Goal: Task Accomplishment & Management: Manage account settings

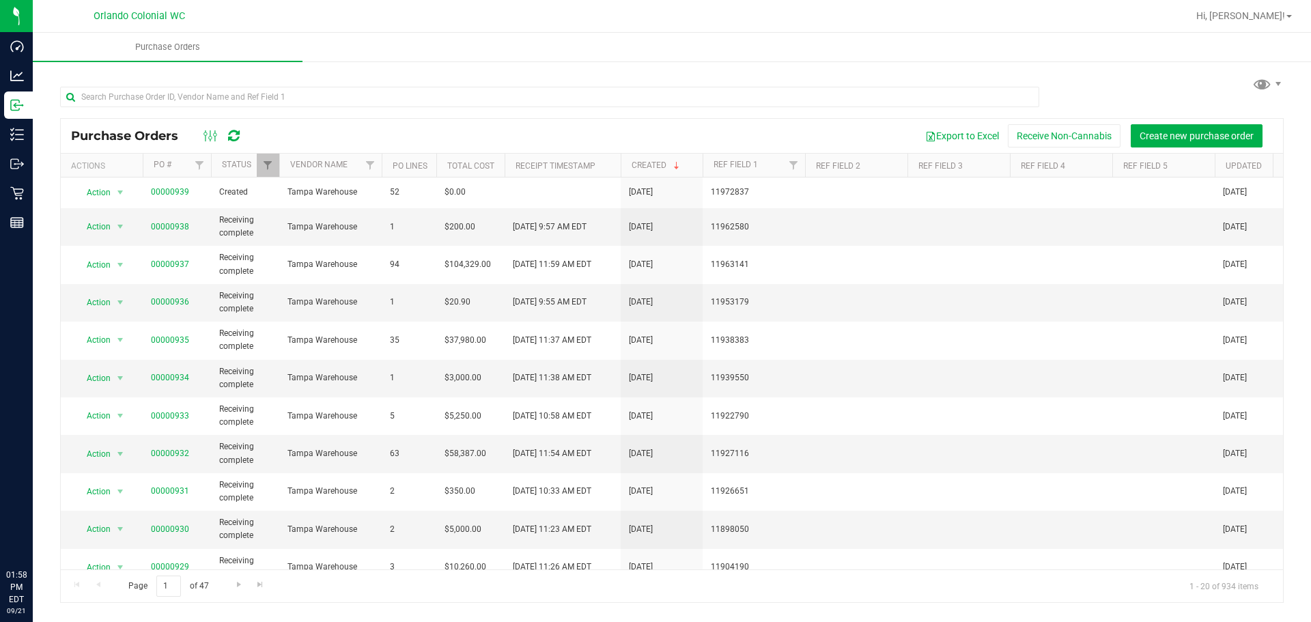
click at [385, 123] on div "Purchase Orders Export to Excel Receive Non-Cannabis Create new purchase order" at bounding box center [672, 136] width 1222 height 34
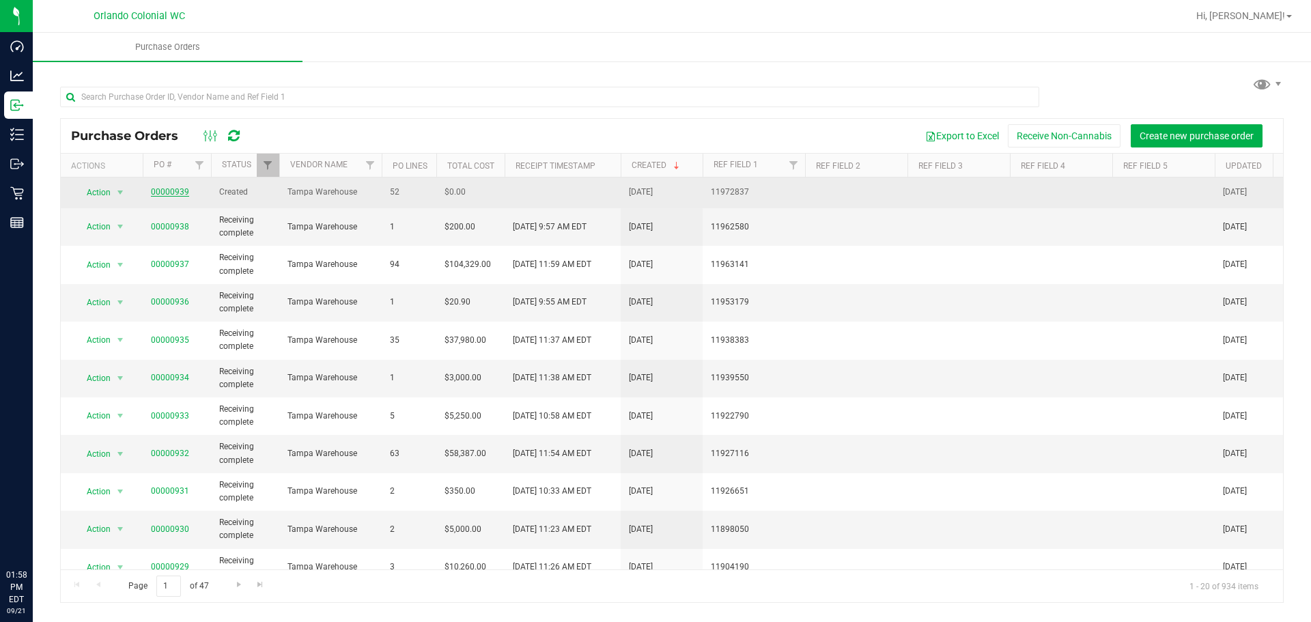
click at [167, 195] on link "00000939" at bounding box center [170, 192] width 38 height 10
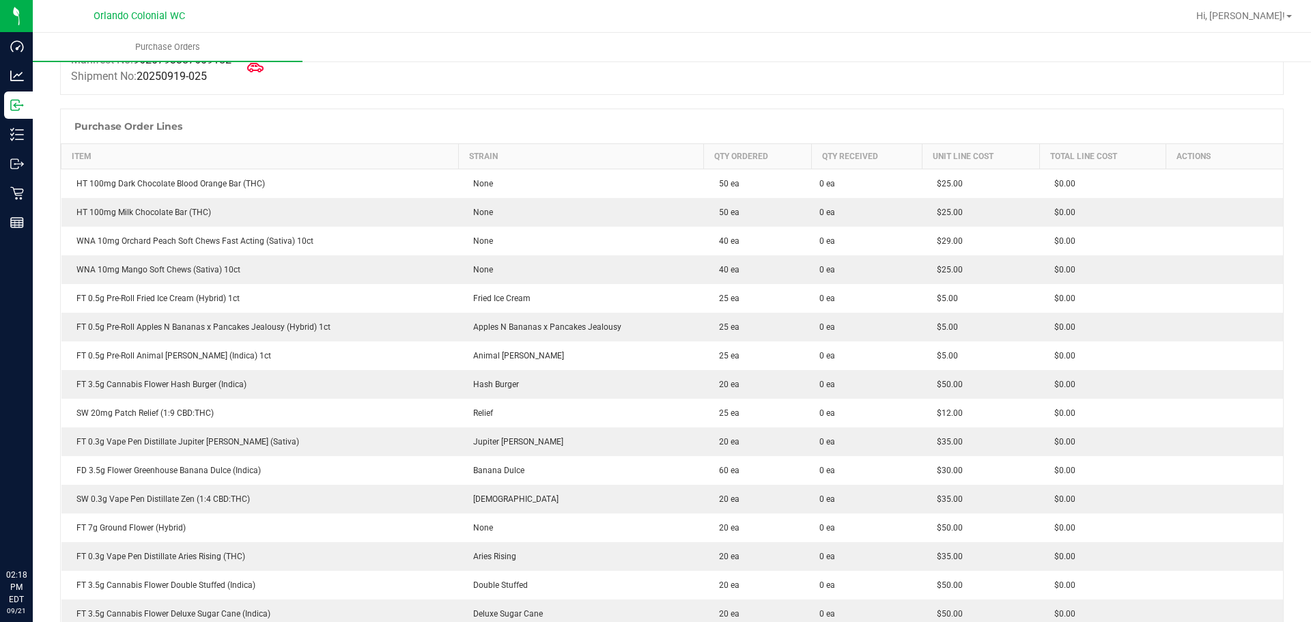
scroll to position [840, 0]
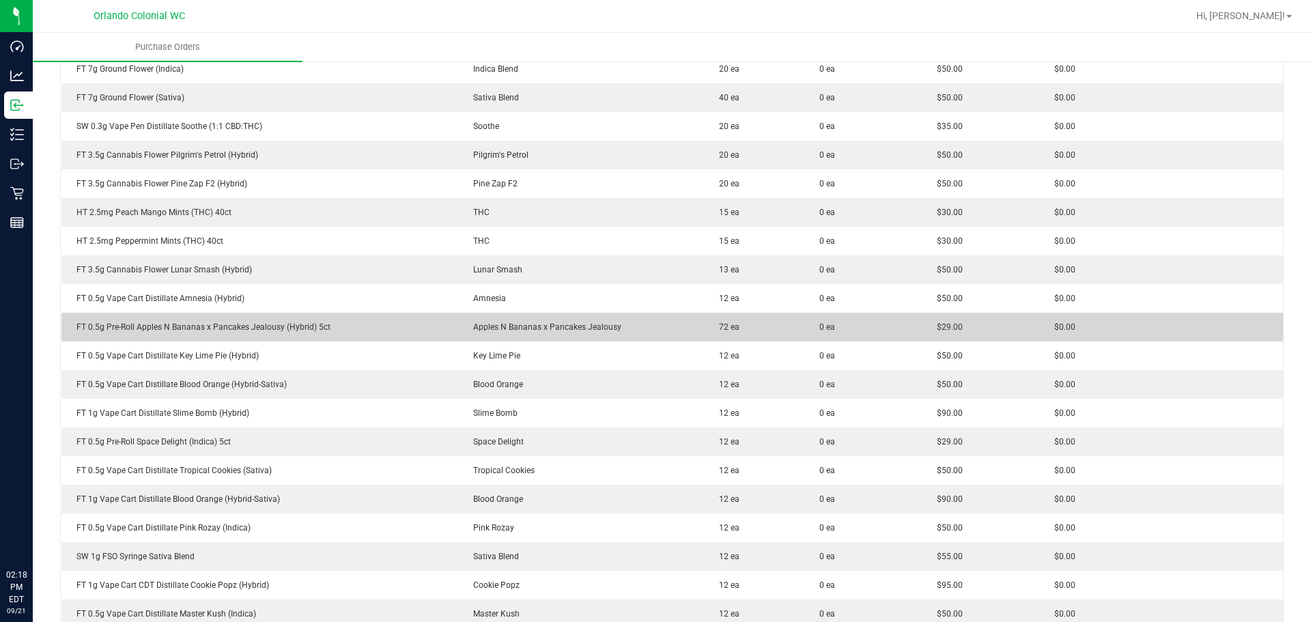
click at [509, 328] on span "Apples N Bananas x Pancakes Jealousy" at bounding box center [543, 327] width 155 height 10
drag, startPoint x: 341, startPoint y: 328, endPoint x: 75, endPoint y: 335, distance: 265.7
click at [75, 335] on td "FT 0.5g Pre-Roll Apples N Bananas x Pancakes Jealousy (Hybrid) 5ct" at bounding box center [259, 327] width 397 height 29
copy div "FT 0.5g Pre-Roll Apples N Bananas x Pancakes Jealousy (Hybrid) 5ct"
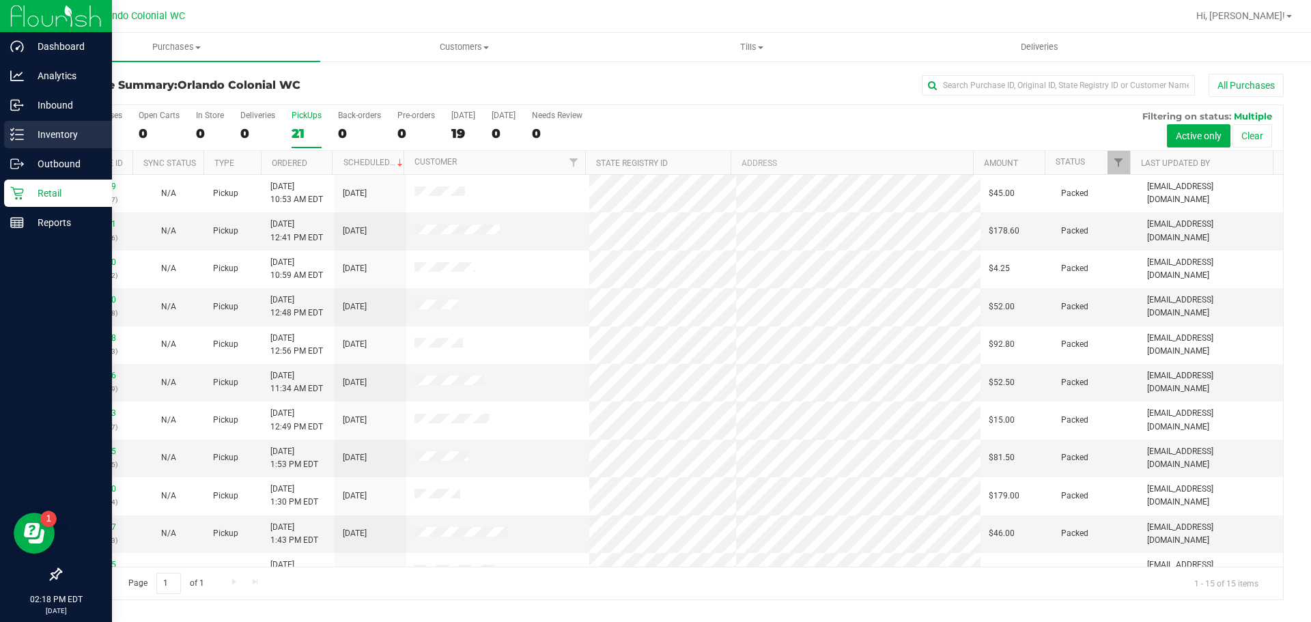
click at [26, 131] on p "Inventory" at bounding box center [65, 134] width 82 height 16
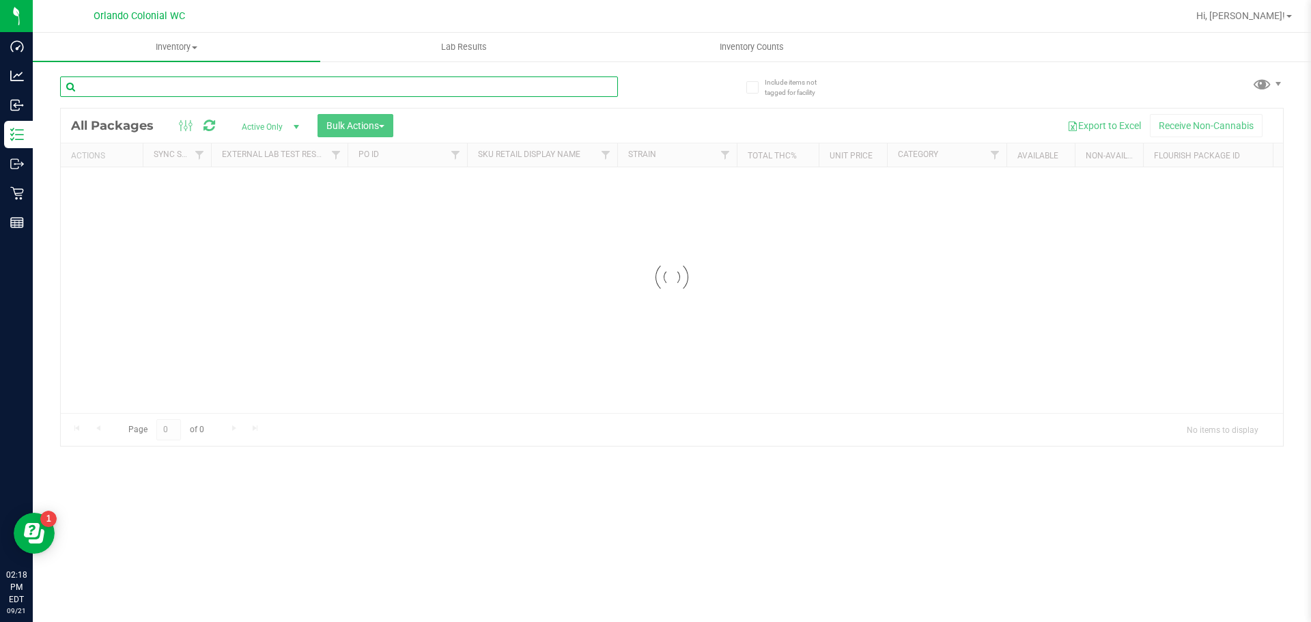
click at [262, 78] on input "text" at bounding box center [339, 86] width 558 height 20
paste input "FT 0.5g Pre-Roll Apples N Bananas x Pancakes Jealousy (Hybrid) 5ct"
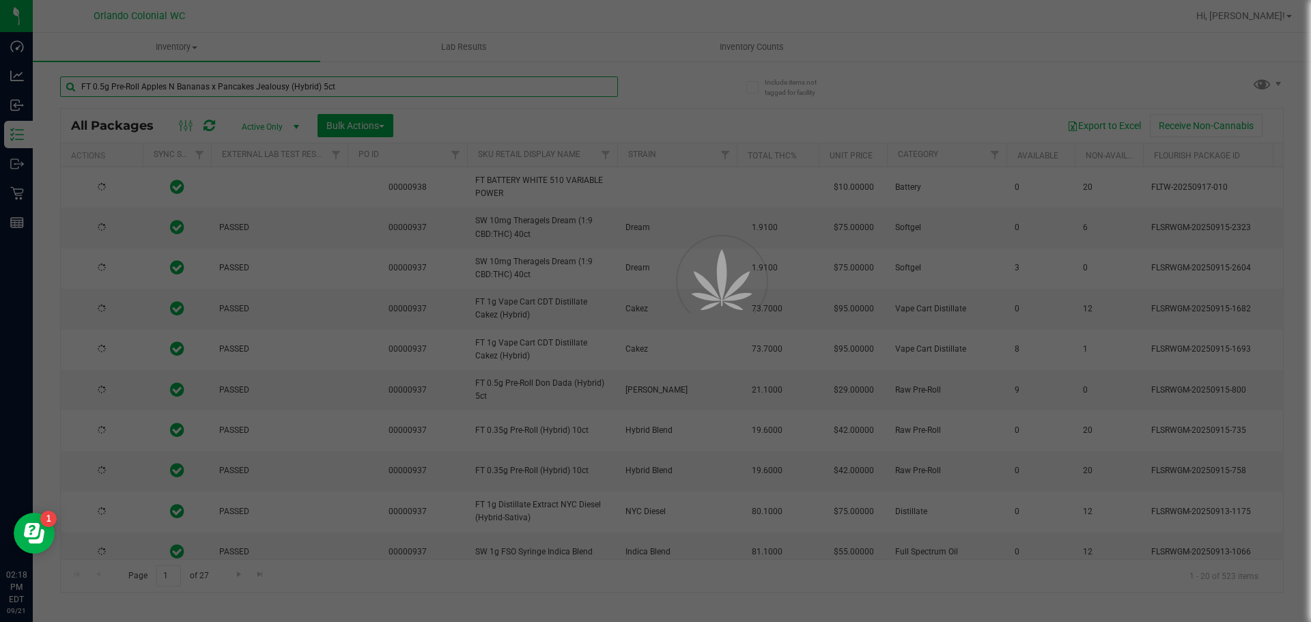
type input "FT 0.5g Pre-Roll Apples N Bananas x Pancakes Jealousy (Hybrid) 5ct"
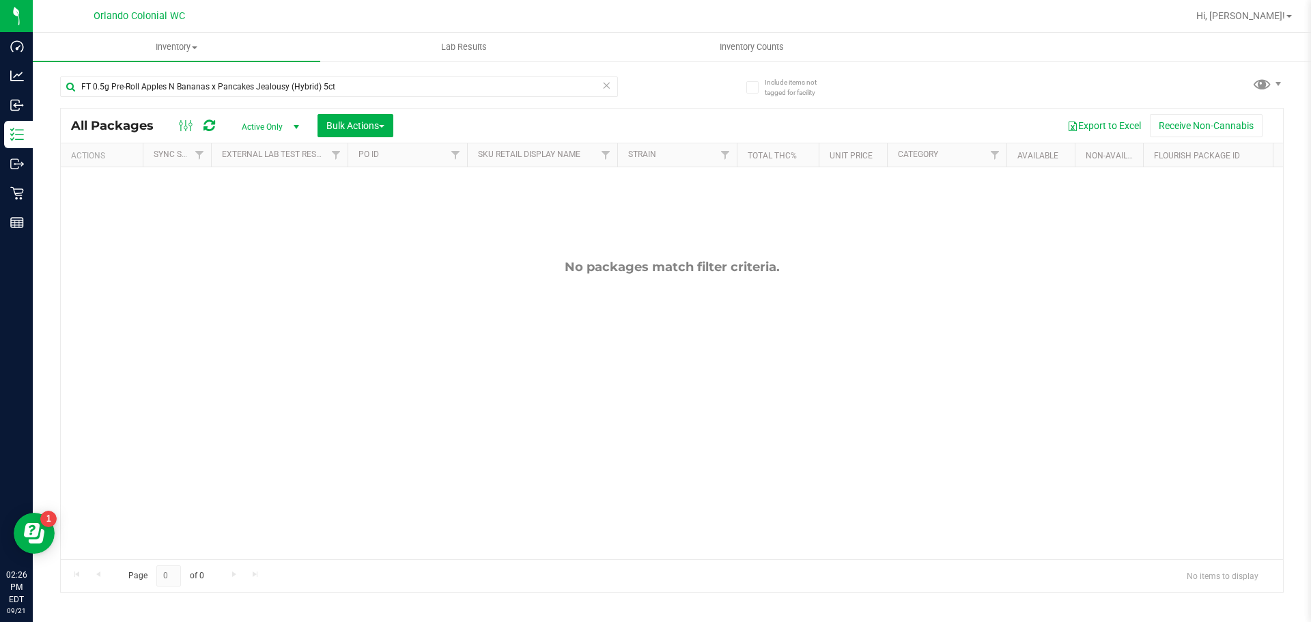
click at [276, 124] on span "Active Only" at bounding box center [267, 126] width 75 height 19
click at [265, 206] on li "All" at bounding box center [267, 209] width 74 height 20
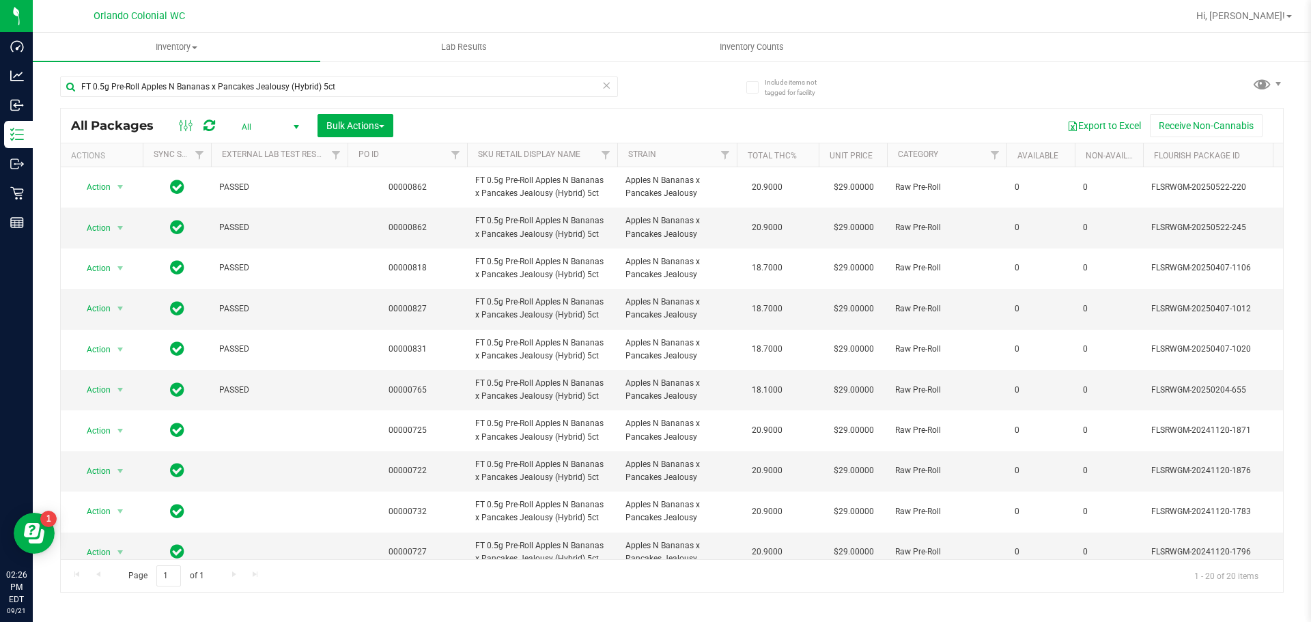
click at [607, 94] on span at bounding box center [606, 85] width 10 height 18
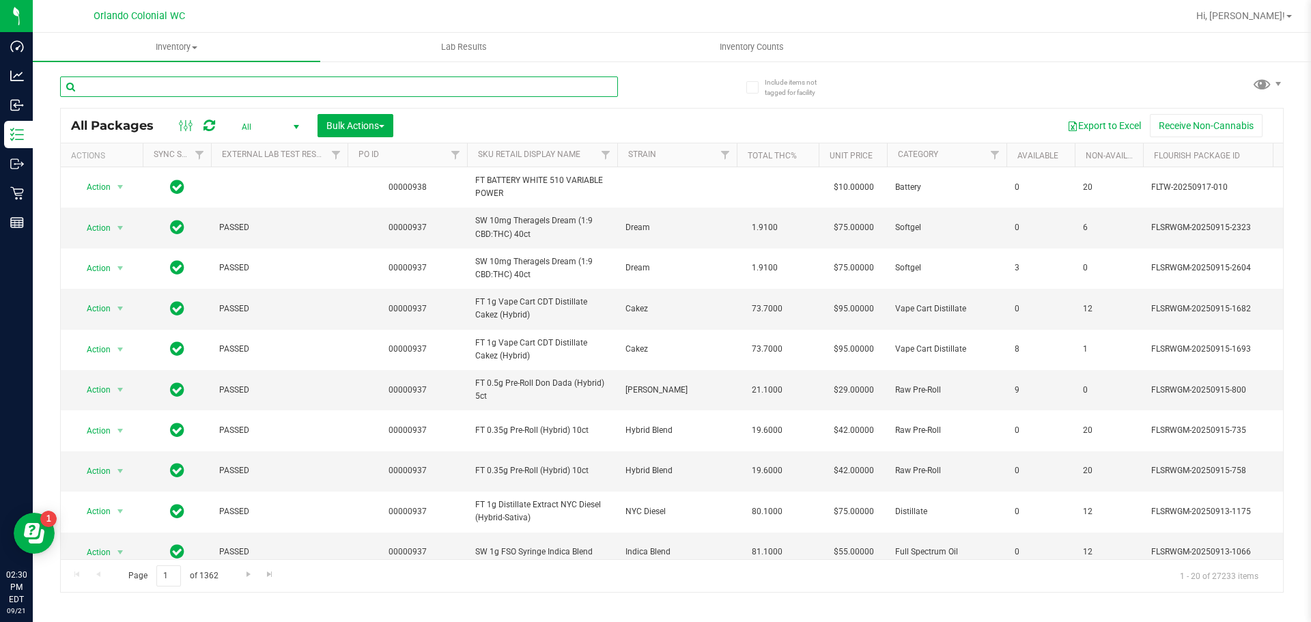
click at [126, 86] on input "text" at bounding box center [339, 86] width 558 height 20
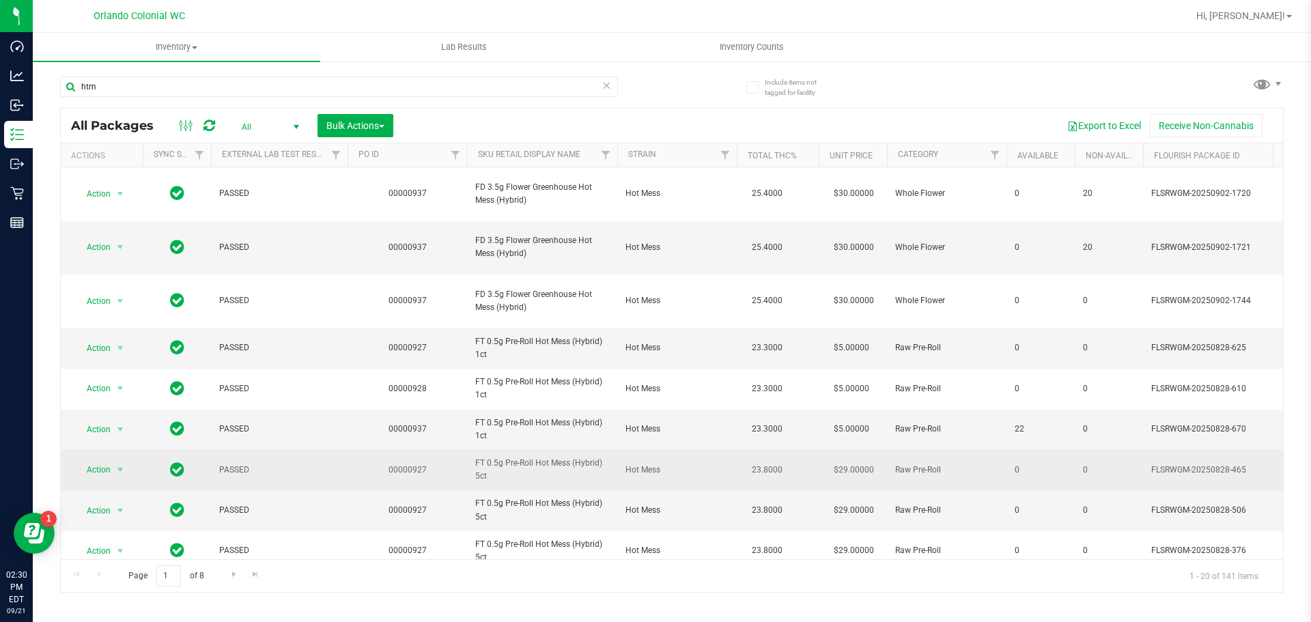
click at [535, 457] on span "FT 0.5g Pre-Roll Hot Mess (Hybrid) 5ct" at bounding box center [542, 470] width 134 height 26
copy tr "FT 0.5g Pre-Roll Hot Mess (Hybrid) 5ct"
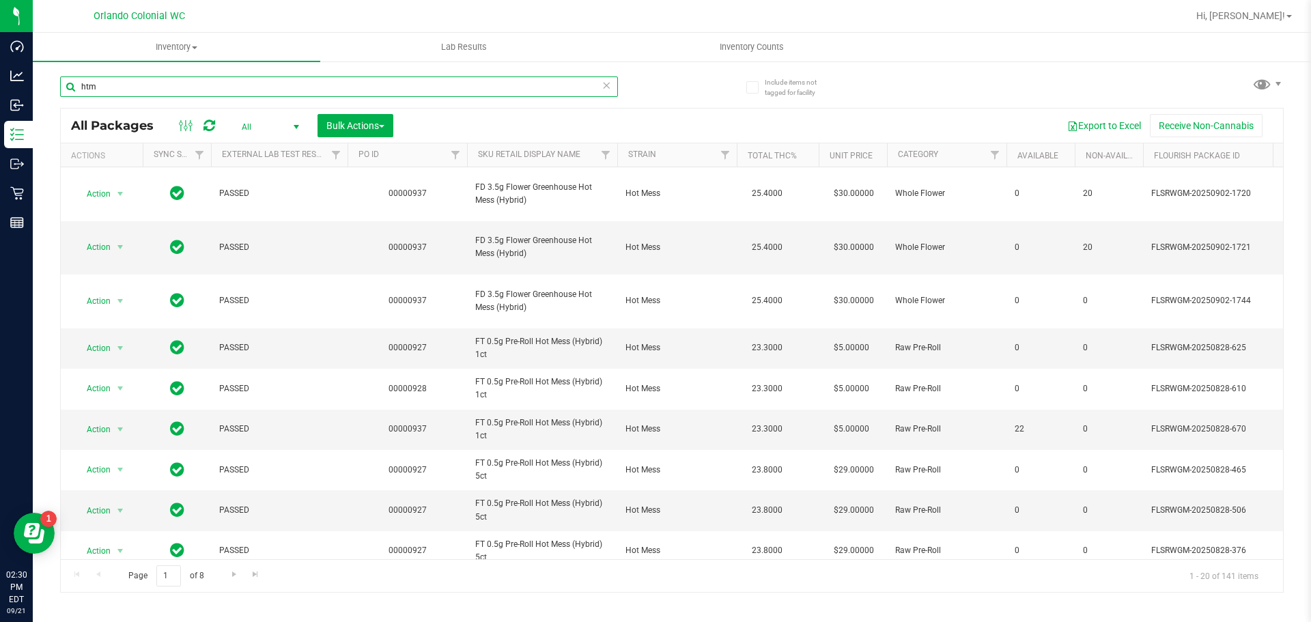
click at [365, 84] on input "htm" at bounding box center [339, 86] width 558 height 20
paste input "FT 0.5g Pre-Roll Hot Mess (Hybrid) 5ct"
type input "FT 0.5g Pre-Roll Hot Mess (Hybrid) 5ct"
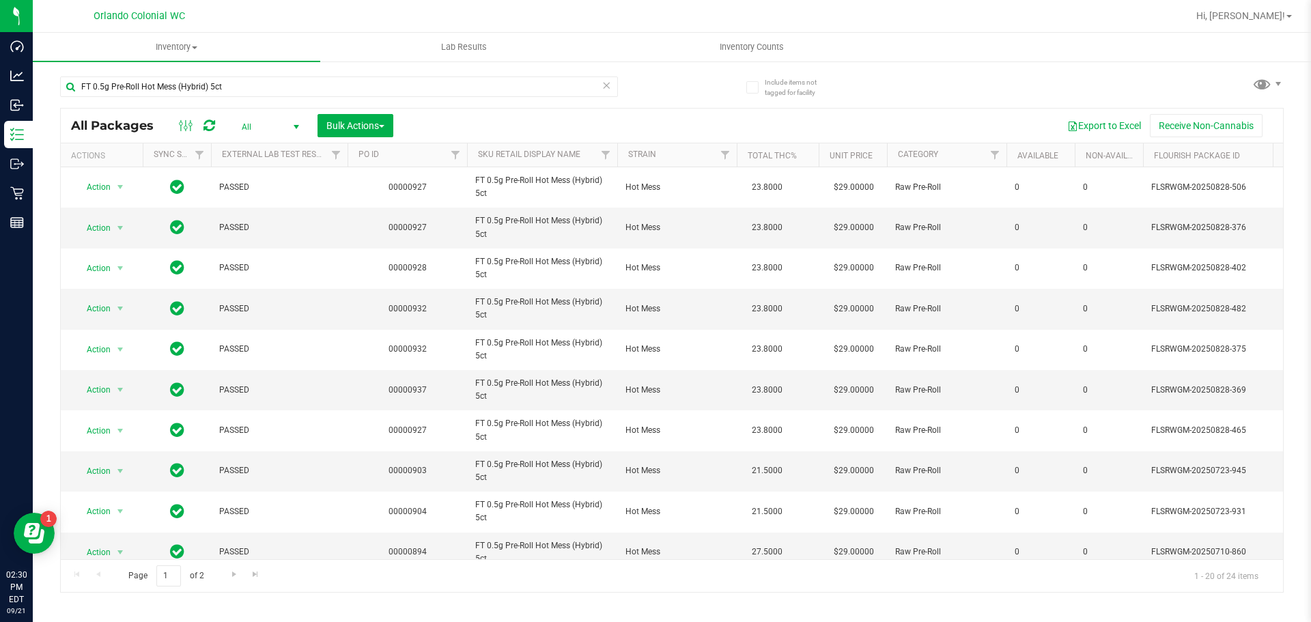
click at [262, 128] on span "All" at bounding box center [267, 126] width 75 height 19
click at [267, 142] on li "Active Only" at bounding box center [267, 149] width 74 height 20
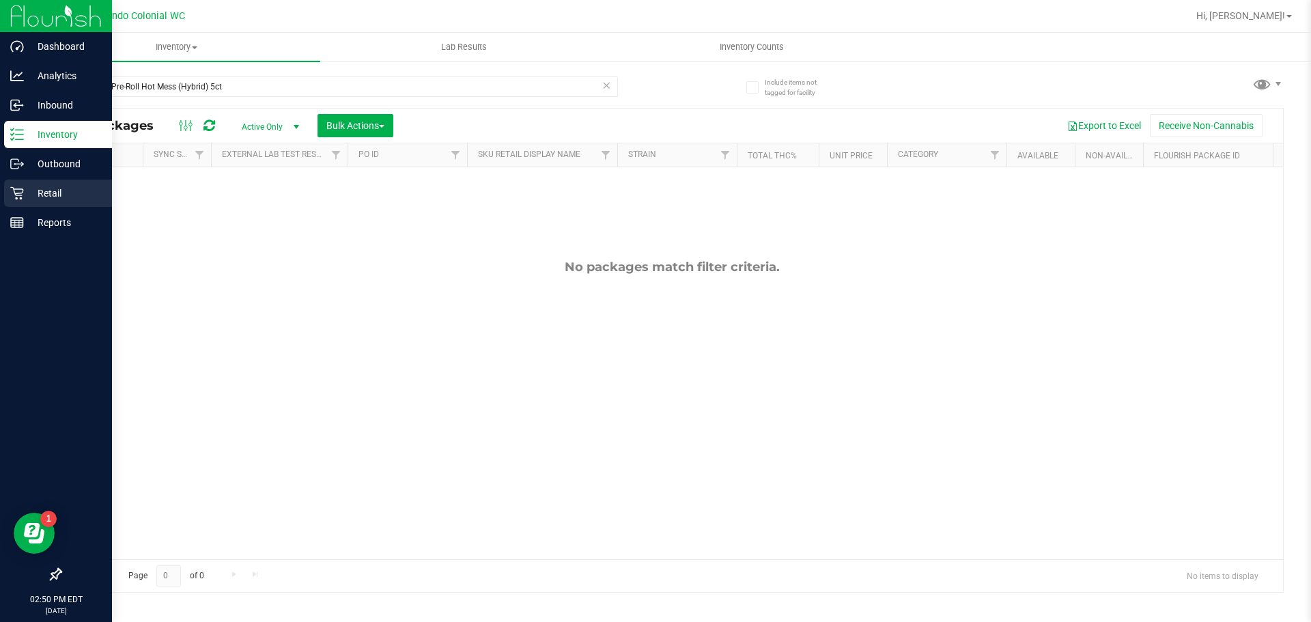
click at [23, 190] on icon at bounding box center [16, 193] width 13 height 13
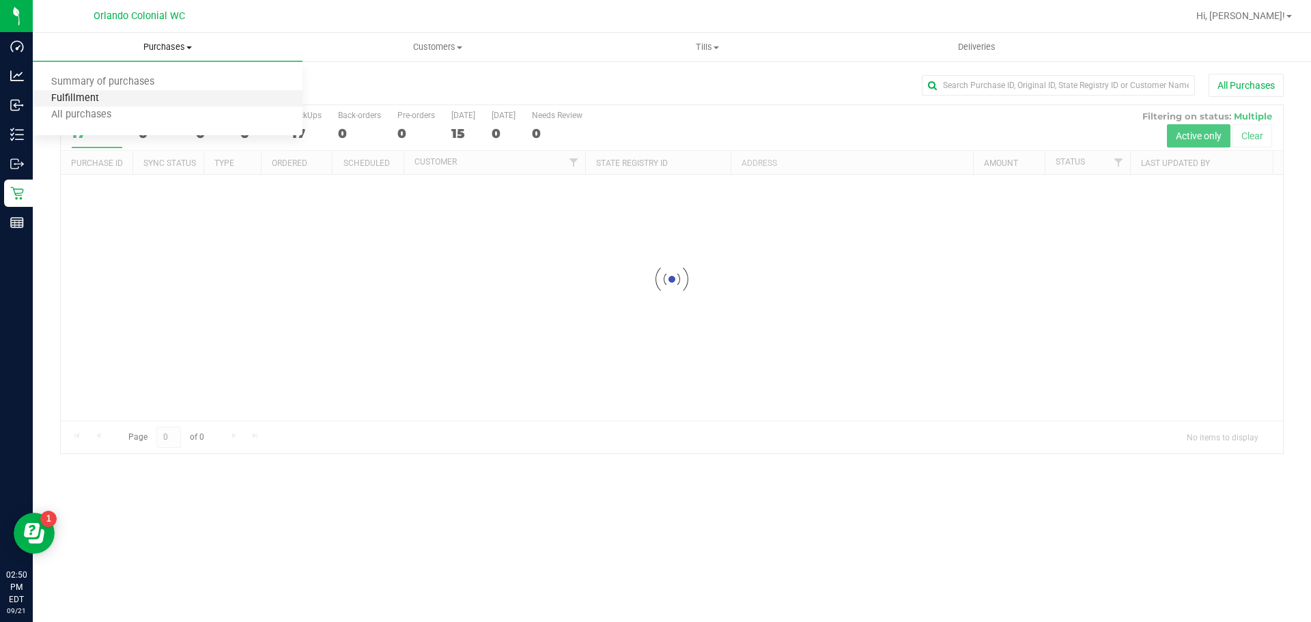
click at [94, 102] on span "Fulfillment" at bounding box center [75, 99] width 85 height 12
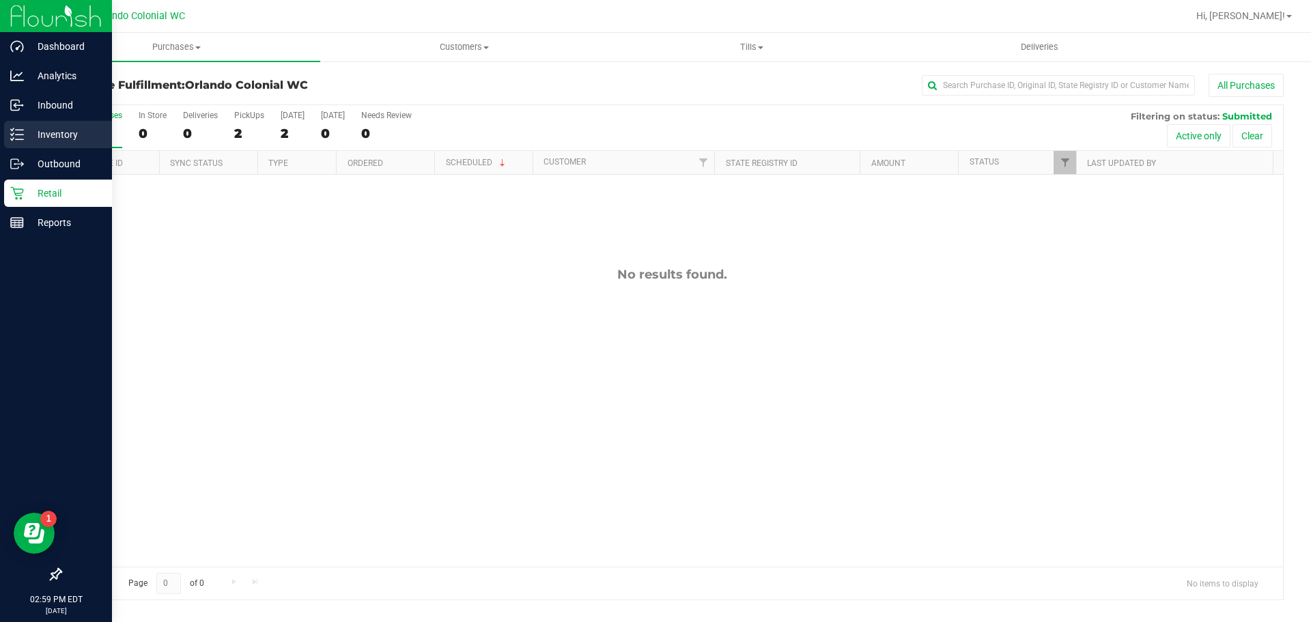
click at [12, 134] on icon at bounding box center [17, 135] width 14 height 14
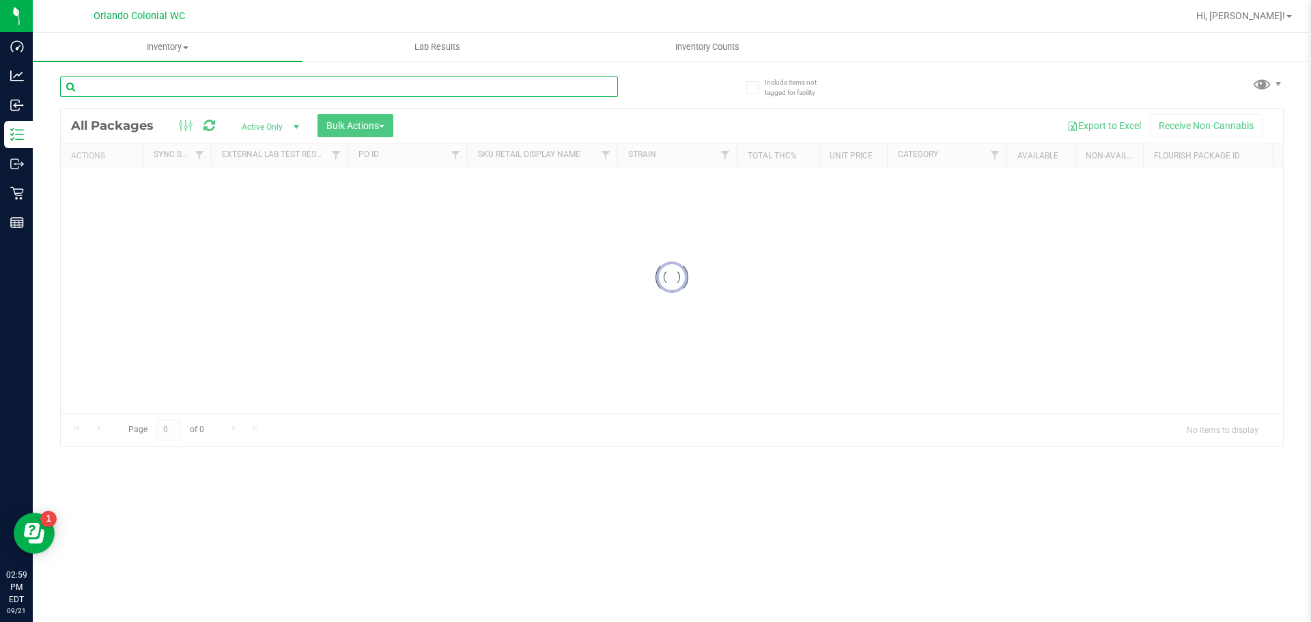
click at [208, 78] on input "text" at bounding box center [339, 86] width 558 height 20
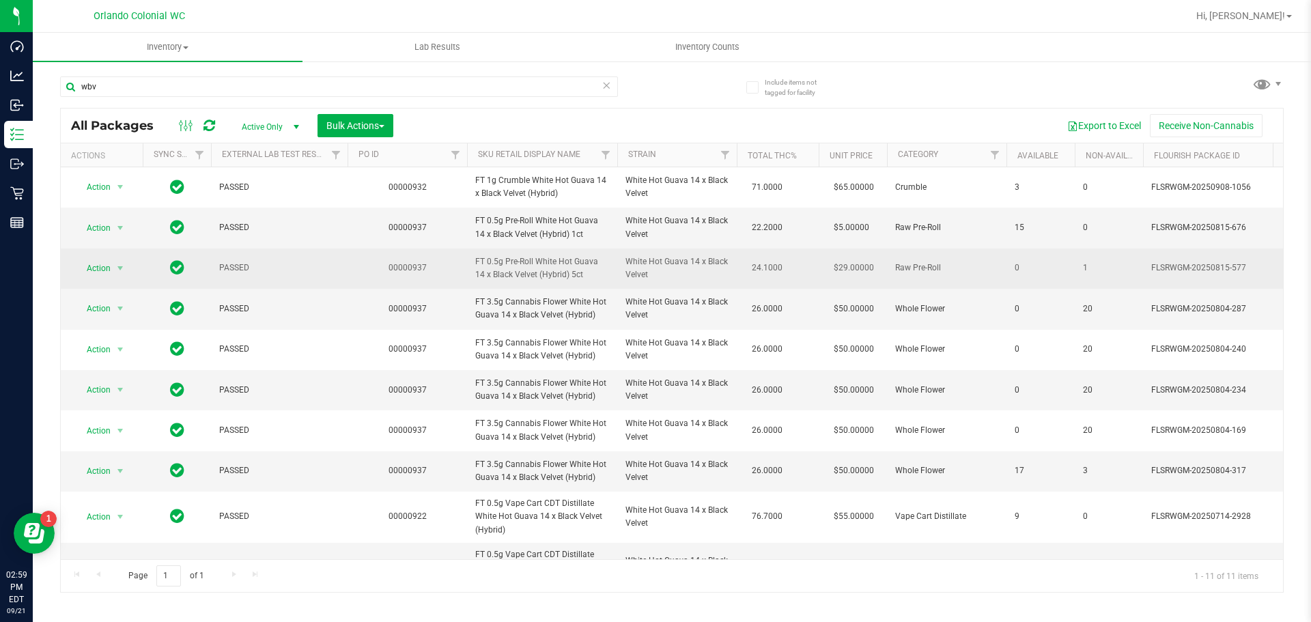
click at [548, 274] on span "FT 0.5g Pre-Roll White Hot Guava 14 x Black Velvet (Hybrid) 5ct" at bounding box center [542, 268] width 134 height 26
copy tr "FT 0.5g Pre-Roll White Hot Guava 14 x Black Velvet (Hybrid) 5ct"
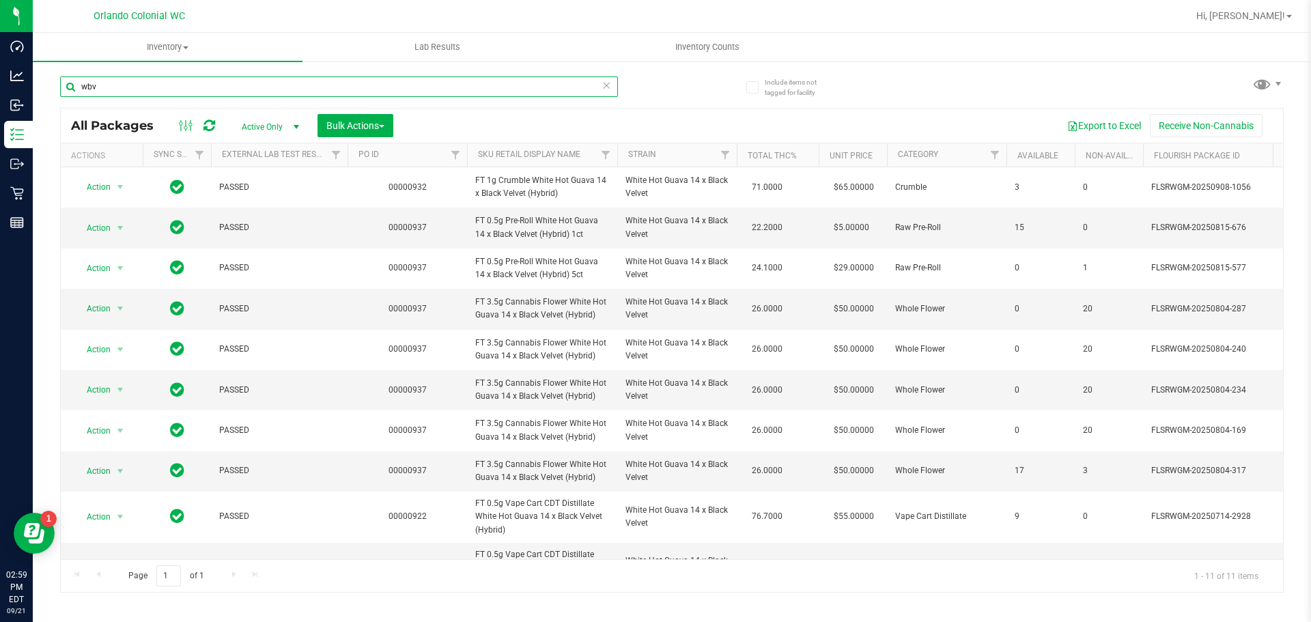
click at [481, 93] on input "wbv" at bounding box center [339, 86] width 558 height 20
paste input "FT 0.5g Pre-Roll White Hot Guava 14 x Black Velvet (Hybrid) 5ct"
type input "FT 0.5g Pre-Roll White Hot Guava 14 x Black Velvet (Hybrid) 5ct"
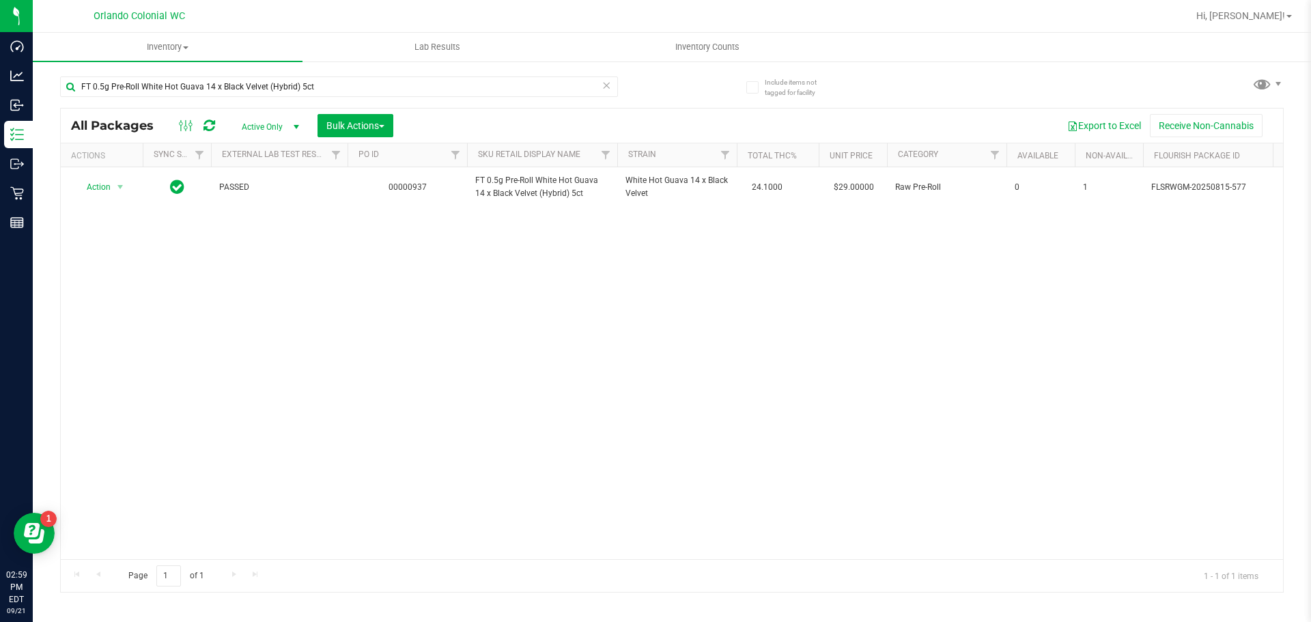
click at [311, 267] on div "Action Action Adjust qty Create package Edit attributes Global inventory Locate…" at bounding box center [672, 363] width 1222 height 392
click at [302, 85] on input "FT 0.5g Pre-Roll White Hot Guava 14 x Black Velvet (Hybrid) 5ct" at bounding box center [339, 86] width 558 height 20
click at [608, 83] on icon at bounding box center [606, 84] width 10 height 16
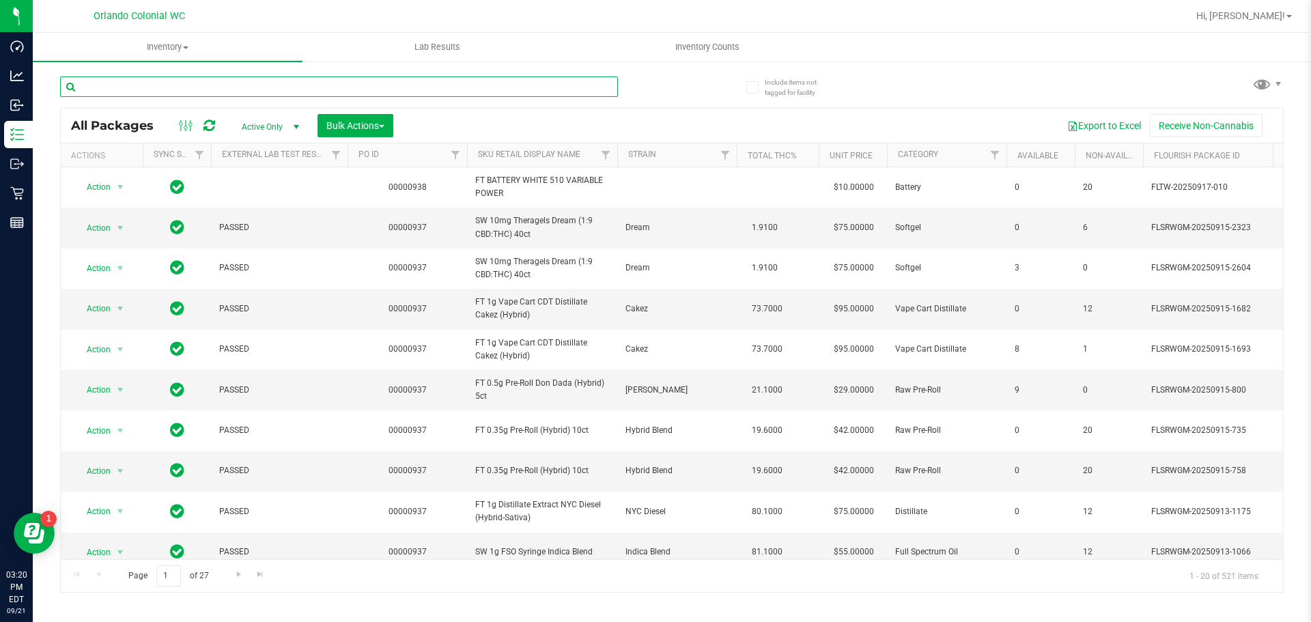
click at [255, 82] on input "text" at bounding box center [339, 86] width 558 height 20
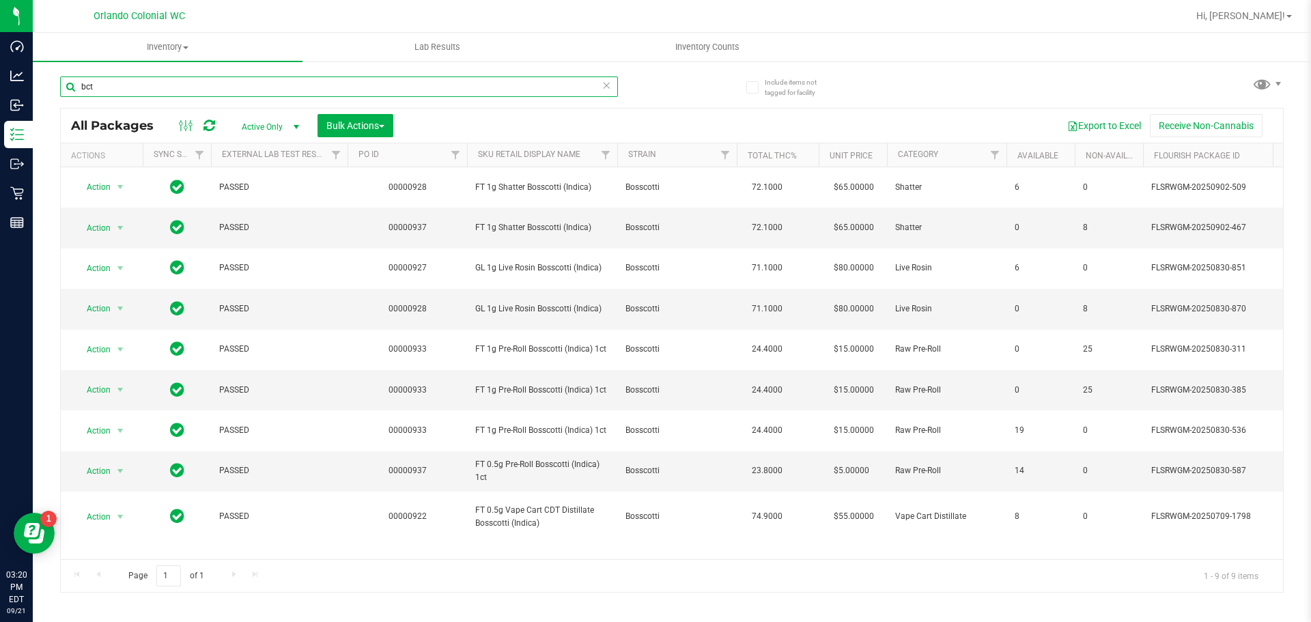
type input "bct"
click at [605, 82] on icon at bounding box center [606, 84] width 10 height 16
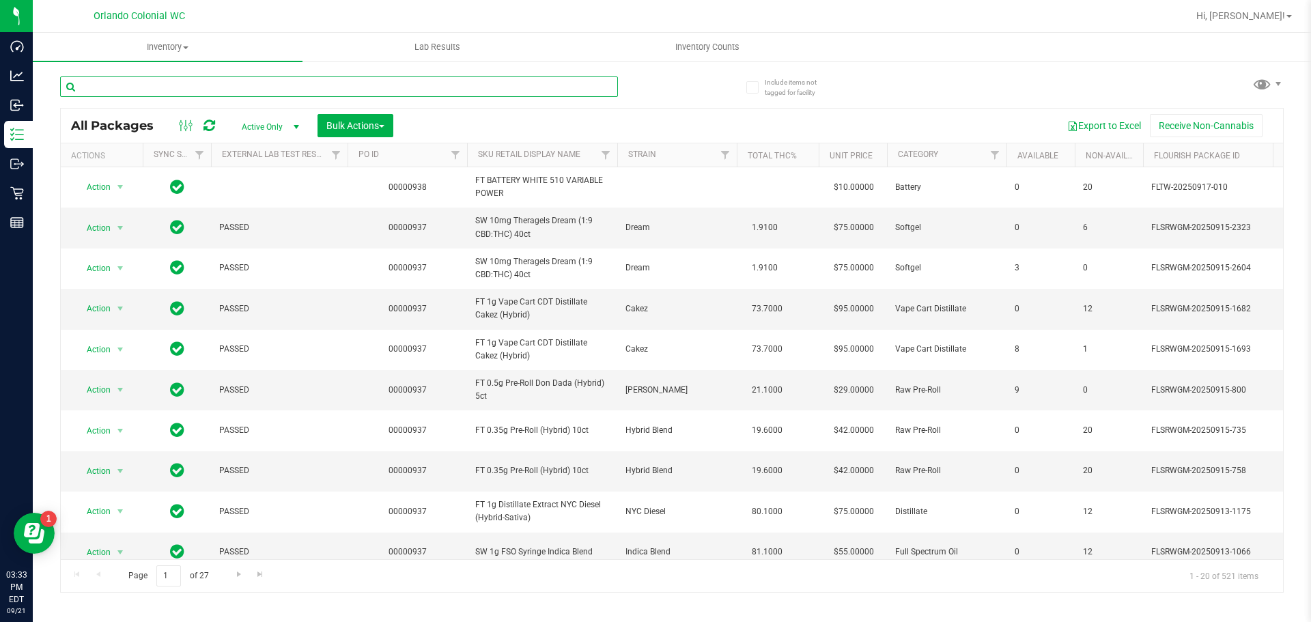
click at [183, 87] on input "text" at bounding box center [339, 86] width 558 height 20
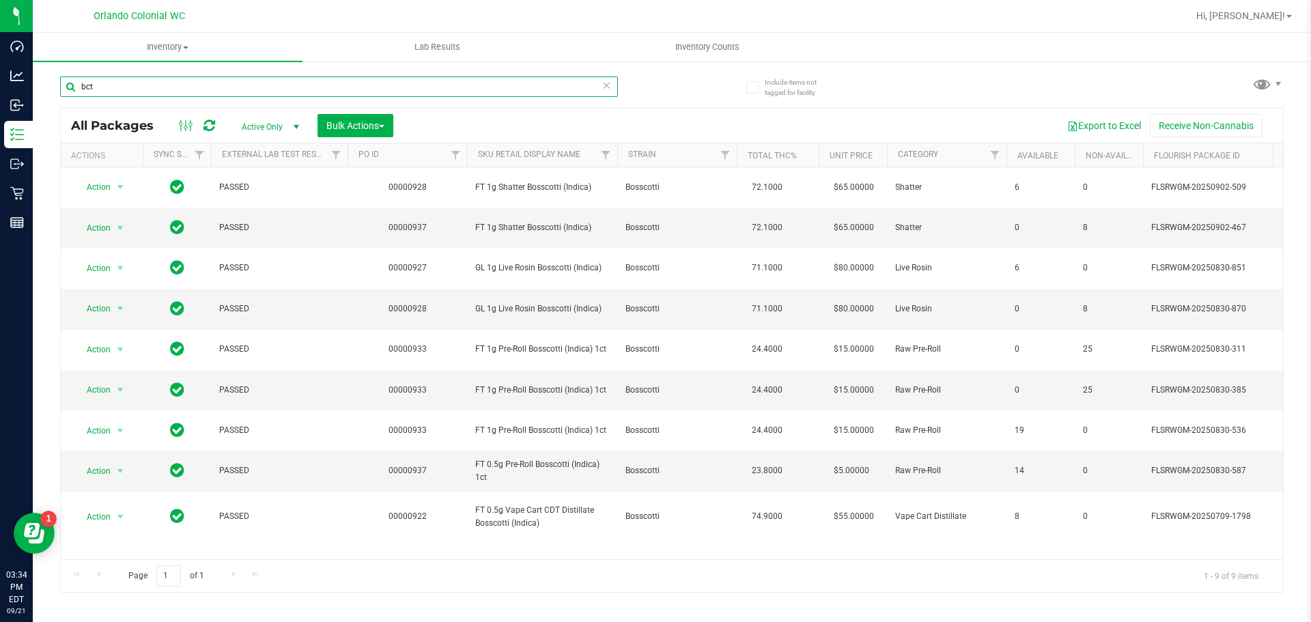
click at [461, 87] on input "bct" at bounding box center [339, 86] width 558 height 20
click at [205, 82] on input "bct" at bounding box center [339, 86] width 558 height 20
paste input "FT 3.5g Cannabis Flower Top Gear (Indica)"
type input "FT 3.5g Cannabis Flower Top Gear (Indica)"
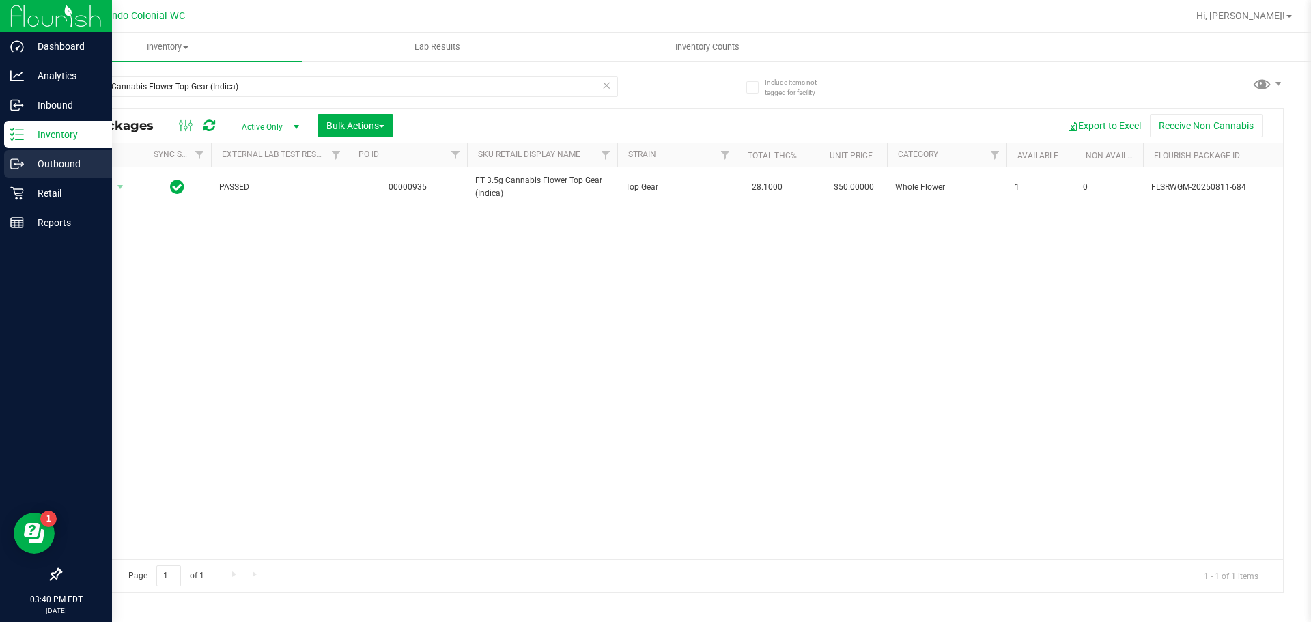
click at [24, 175] on div "Outbound" at bounding box center [58, 163] width 108 height 27
click at [36, 197] on p "Retail" at bounding box center [65, 193] width 82 height 16
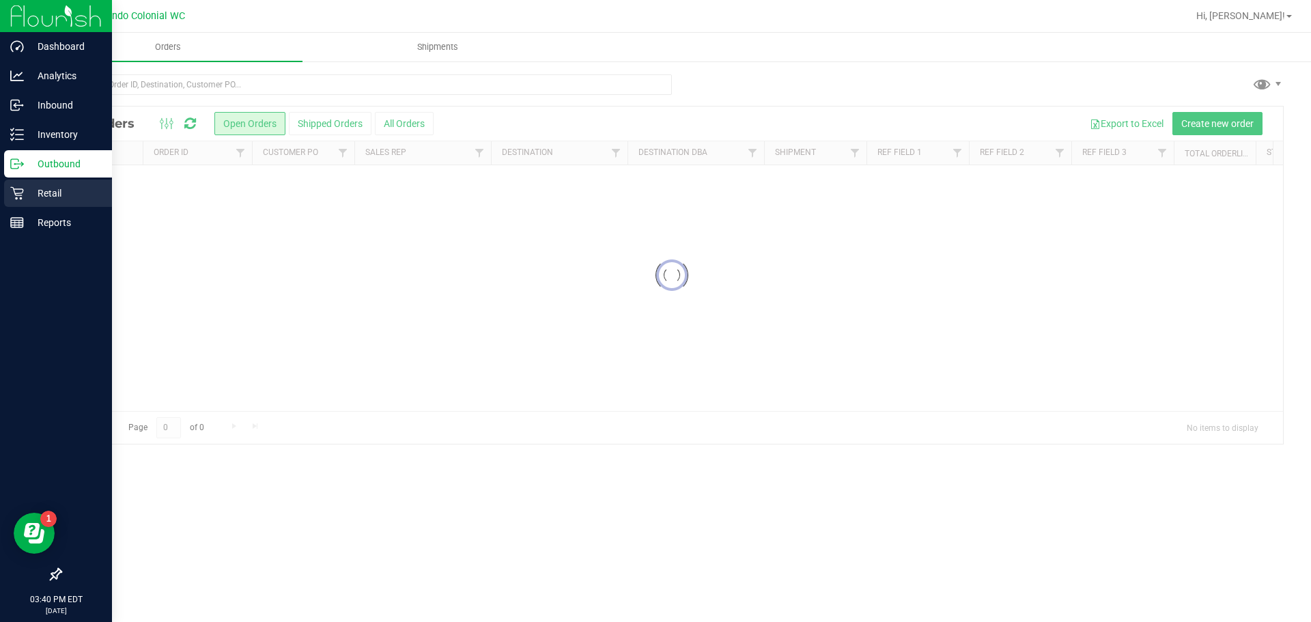
click at [16, 188] on icon at bounding box center [17, 193] width 14 height 14
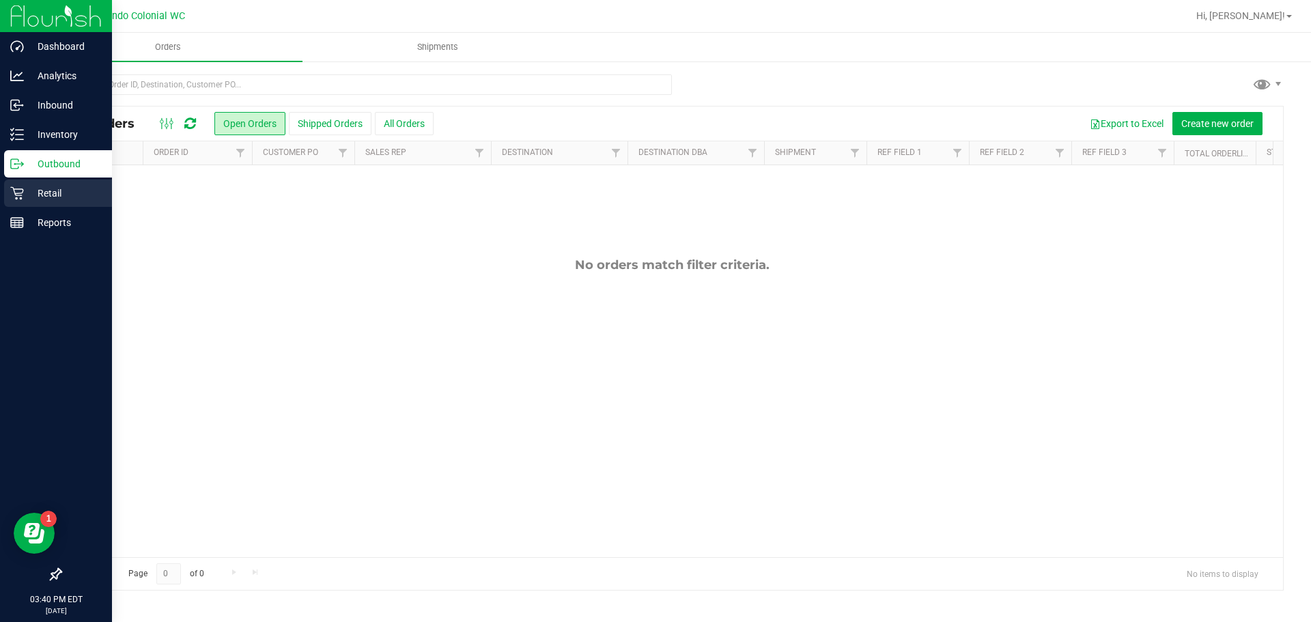
click at [29, 194] on p "Retail" at bounding box center [65, 193] width 82 height 16
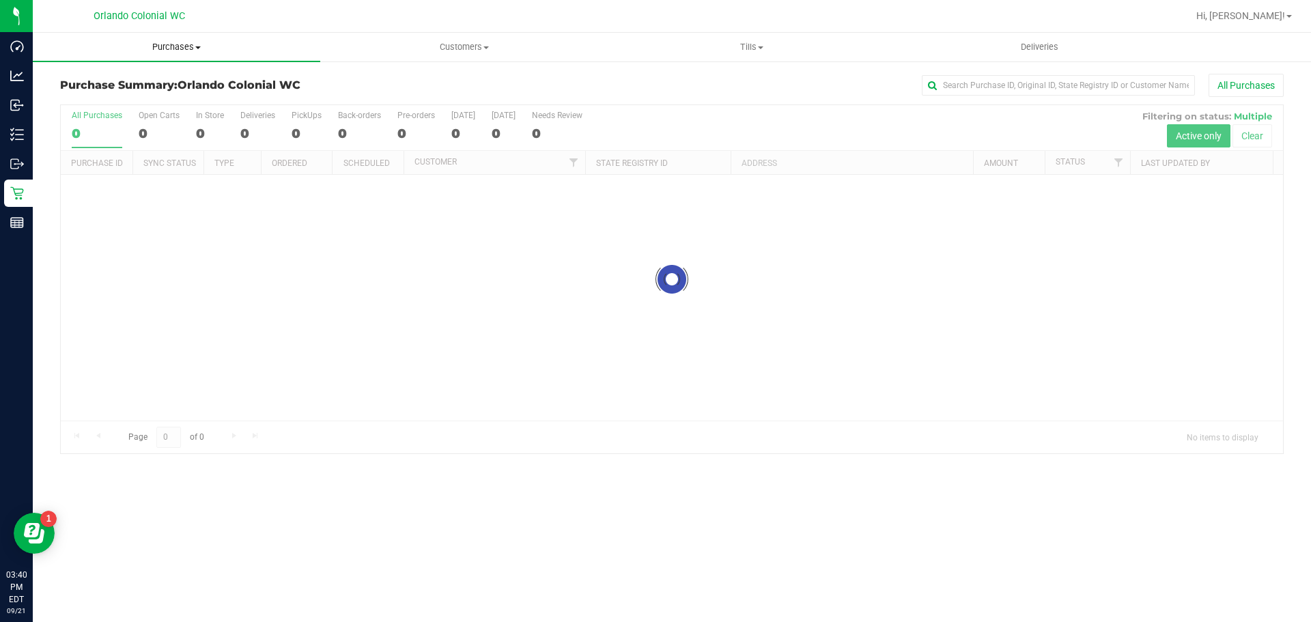
click at [161, 55] on uib-tab-heading "Purchases Summary of purchases Fulfillment All purchases" at bounding box center [176, 47] width 287 height 29
click at [104, 100] on span "Fulfillment" at bounding box center [75, 99] width 85 height 12
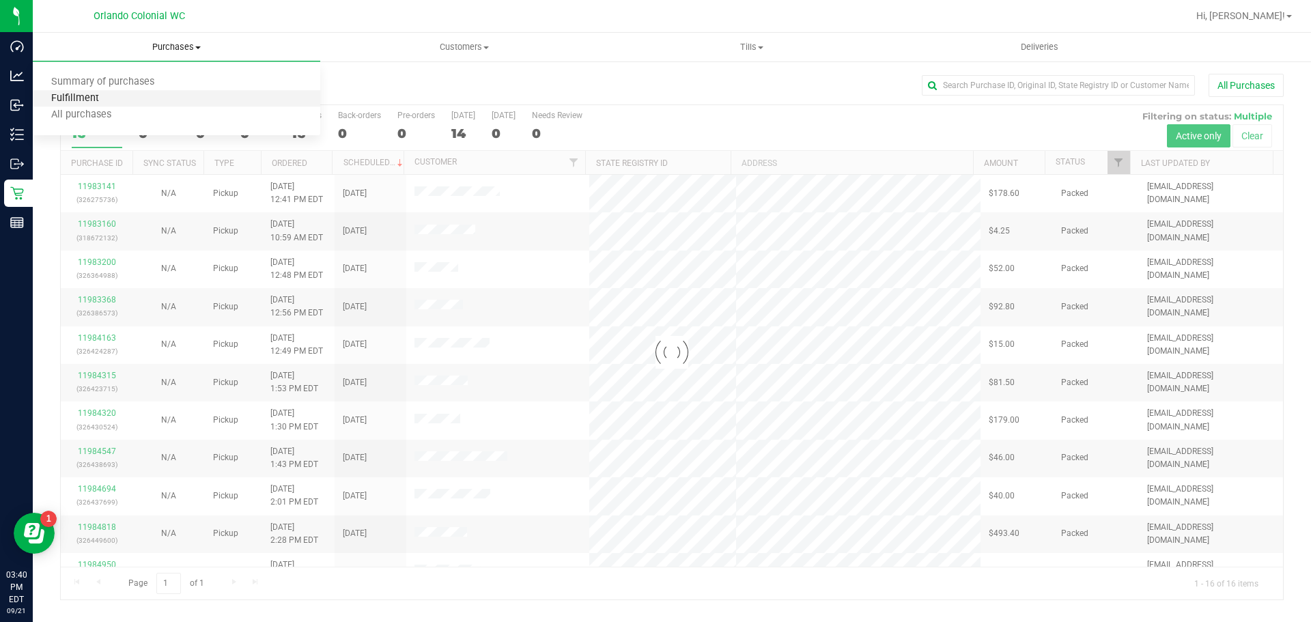
click at [104, 100] on span "Fulfillment" at bounding box center [75, 99] width 85 height 12
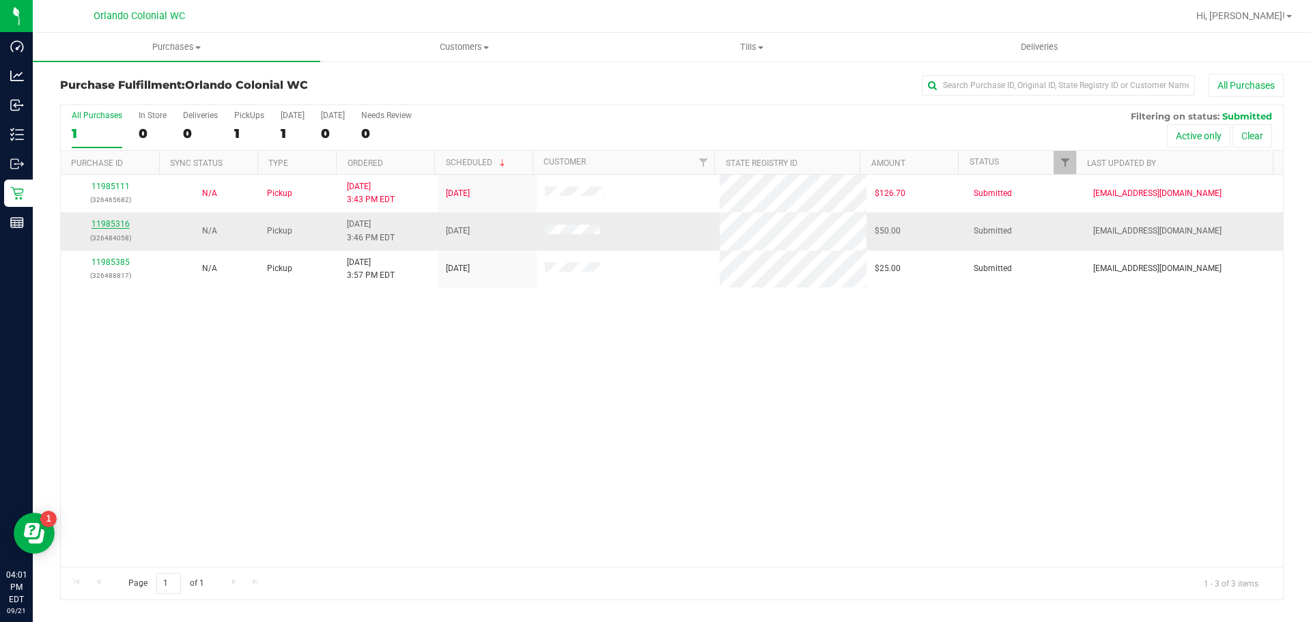
click at [120, 225] on link "11985316" at bounding box center [110, 224] width 38 height 10
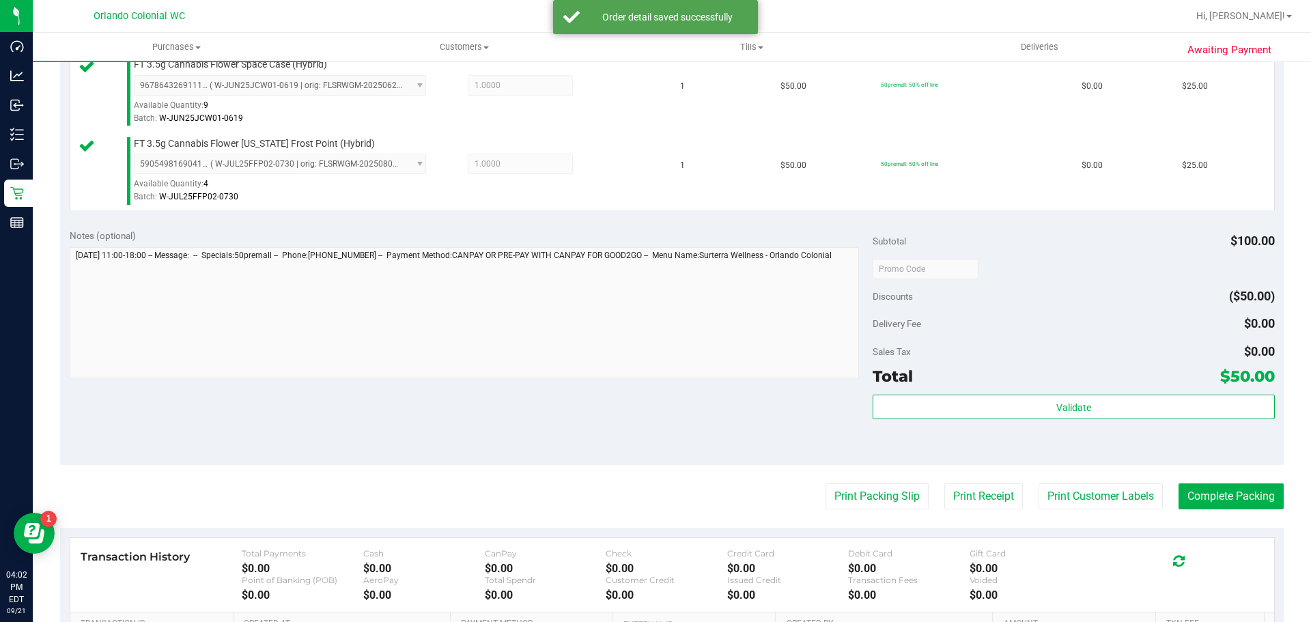
scroll to position [386, 0]
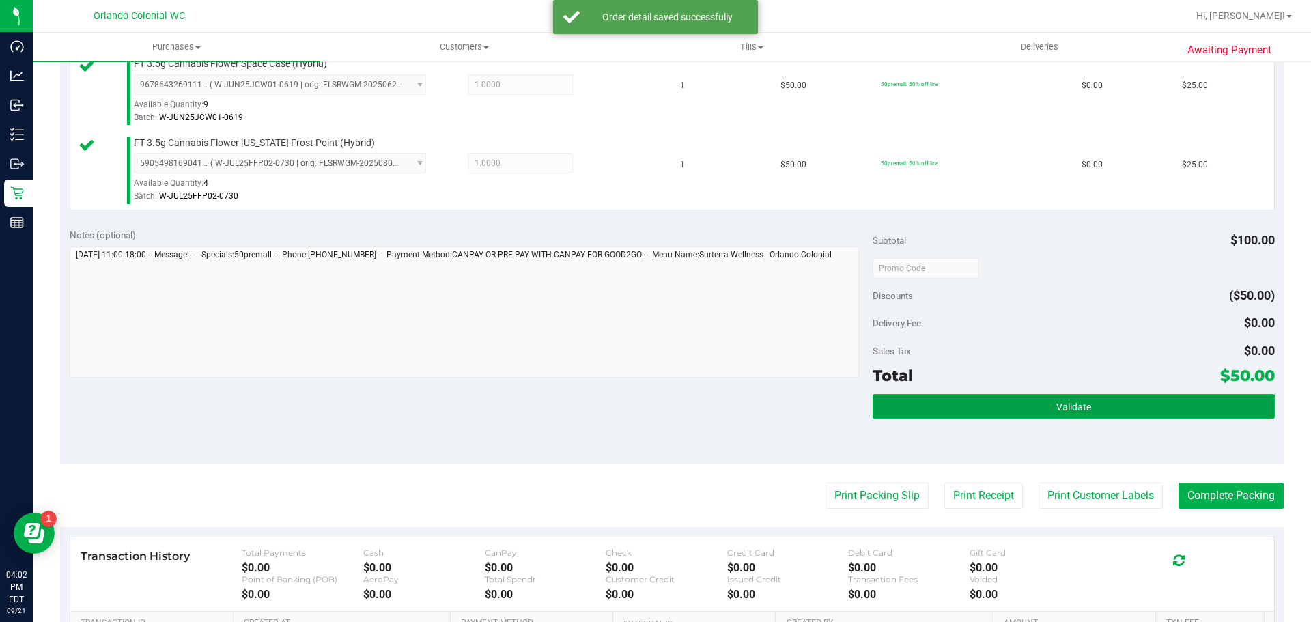
click at [959, 397] on button "Validate" at bounding box center [1073, 406] width 401 height 25
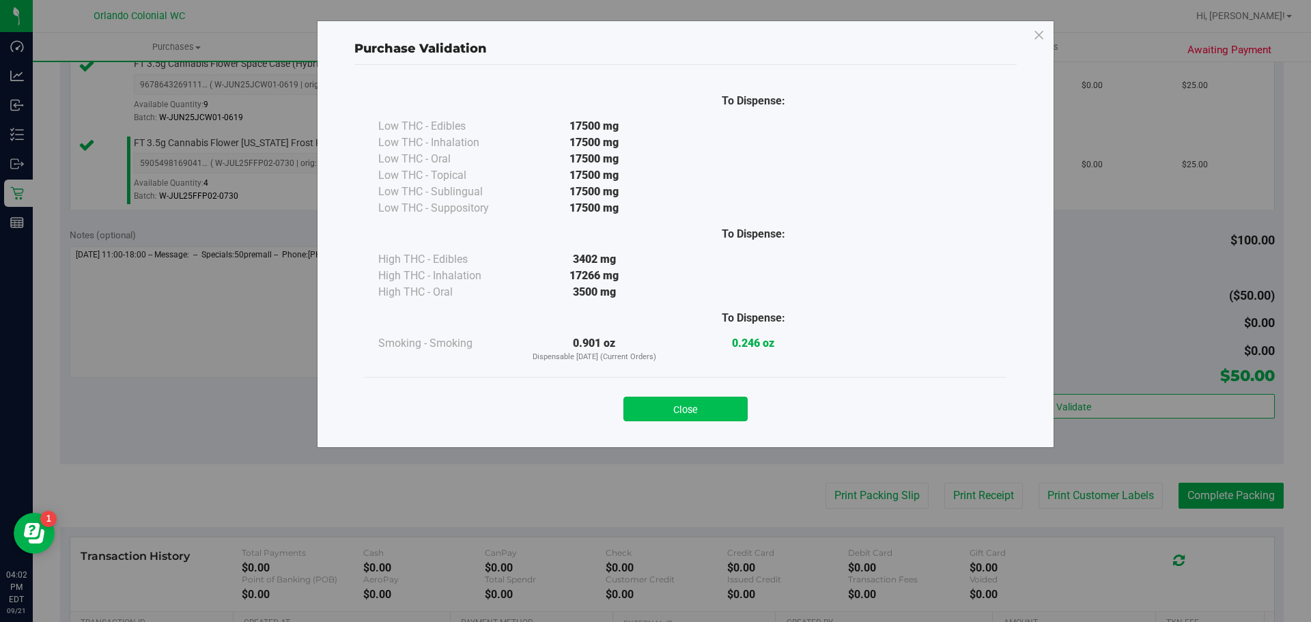
click at [714, 403] on button "Close" at bounding box center [685, 409] width 124 height 25
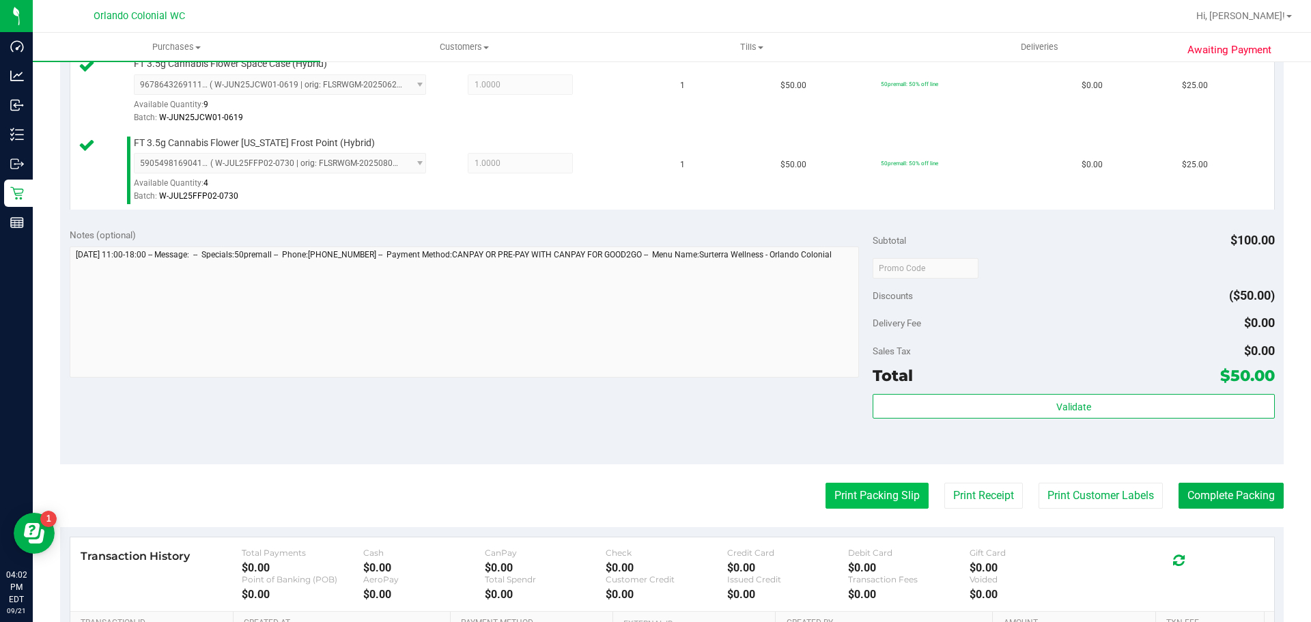
click at [881, 507] on button "Print Packing Slip" at bounding box center [876, 496] width 103 height 26
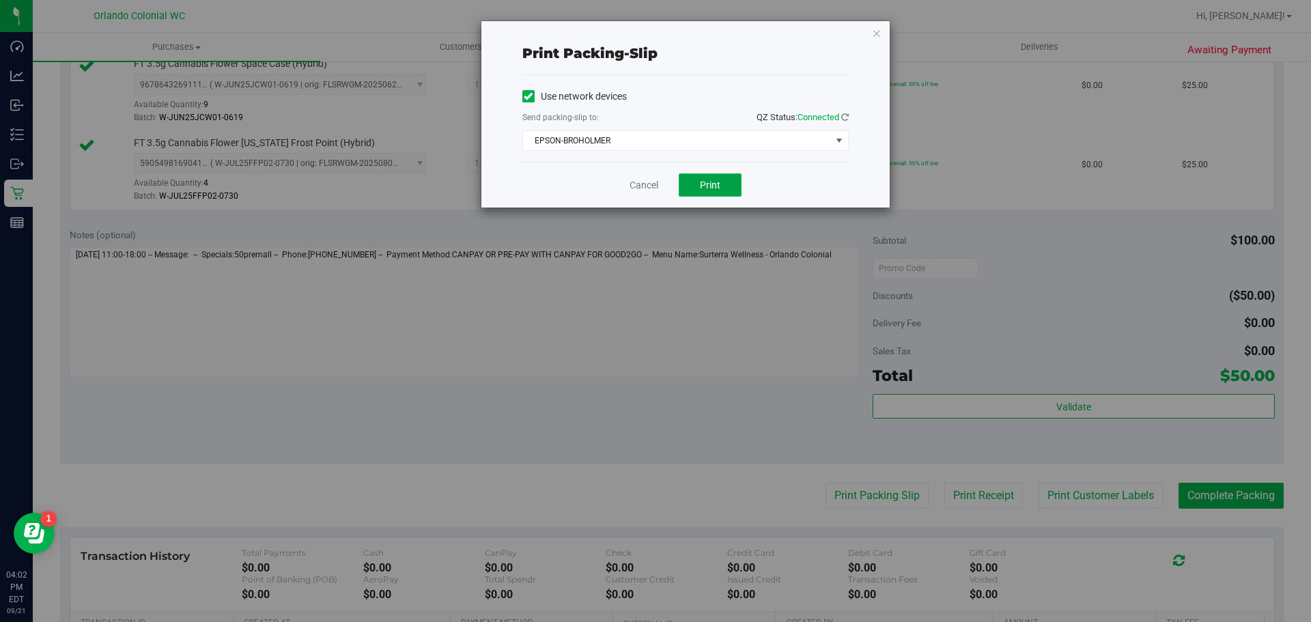
click at [729, 193] on button "Print" at bounding box center [710, 184] width 63 height 23
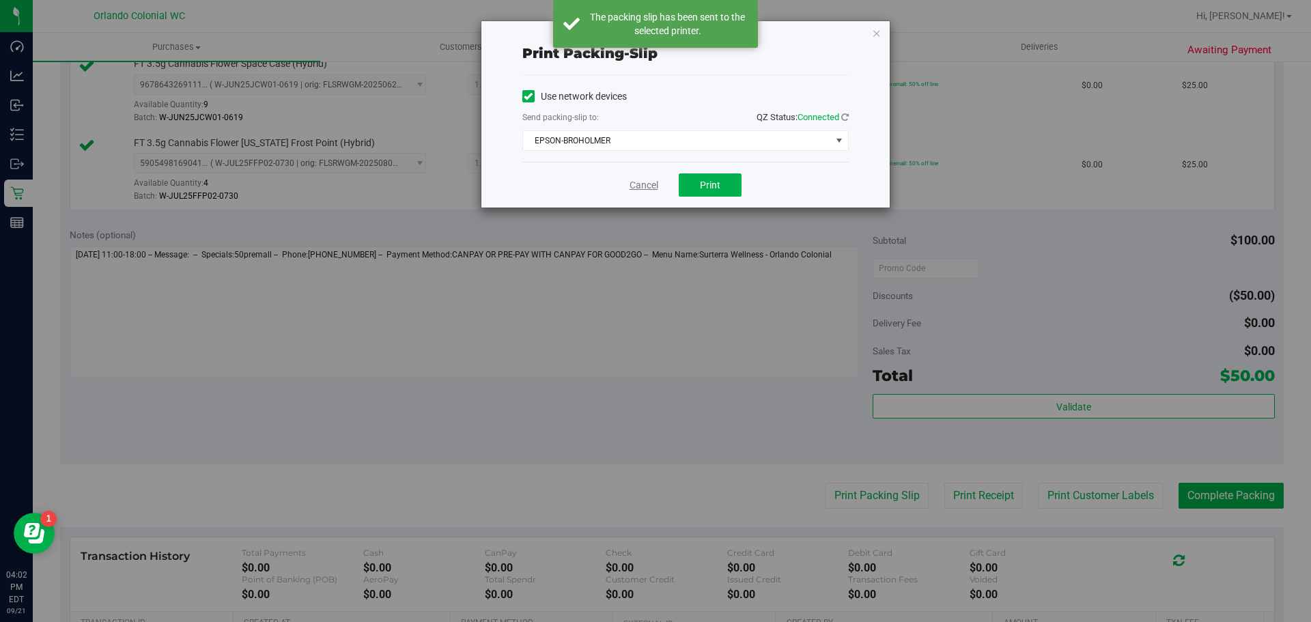
click at [647, 183] on link "Cancel" at bounding box center [643, 185] width 29 height 14
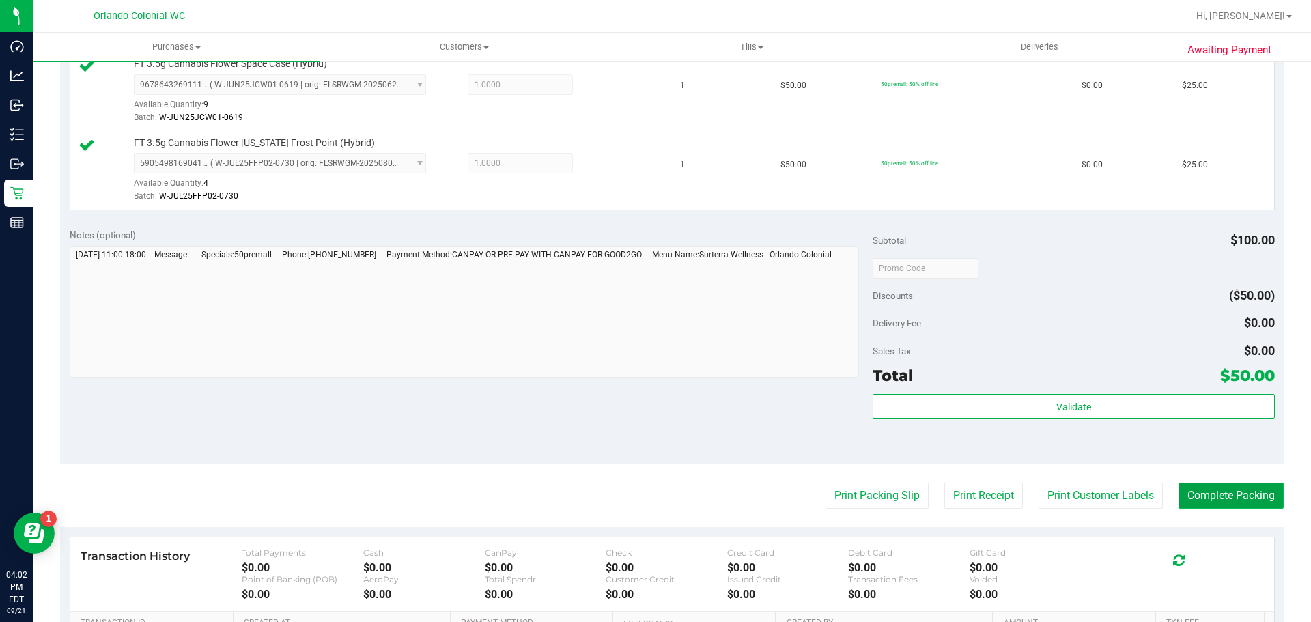
click at [1214, 492] on button "Complete Packing" at bounding box center [1230, 496] width 105 height 26
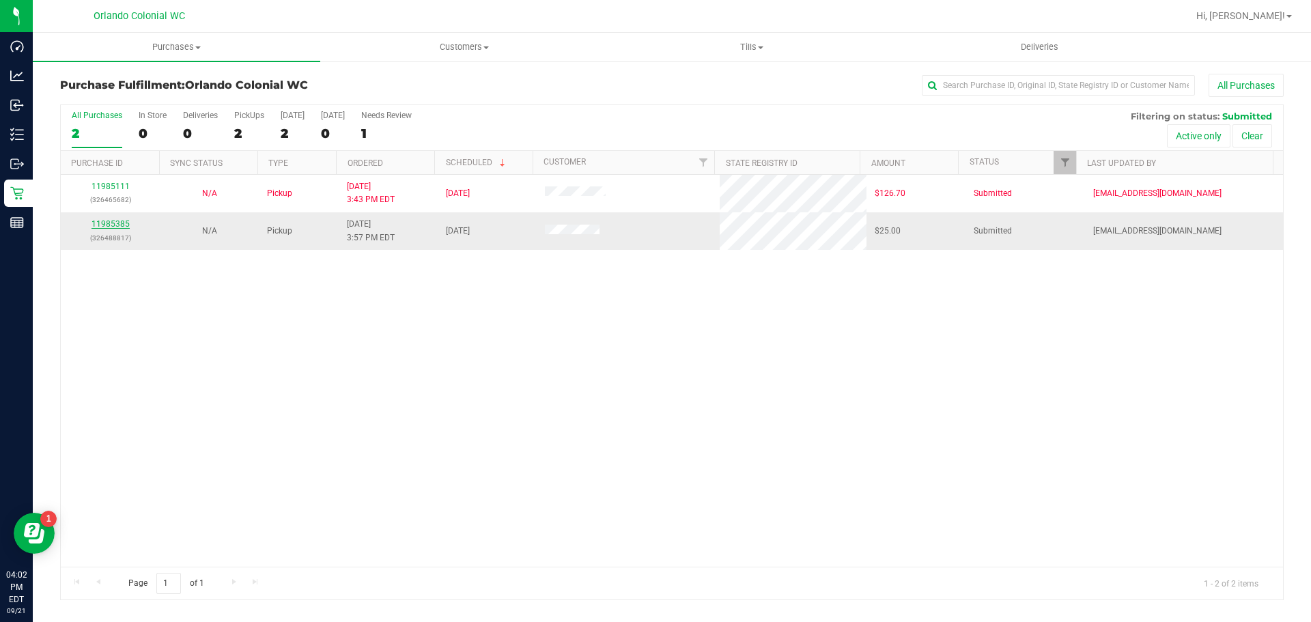
click at [109, 220] on link "11985385" at bounding box center [110, 224] width 38 height 10
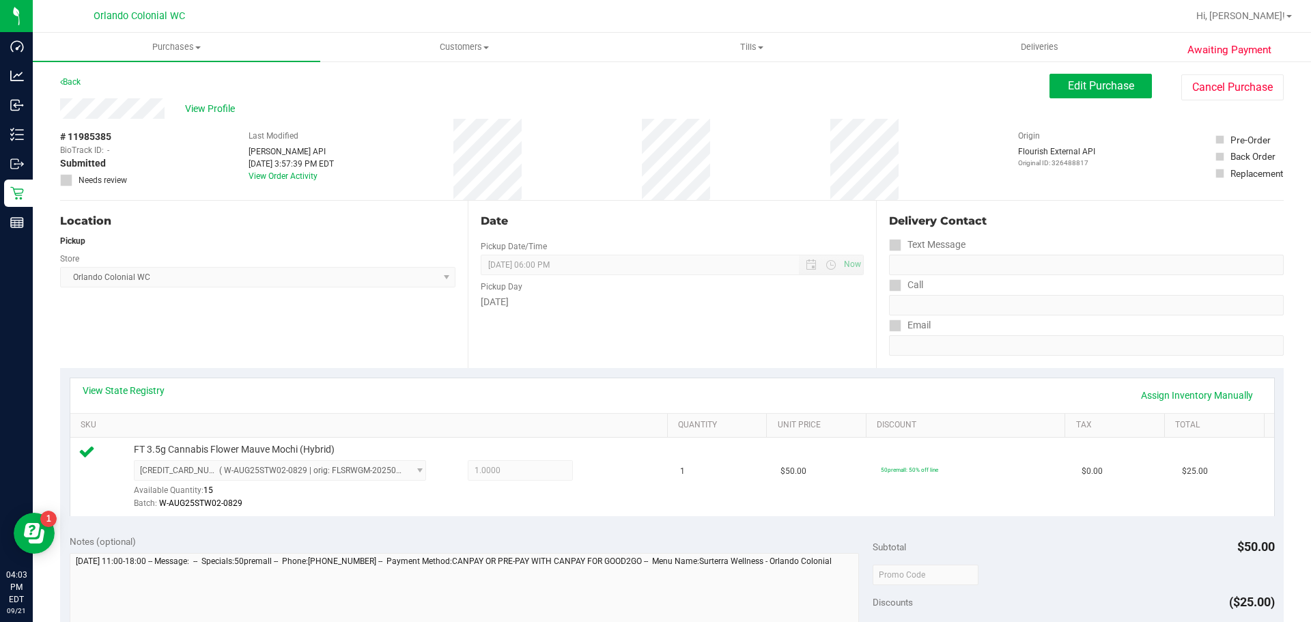
scroll to position [494, 0]
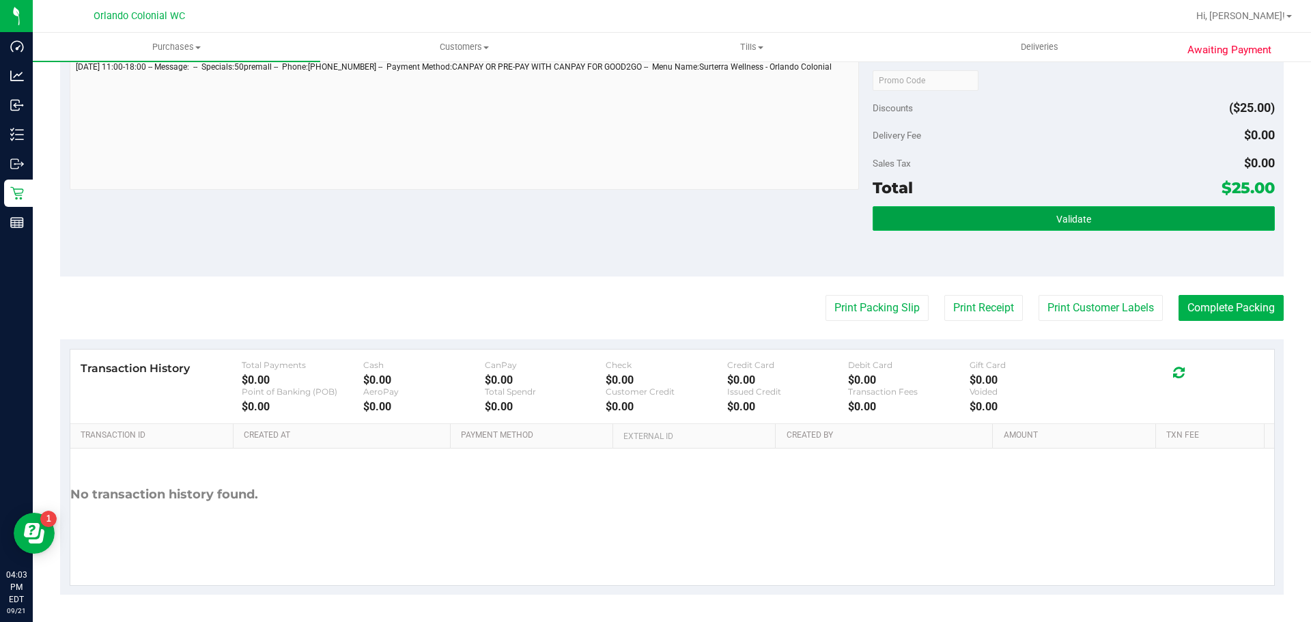
click at [983, 225] on button "Validate" at bounding box center [1073, 218] width 401 height 25
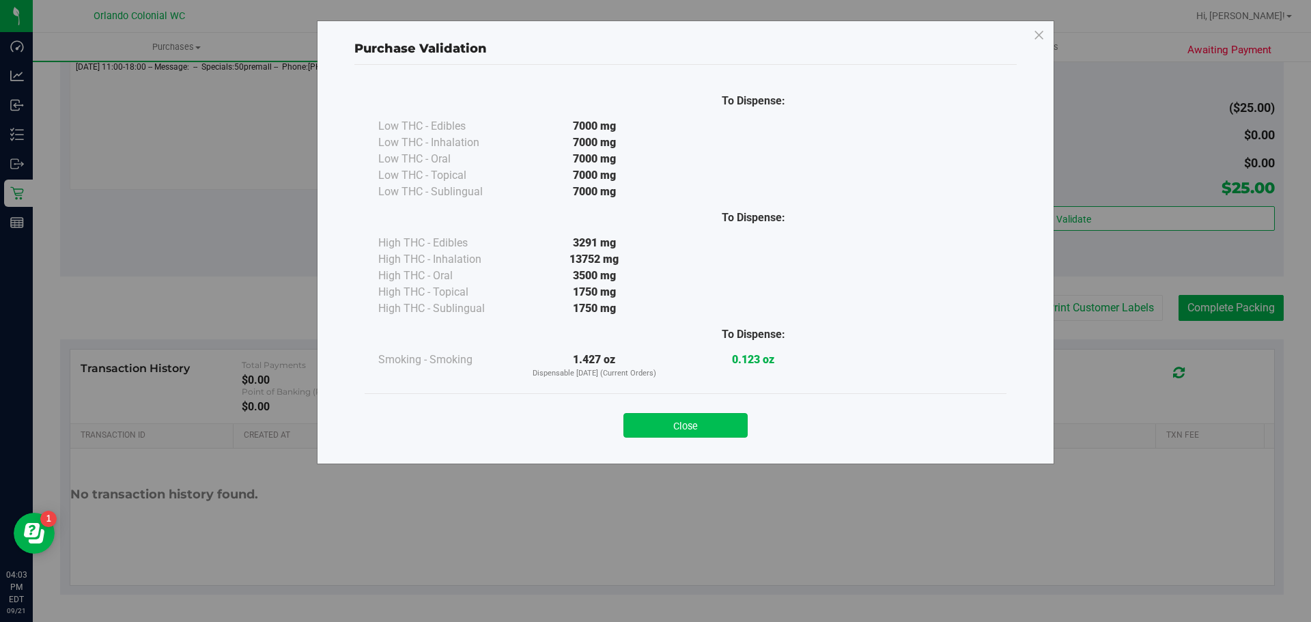
click at [700, 426] on button "Close" at bounding box center [685, 425] width 124 height 25
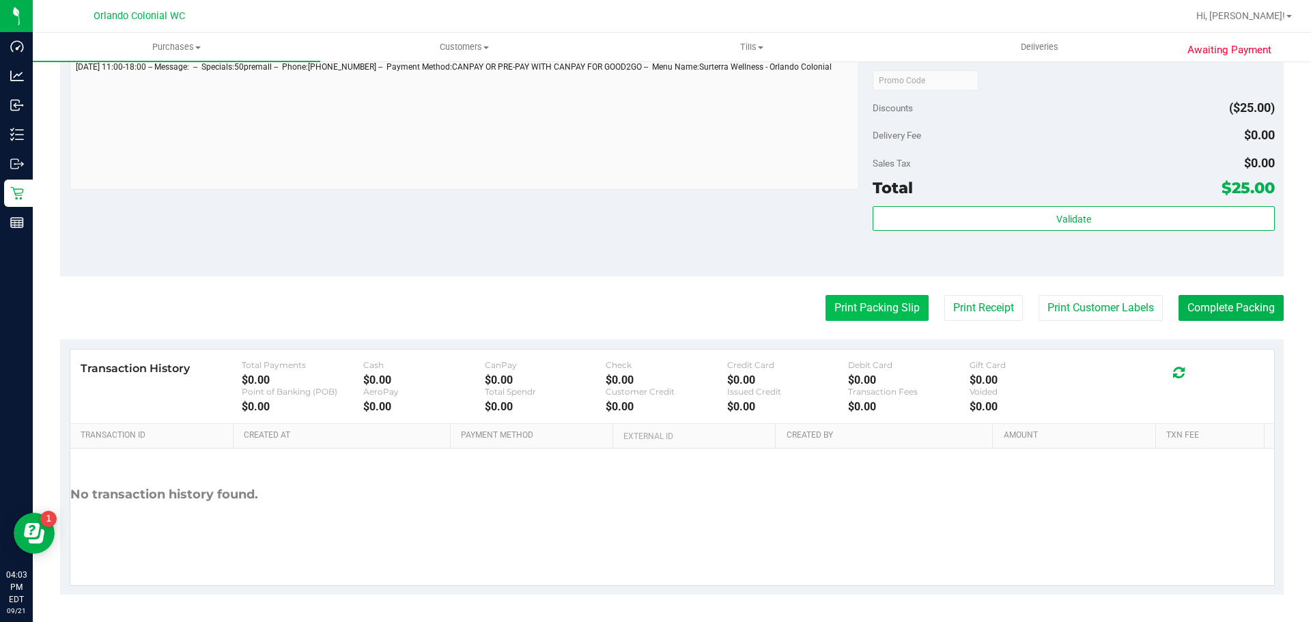
click at [859, 301] on button "Print Packing Slip" at bounding box center [876, 308] width 103 height 26
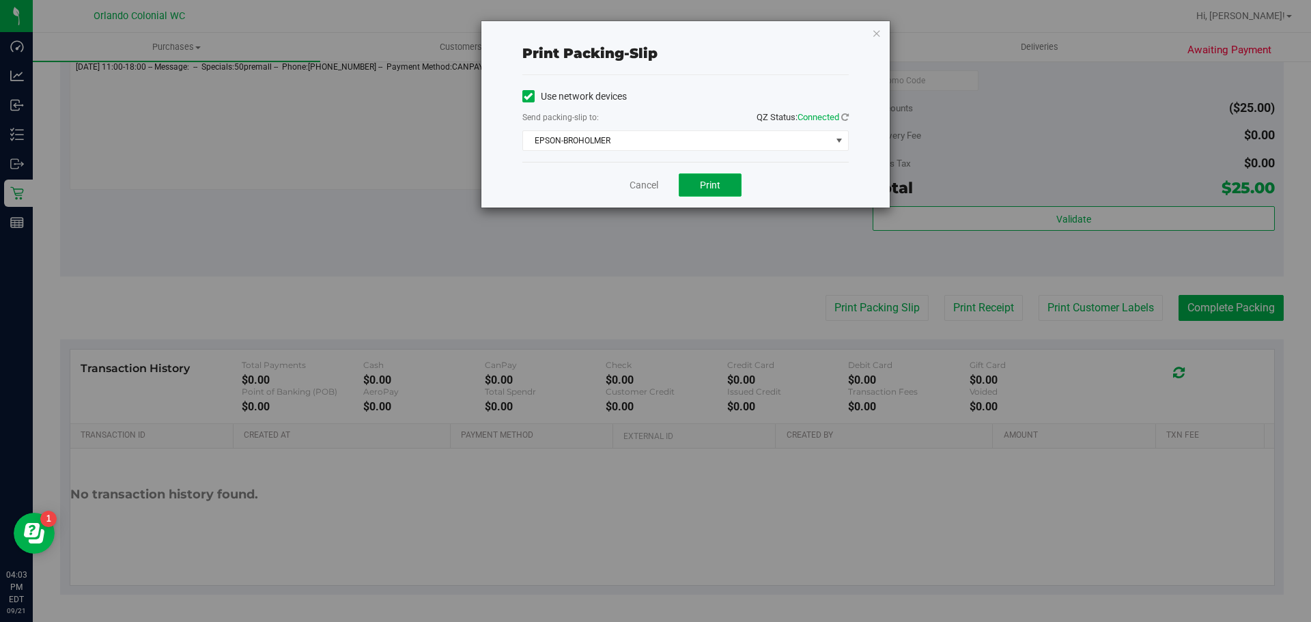
click at [720, 177] on button "Print" at bounding box center [710, 184] width 63 height 23
click at [642, 191] on link "Cancel" at bounding box center [643, 185] width 29 height 14
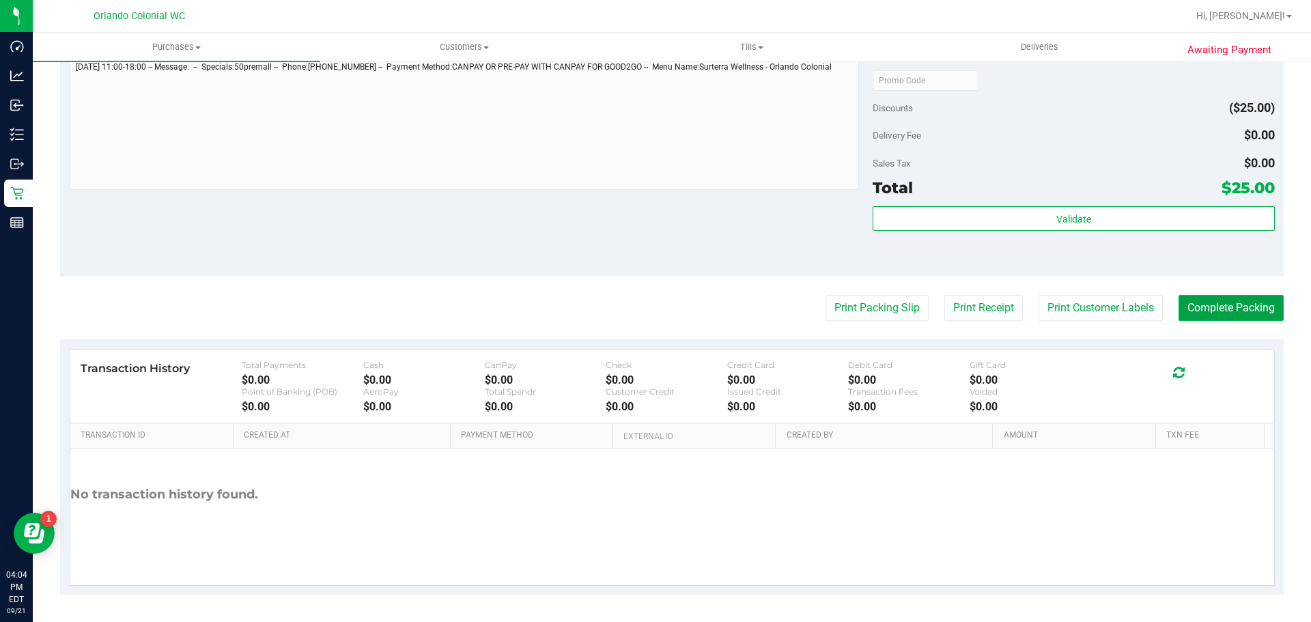
click at [1230, 315] on button "Complete Packing" at bounding box center [1230, 308] width 105 height 26
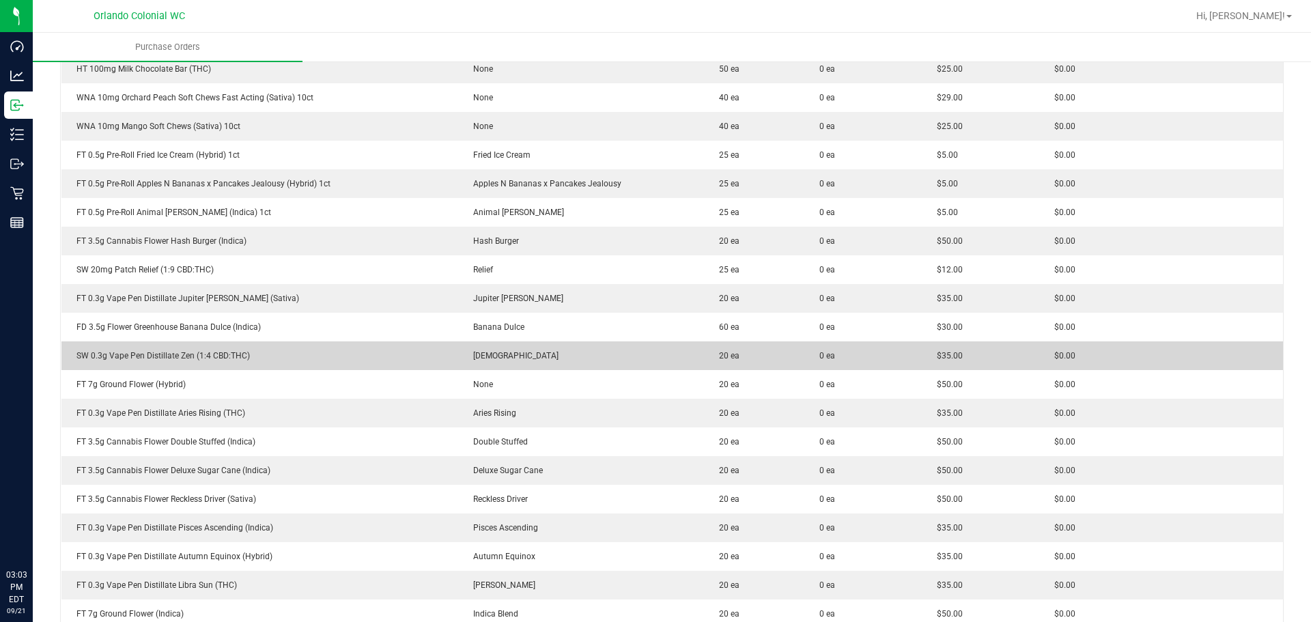
scroll to position [52, 0]
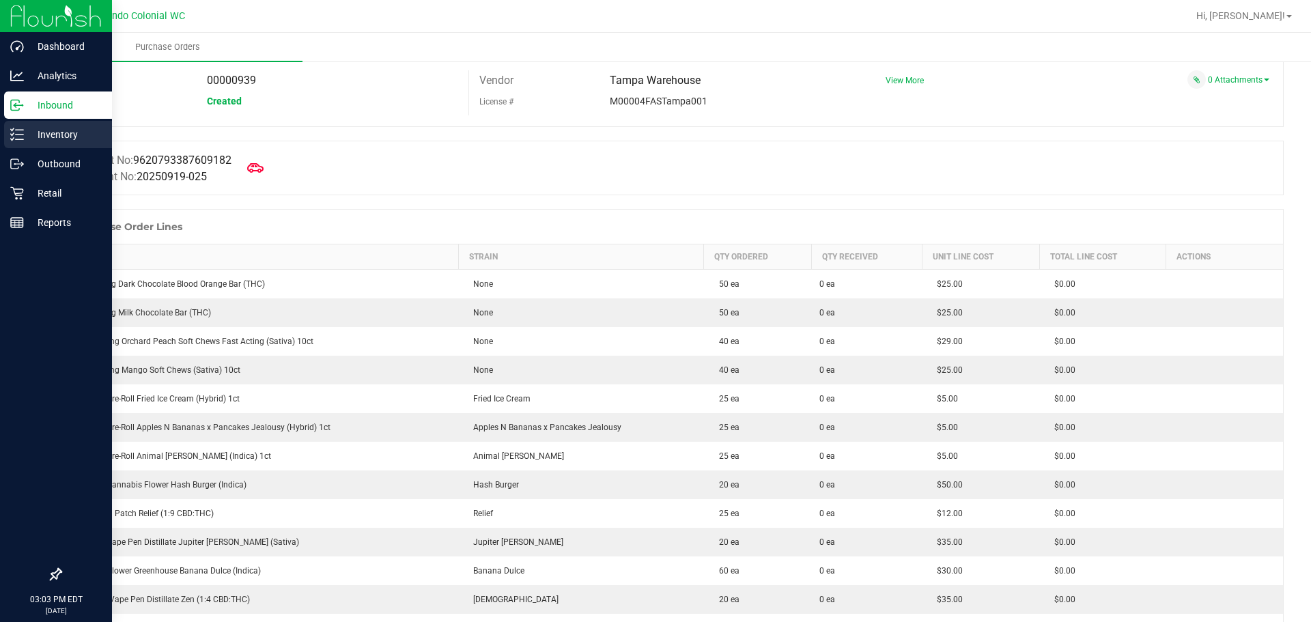
click at [23, 124] on div "Inventory" at bounding box center [58, 134] width 108 height 27
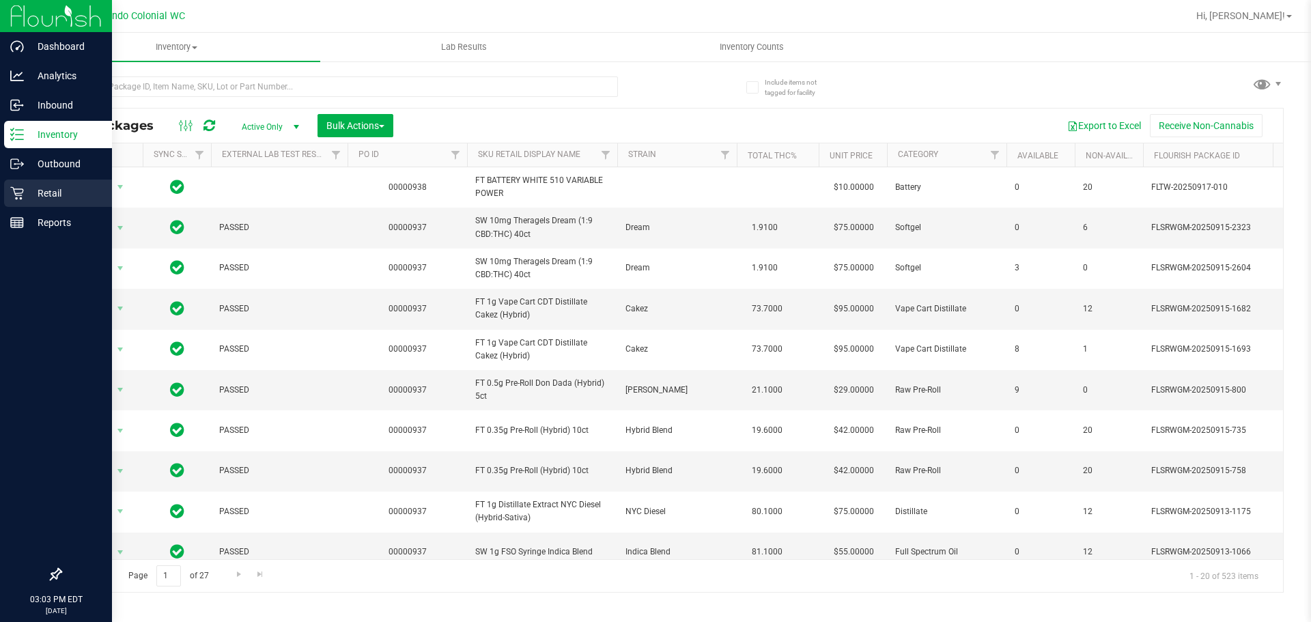
click at [18, 197] on icon at bounding box center [17, 193] width 14 height 14
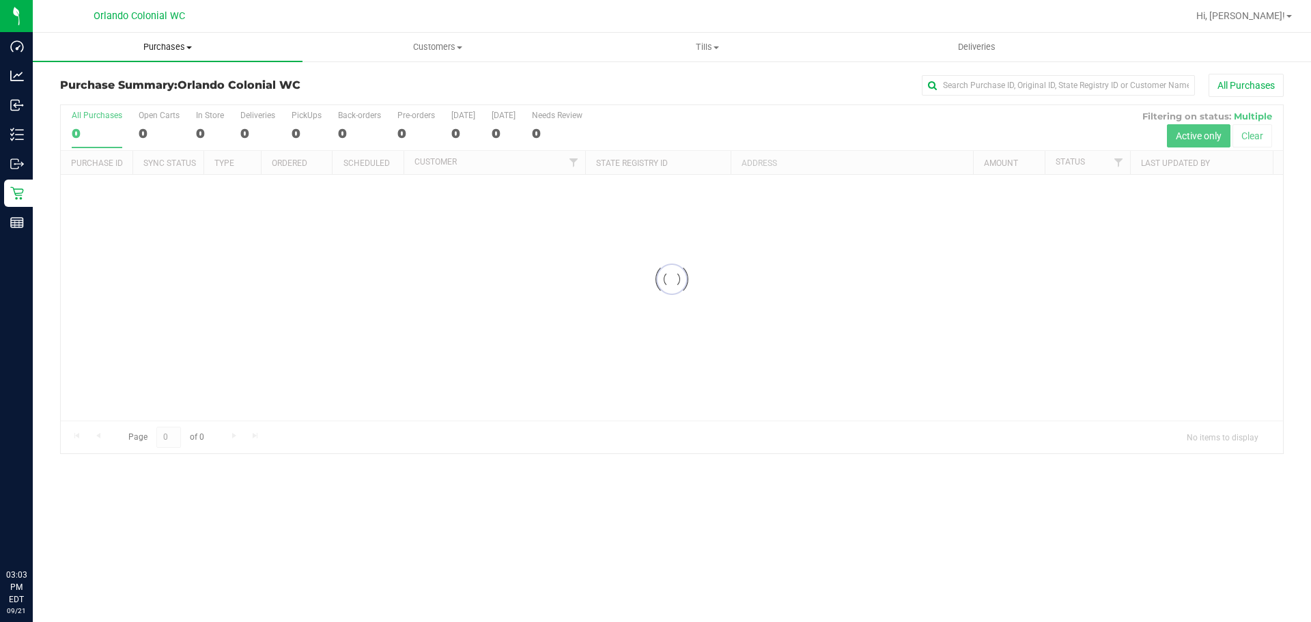
click at [162, 48] on span "Purchases" at bounding box center [168, 47] width 270 height 12
click at [135, 97] on li "Fulfillment" at bounding box center [168, 99] width 270 height 16
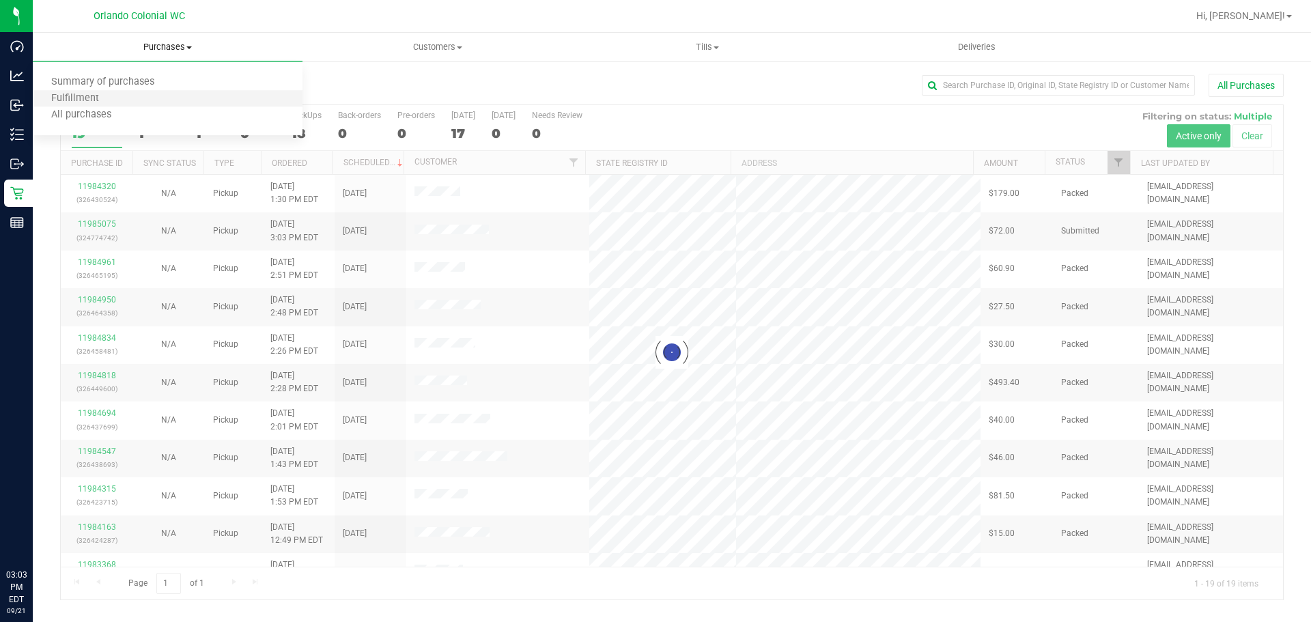
click at [141, 99] on li "Fulfillment" at bounding box center [168, 99] width 270 height 16
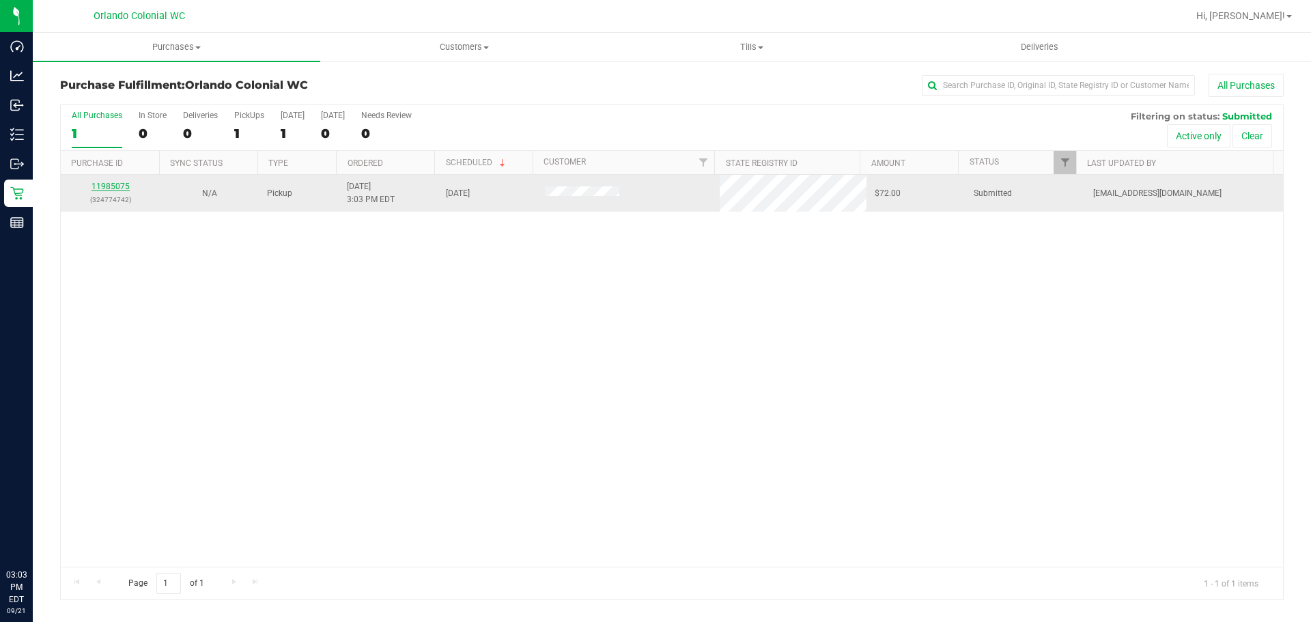
click at [102, 190] on link "11985075" at bounding box center [110, 187] width 38 height 10
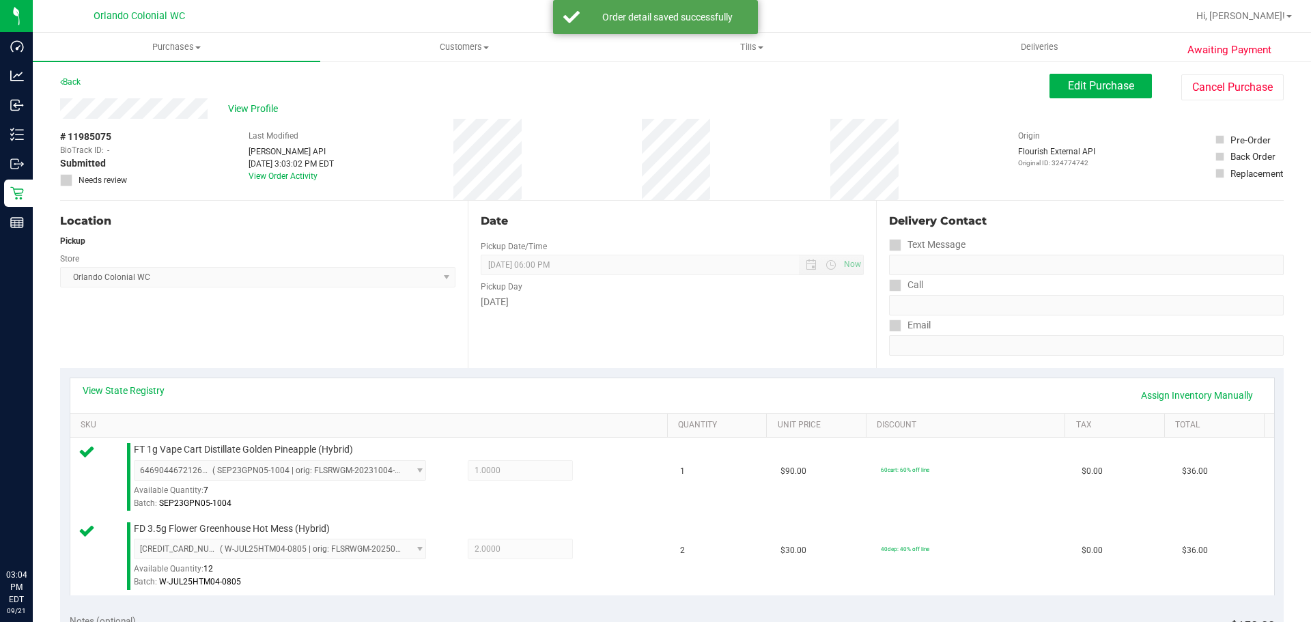
scroll to position [573, 0]
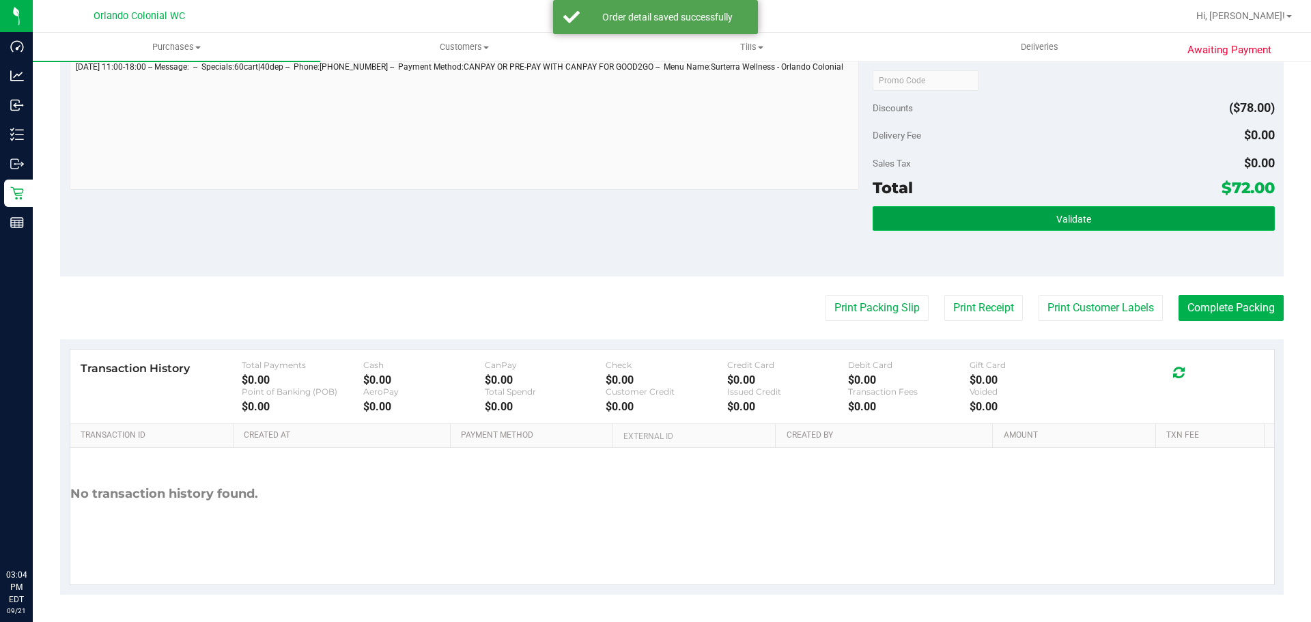
click at [1039, 229] on button "Validate" at bounding box center [1073, 218] width 401 height 25
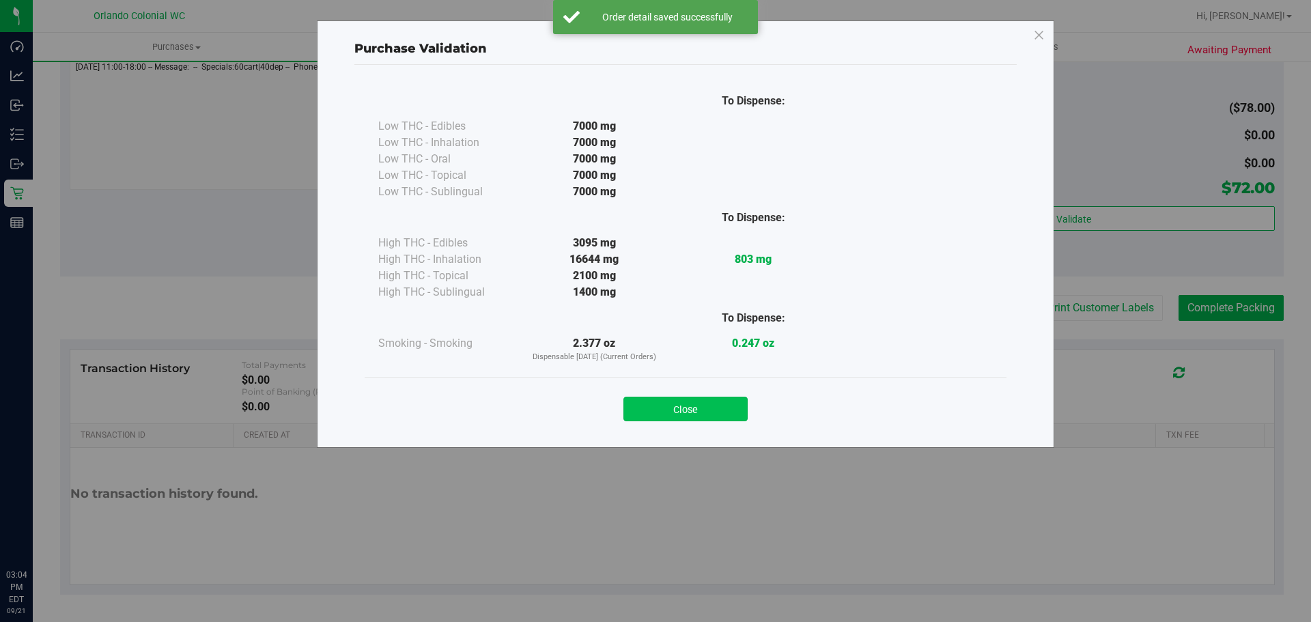
click at [709, 397] on button "Close" at bounding box center [685, 409] width 124 height 25
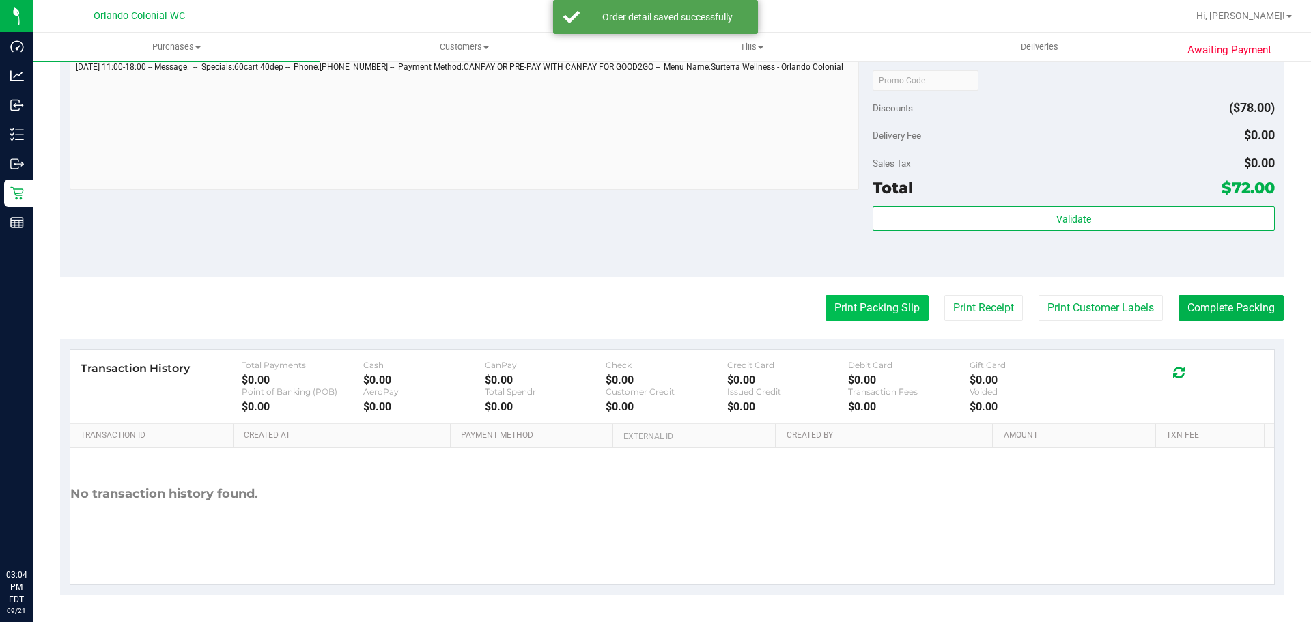
click at [849, 295] on button "Print Packing Slip" at bounding box center [876, 308] width 103 height 26
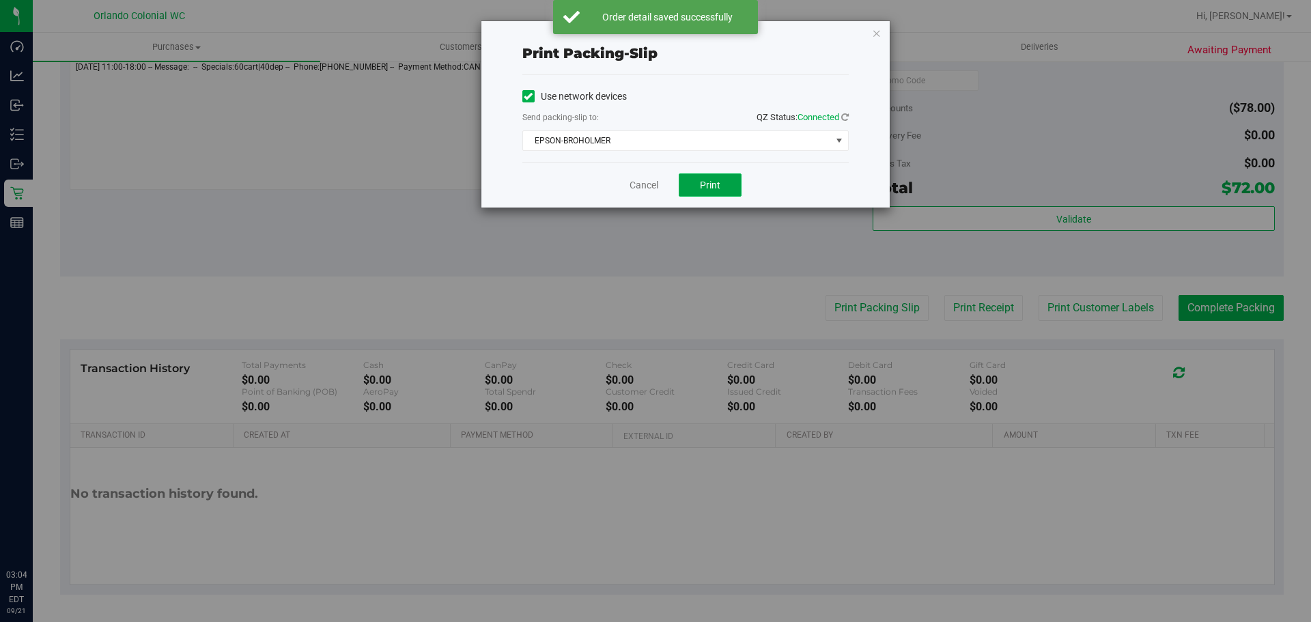
click at [702, 181] on span "Print" at bounding box center [710, 185] width 20 height 11
click at [635, 180] on link "Cancel" at bounding box center [643, 185] width 29 height 14
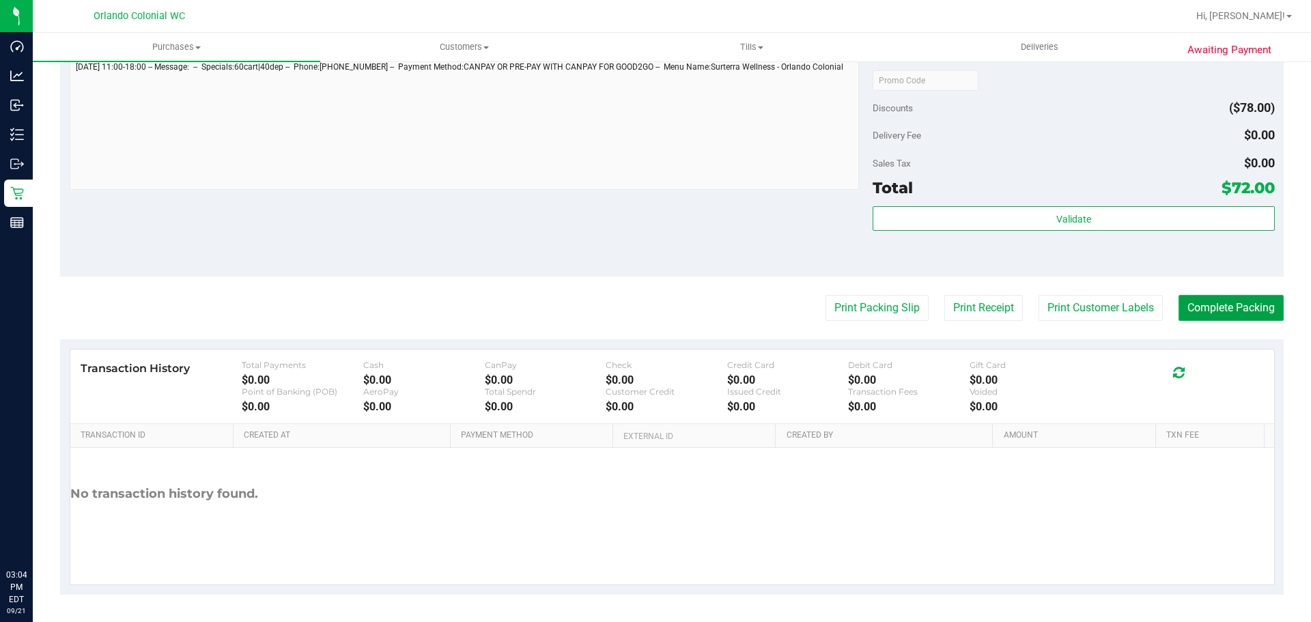
click at [1234, 302] on button "Complete Packing" at bounding box center [1230, 308] width 105 height 26
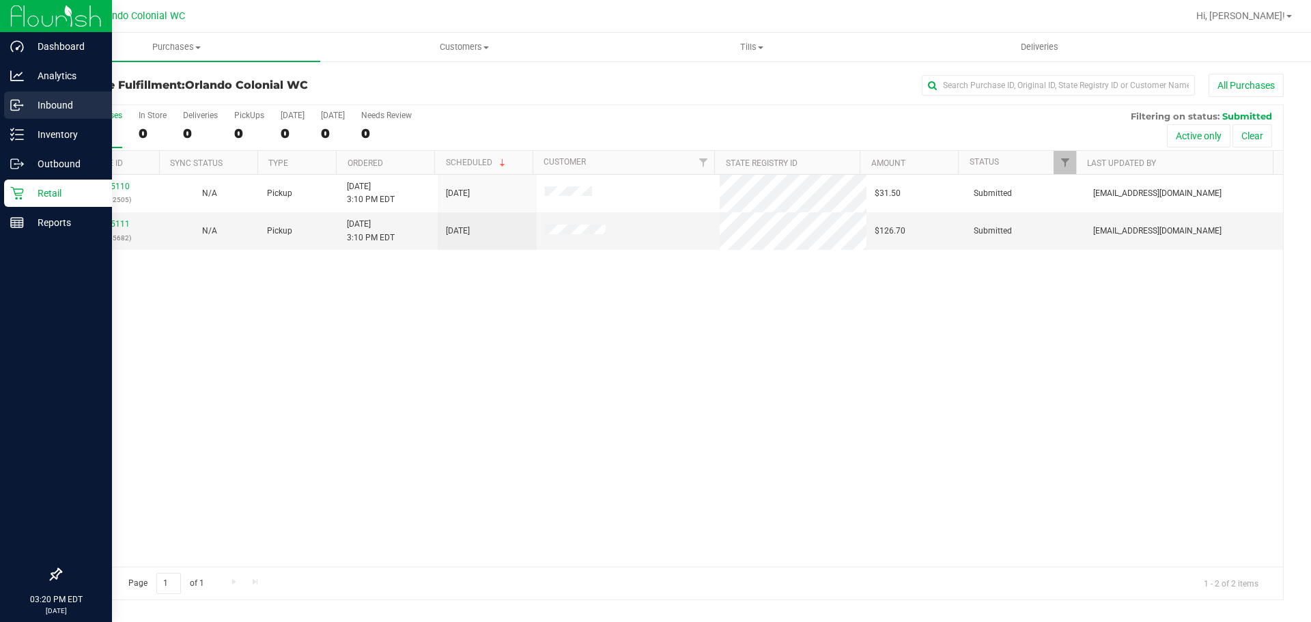
click at [37, 106] on p "Inbound" at bounding box center [65, 105] width 82 height 16
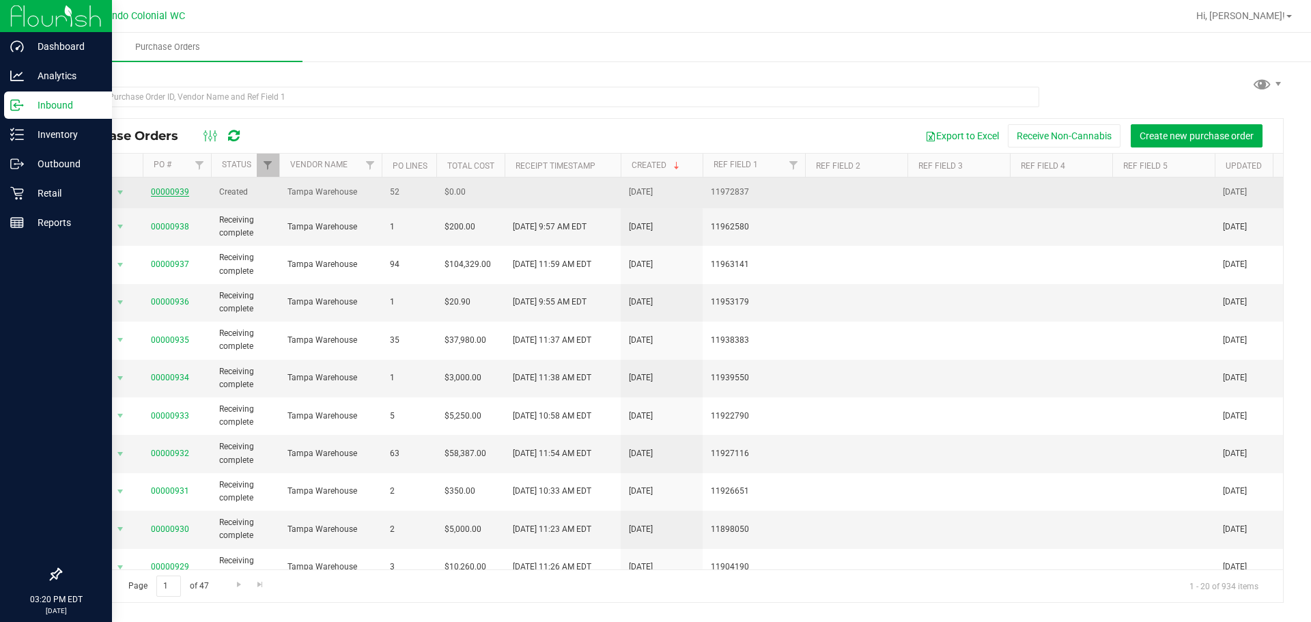
click at [172, 192] on link "00000939" at bounding box center [170, 192] width 38 height 10
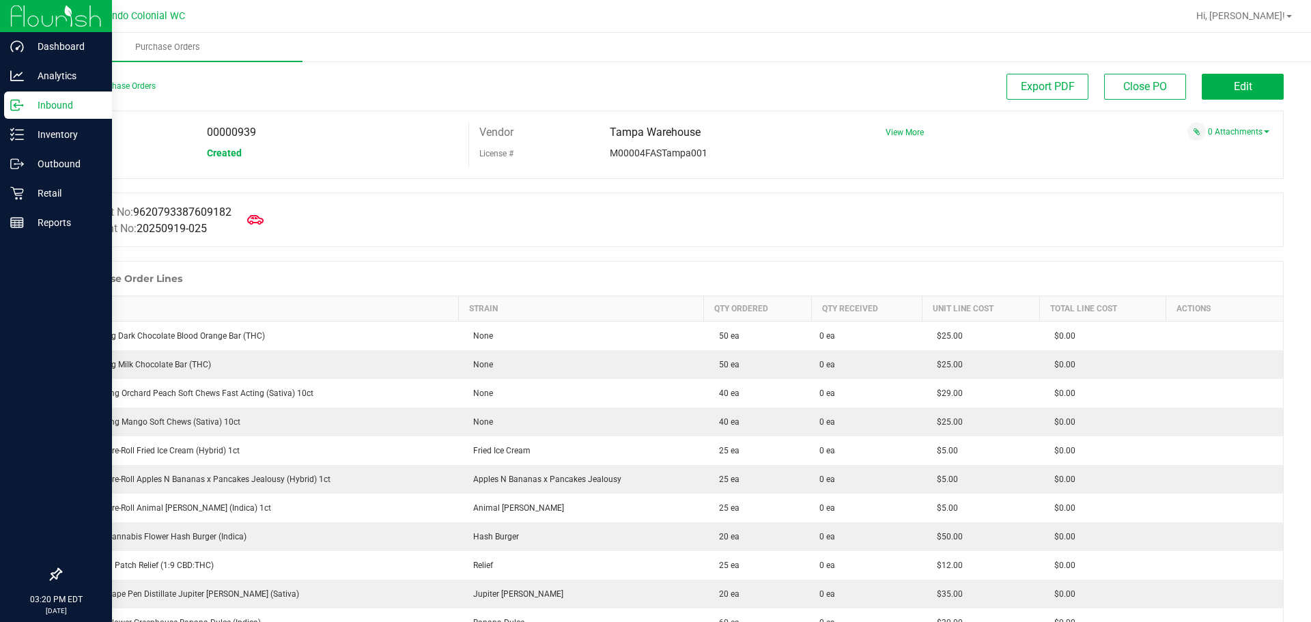
scroll to position [1357, 0]
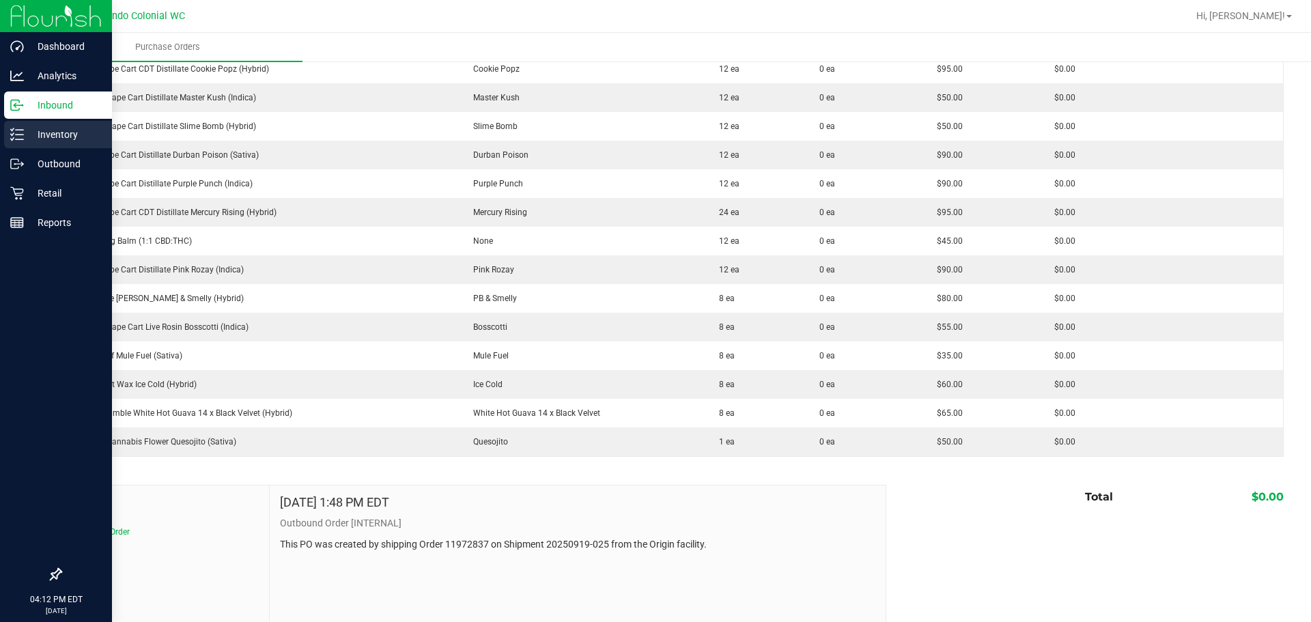
click at [19, 134] on icon at bounding box center [17, 135] width 14 height 14
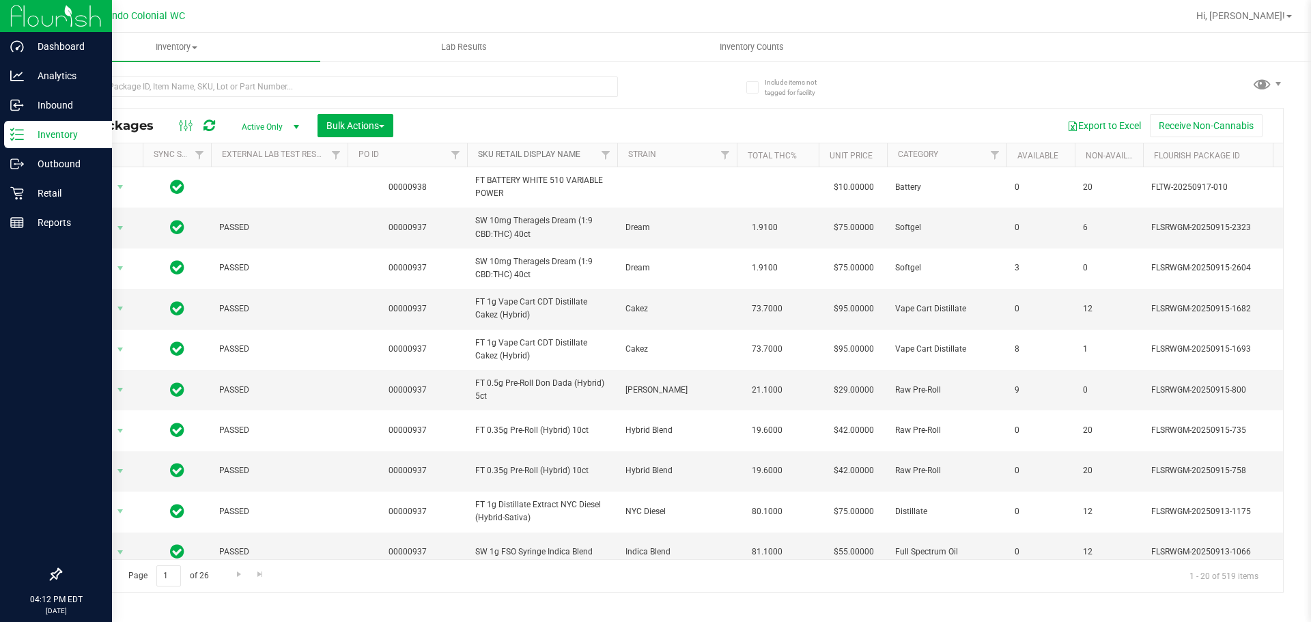
click at [505, 157] on link "SKU Retail Display Name" at bounding box center [529, 155] width 102 height 10
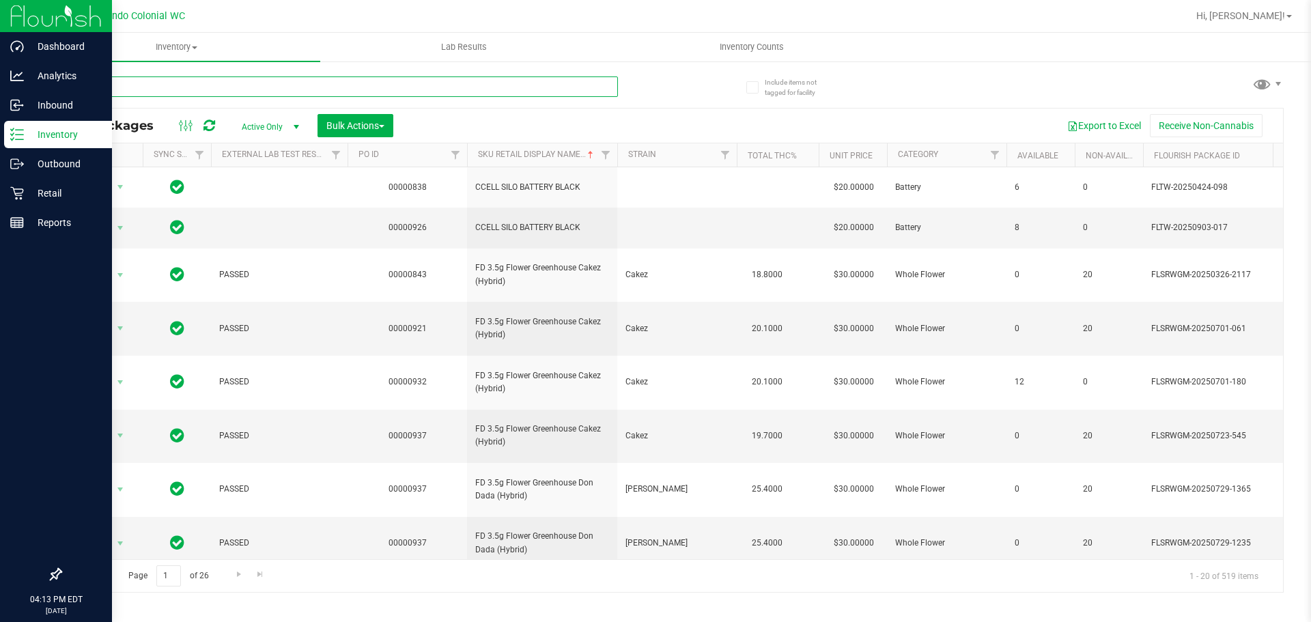
click at [352, 85] on input "text" at bounding box center [339, 86] width 558 height 20
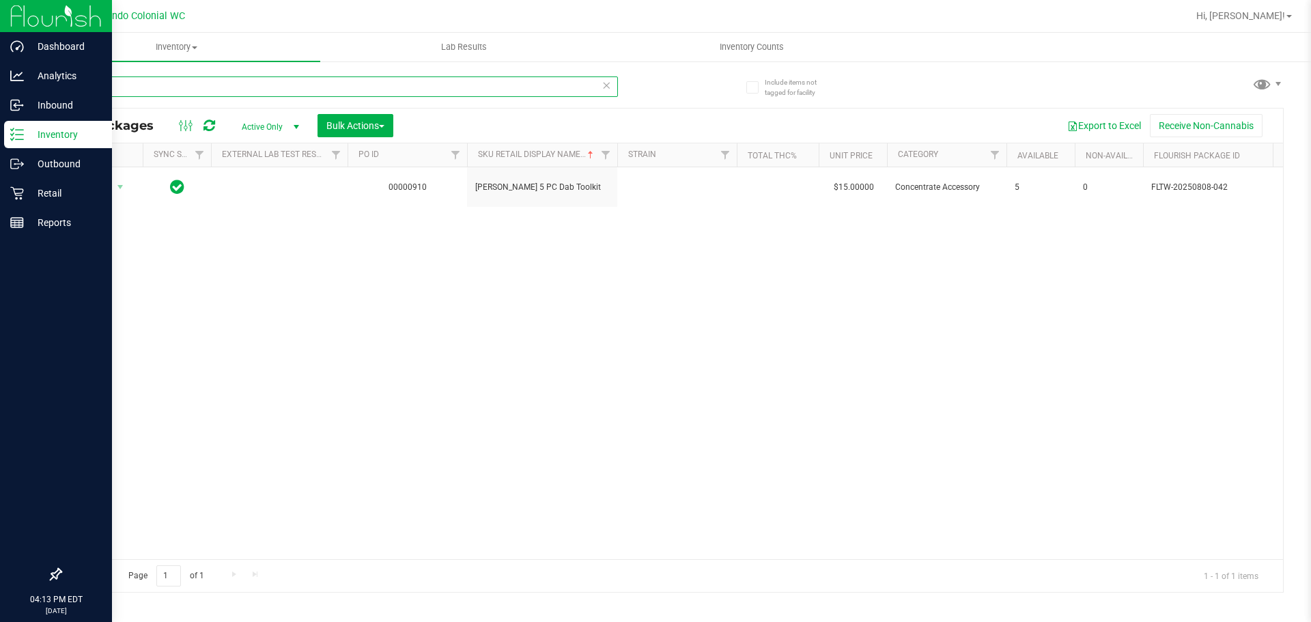
type input "d"
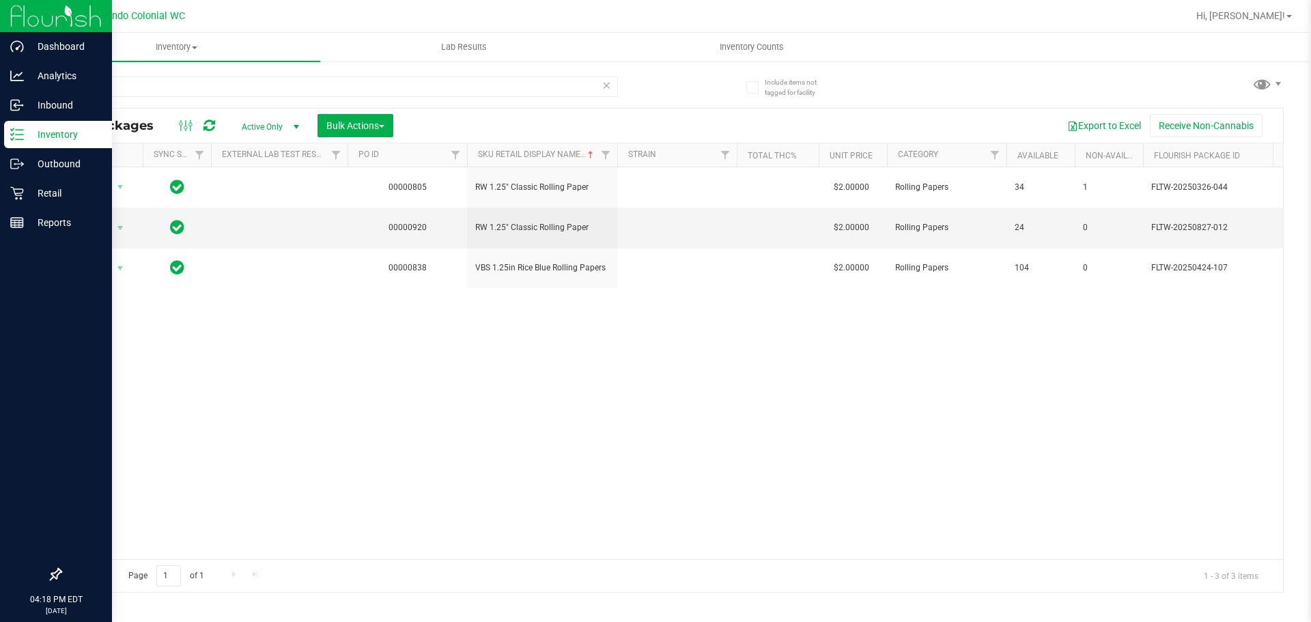
click at [456, 393] on div "Action Action Adjust qty Create package Edit attributes Global inventory Locate…" at bounding box center [672, 363] width 1222 height 392
click at [138, 83] on input "rolling" at bounding box center [339, 86] width 558 height 20
type input "rice blue"
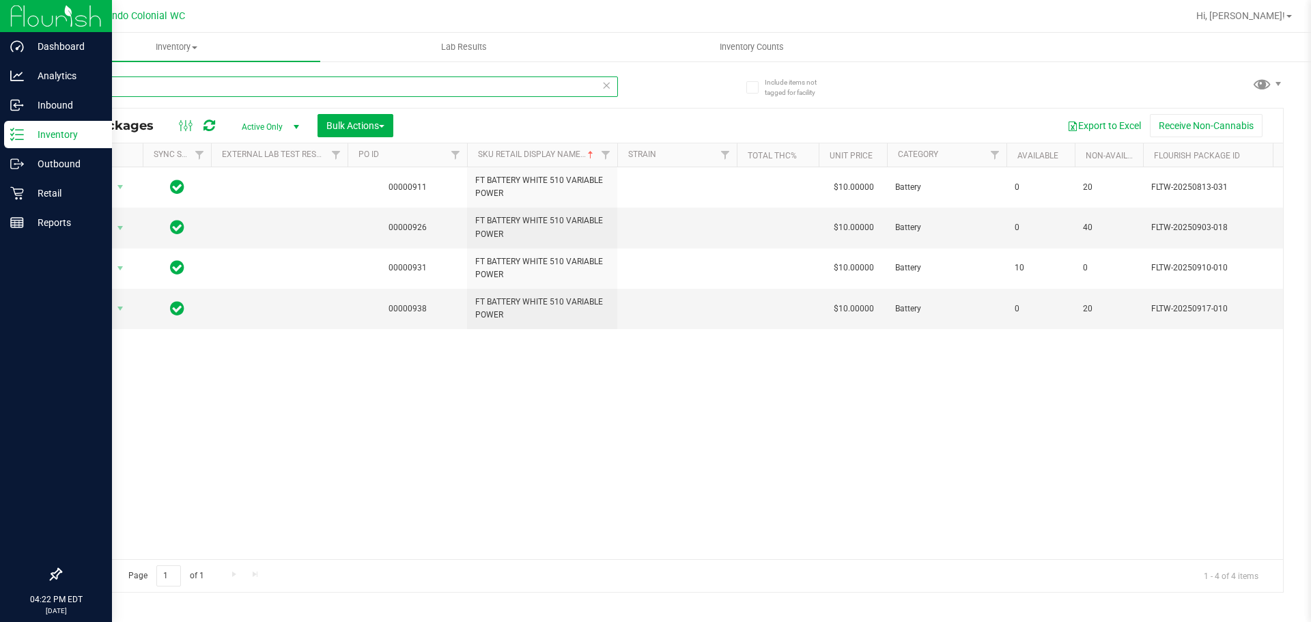
type input "gpen"
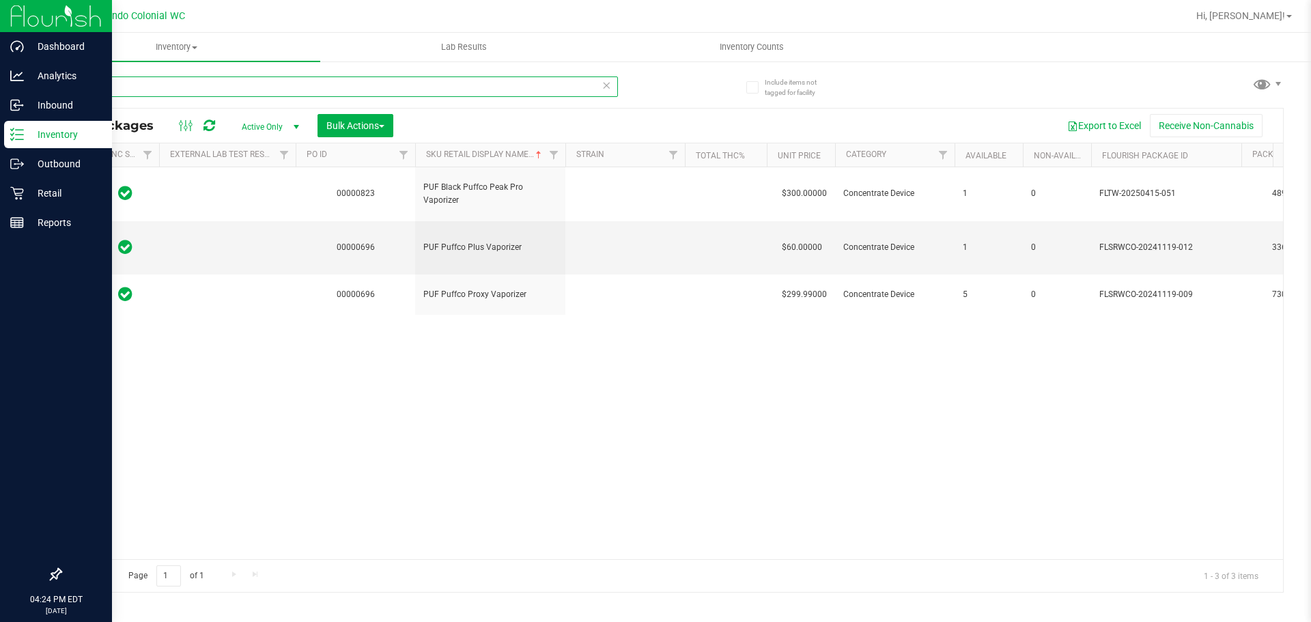
scroll to position [0, 87]
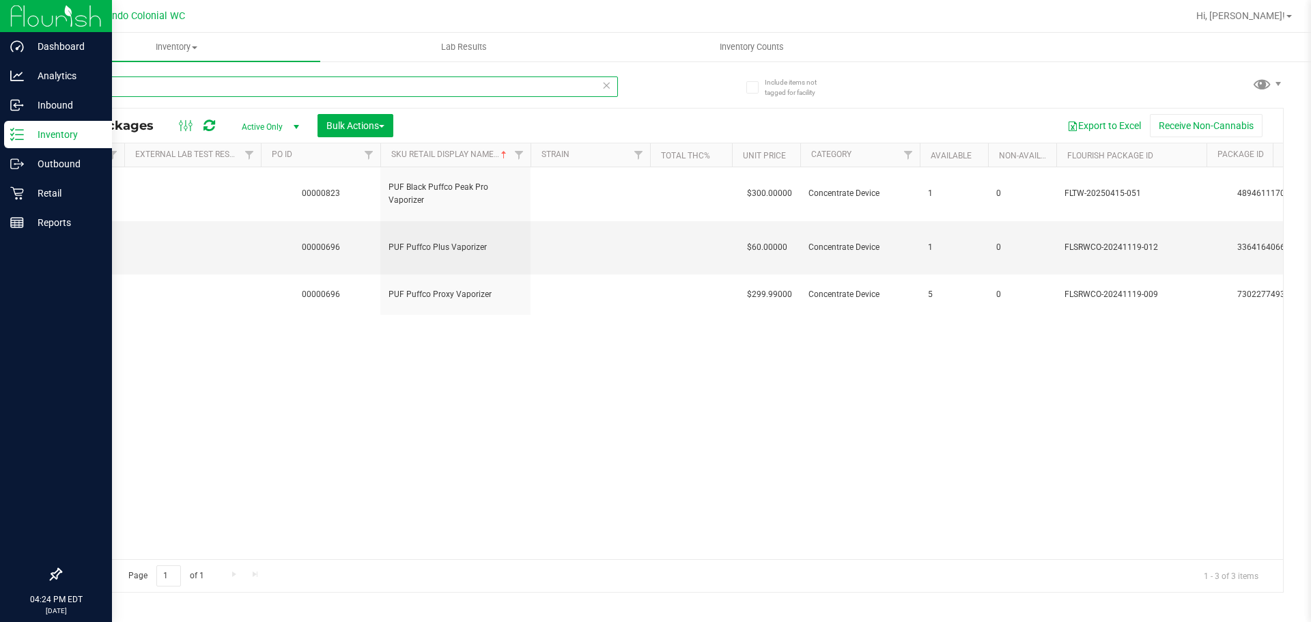
type input "puffco"
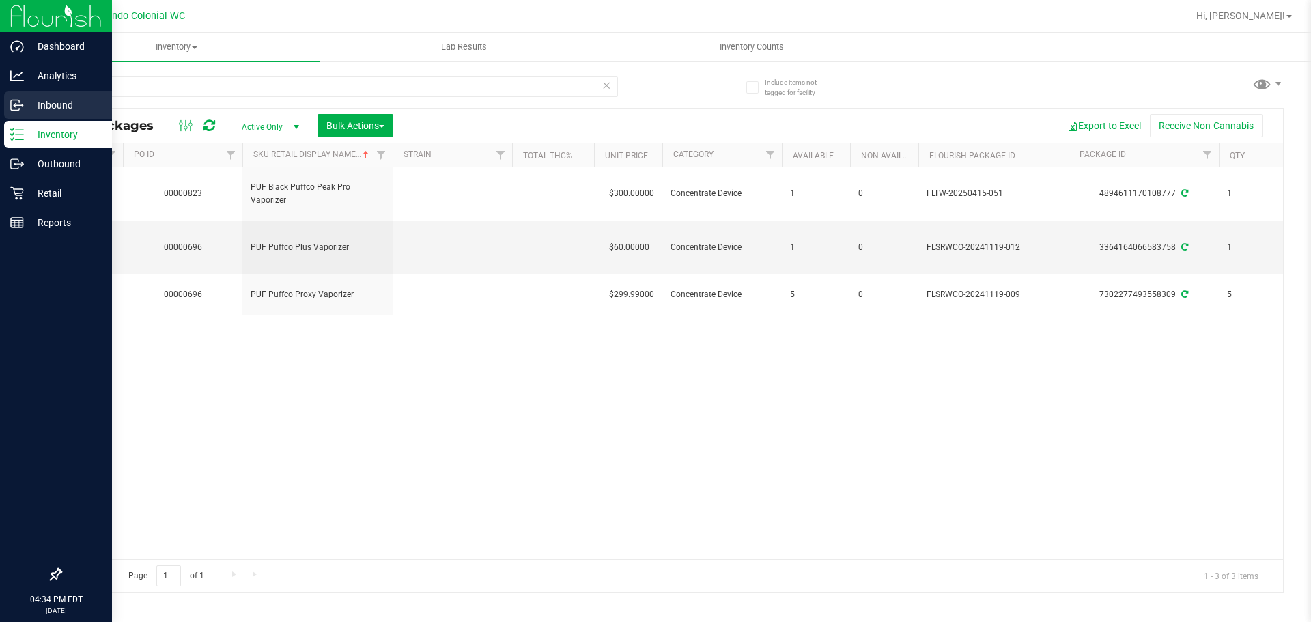
click at [24, 102] on p "Inbound" at bounding box center [65, 105] width 82 height 16
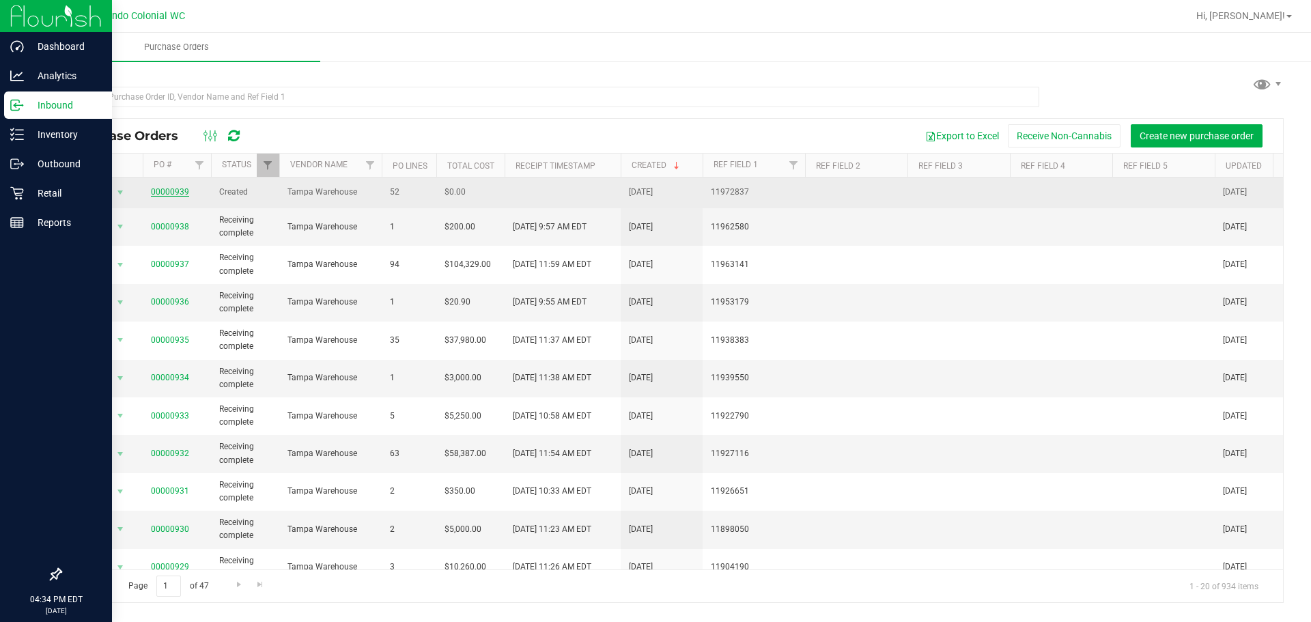
click at [155, 193] on link "00000939" at bounding box center [170, 192] width 38 height 10
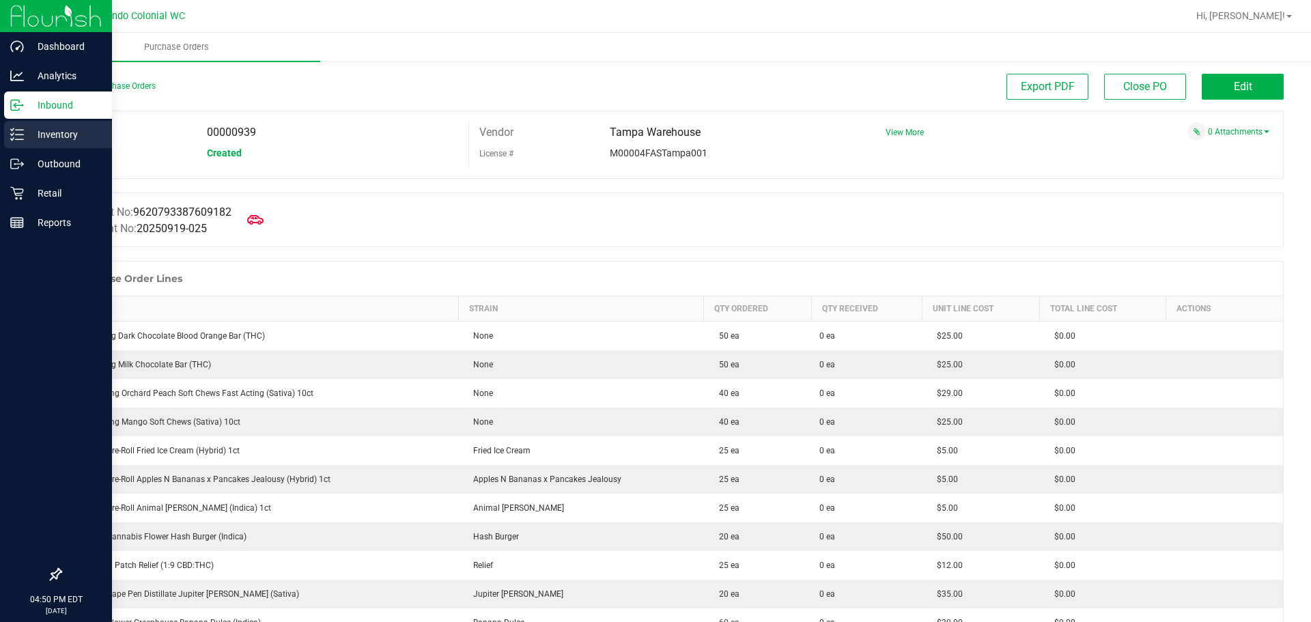
click at [17, 145] on div "Inventory" at bounding box center [58, 134] width 108 height 27
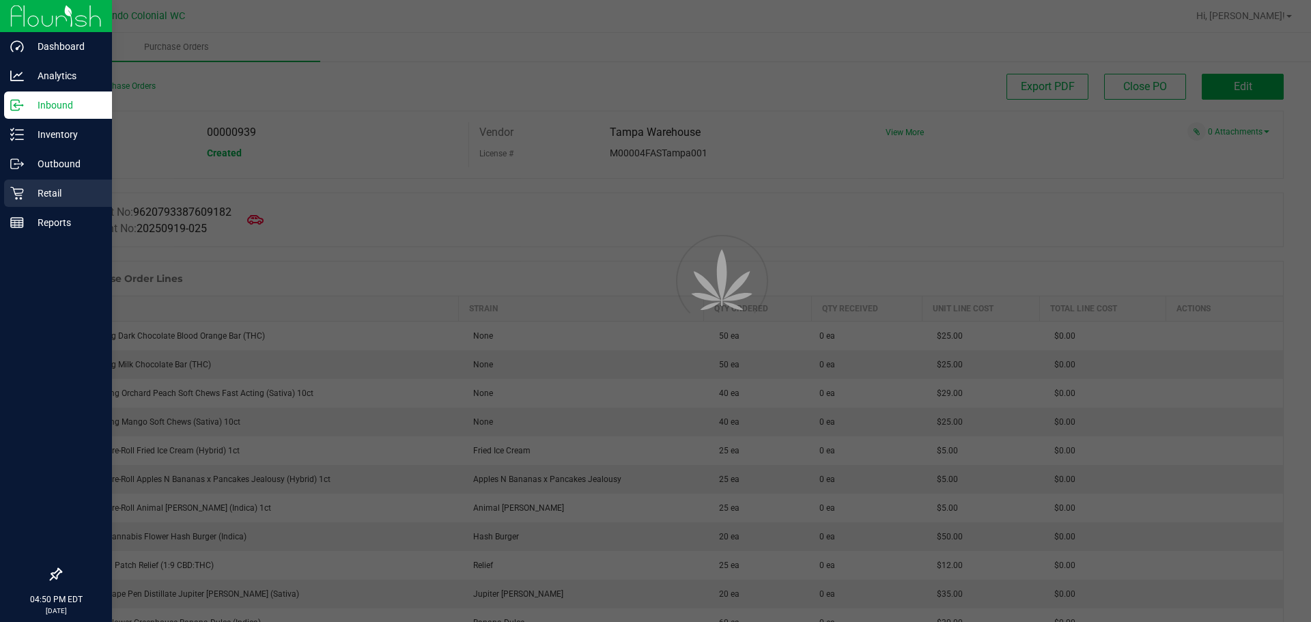
click at [37, 185] on p "Retail" at bounding box center [65, 193] width 82 height 16
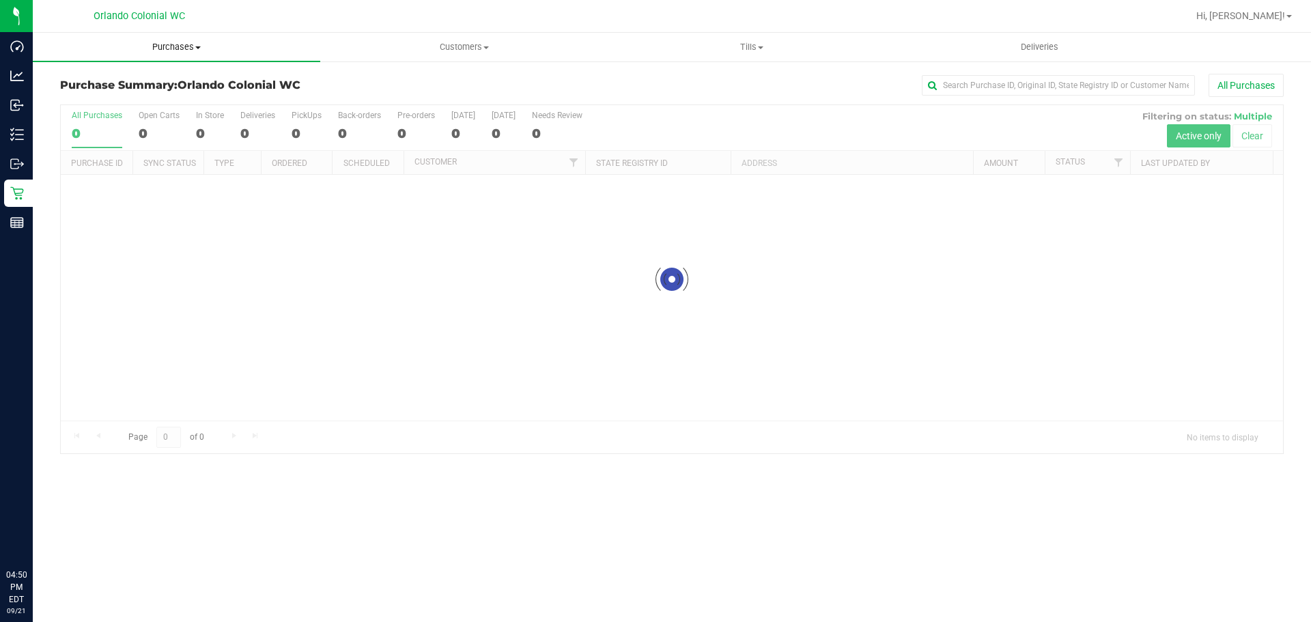
click at [161, 48] on span "Purchases" at bounding box center [176, 47] width 287 height 12
click at [118, 93] on li "Fulfillment" at bounding box center [176, 99] width 287 height 16
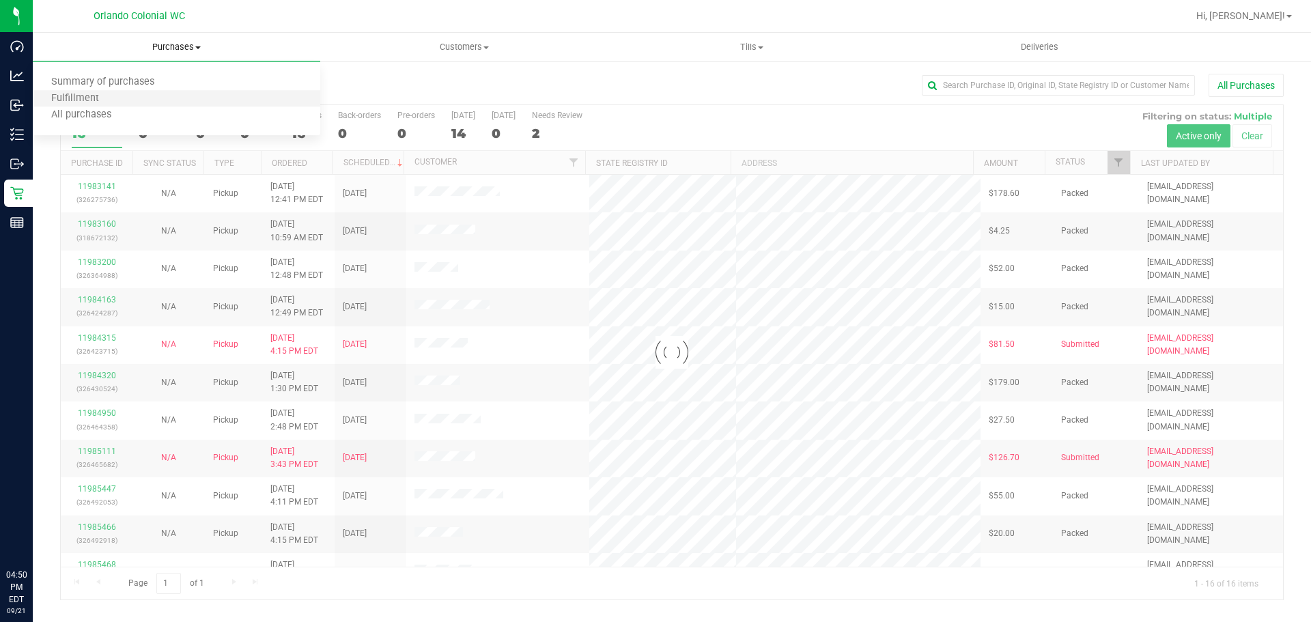
click at [116, 94] on li "Fulfillment" at bounding box center [176, 99] width 287 height 16
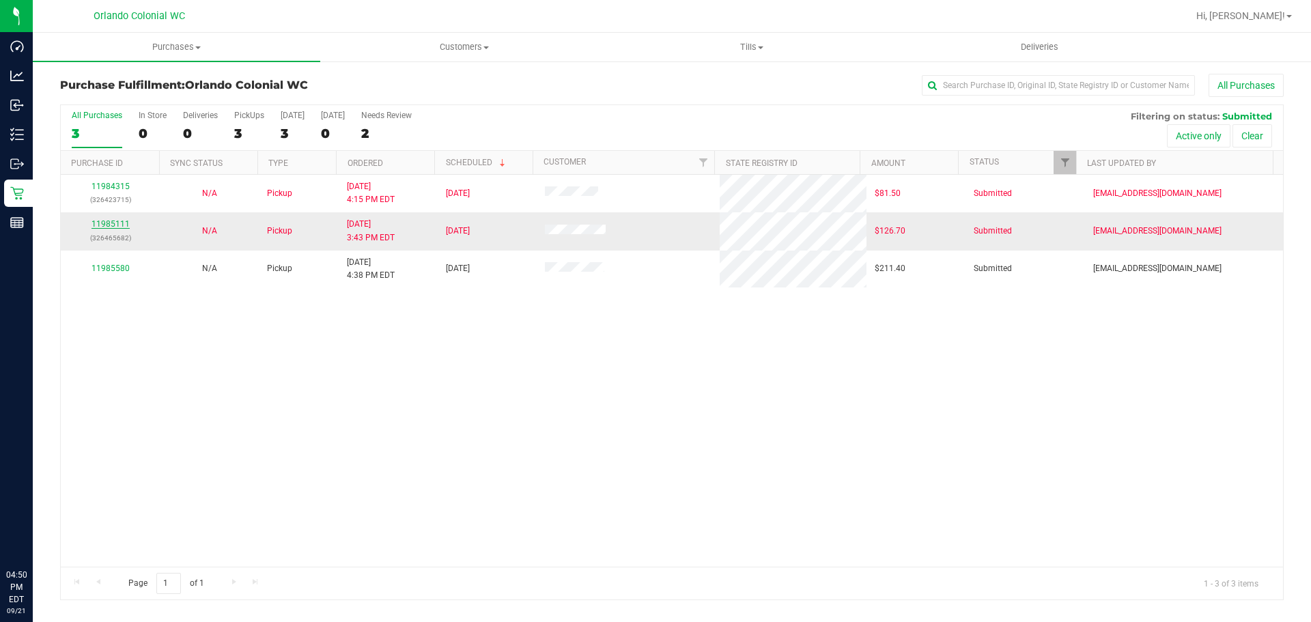
click at [105, 225] on link "11985111" at bounding box center [110, 224] width 38 height 10
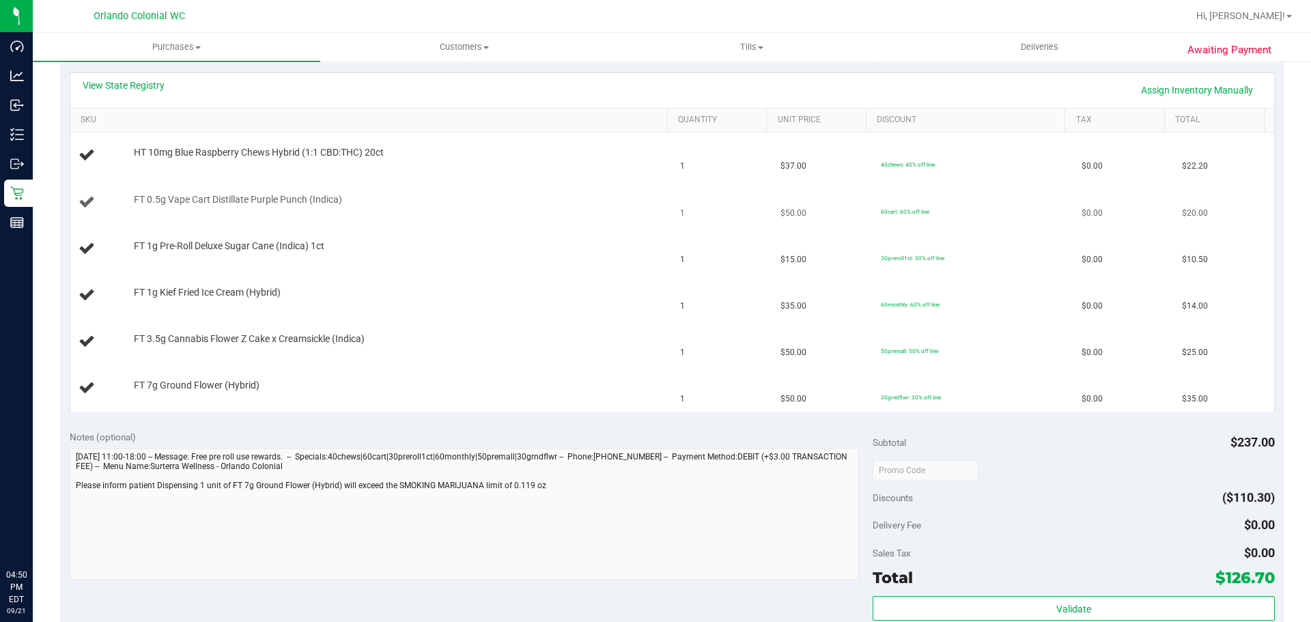
scroll to position [273, 0]
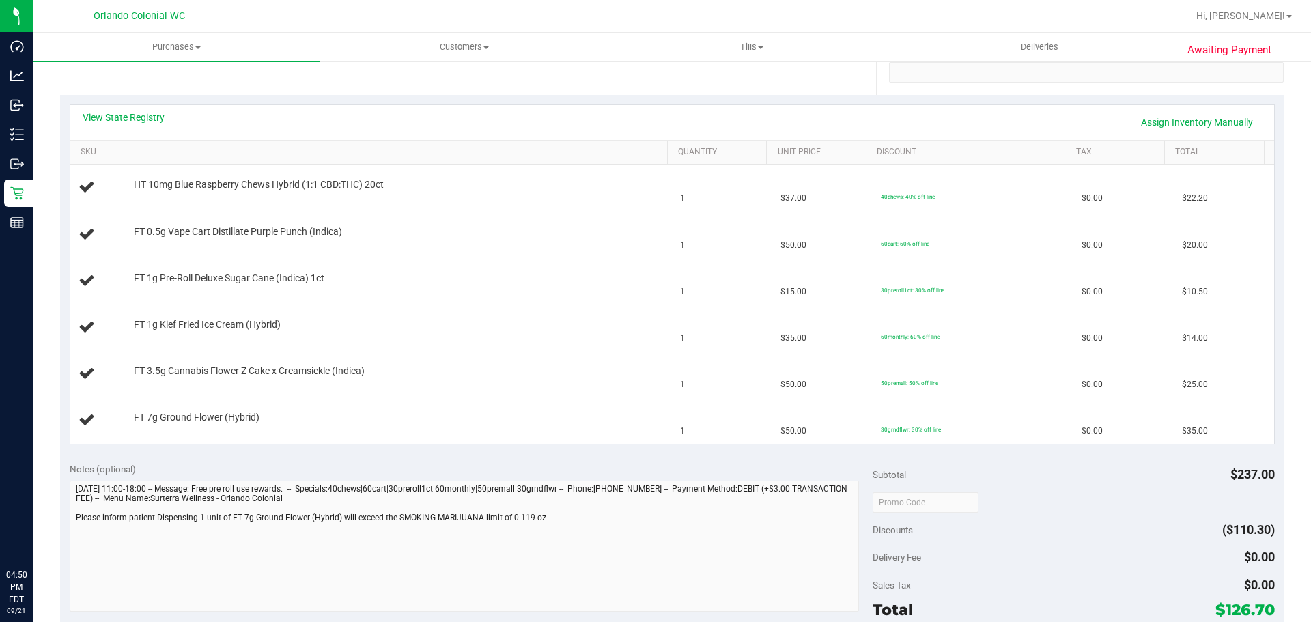
click at [154, 120] on link "View State Registry" at bounding box center [124, 118] width 82 height 14
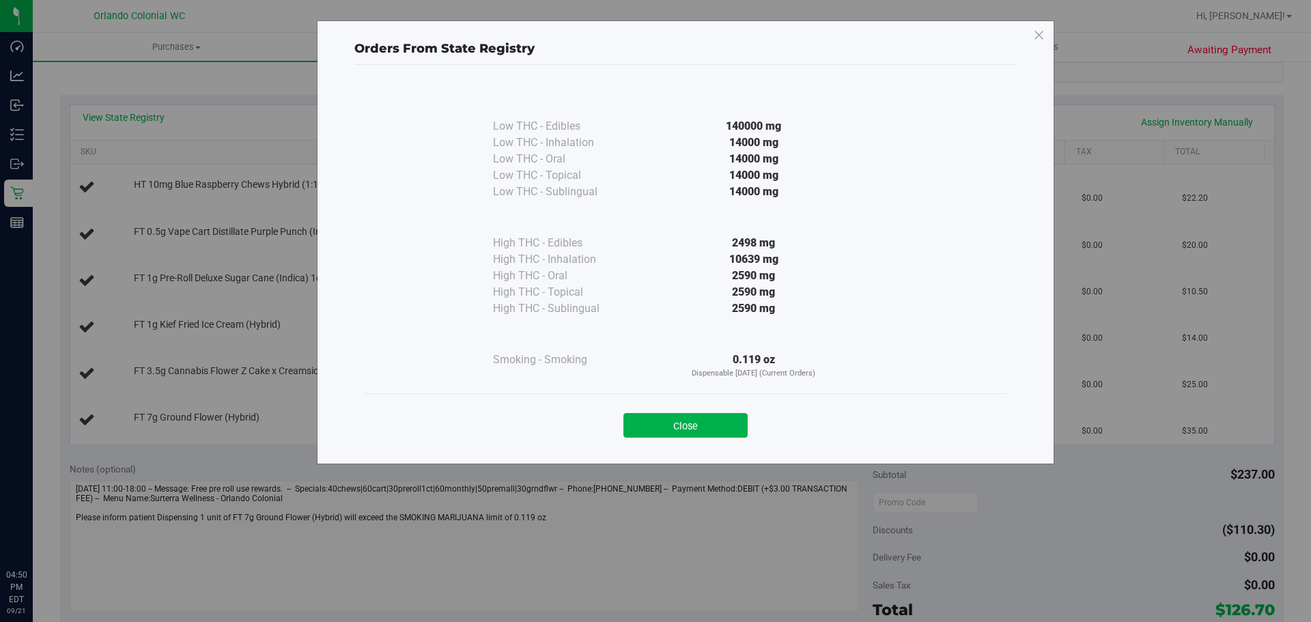
click at [661, 411] on div "Close" at bounding box center [685, 421] width 621 height 34
click at [680, 412] on div "Close" at bounding box center [685, 421] width 621 height 34
click at [681, 406] on div "Close" at bounding box center [685, 421] width 621 height 34
click at [691, 420] on button "Close" at bounding box center [685, 425] width 124 height 25
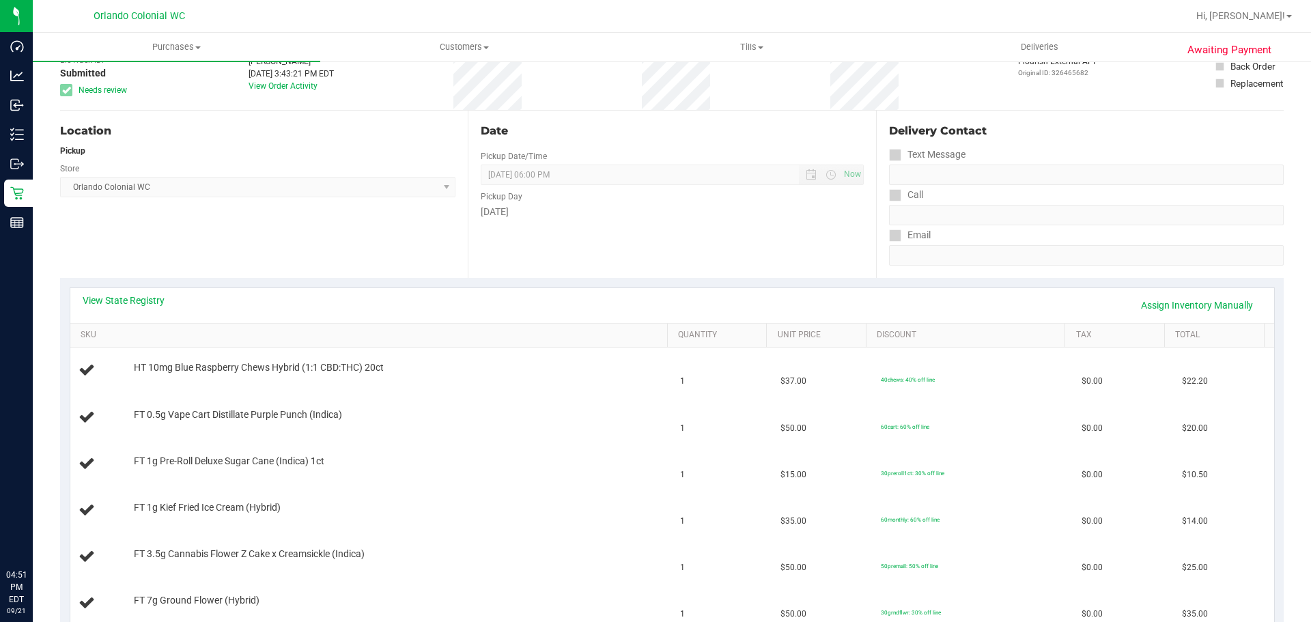
scroll to position [0, 0]
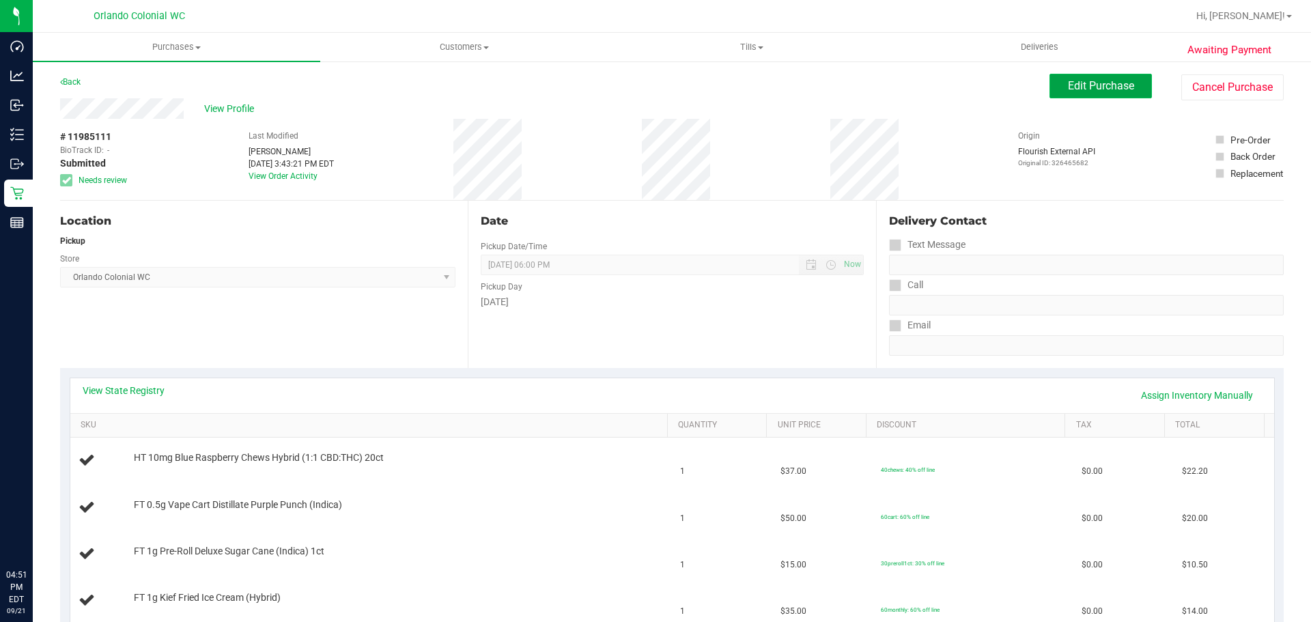
click at [1109, 89] on span "Edit Purchase" at bounding box center [1101, 85] width 66 height 13
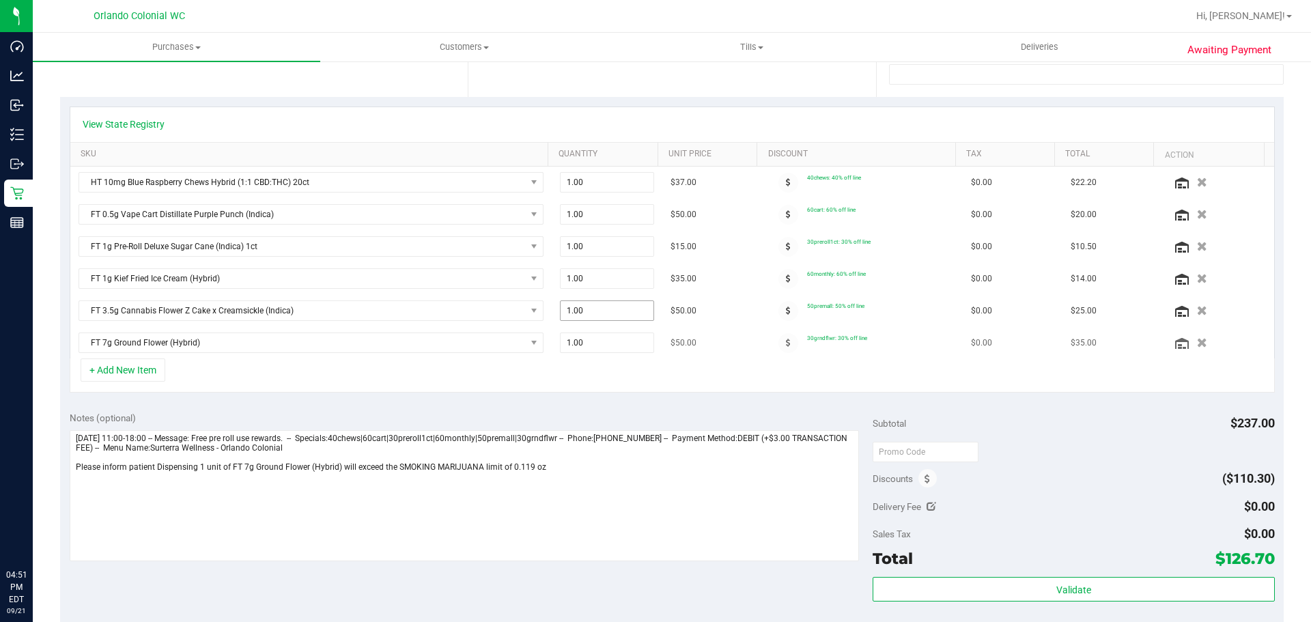
scroll to position [273, 0]
click at [1196, 305] on icon "button" at bounding box center [1202, 309] width 12 height 10
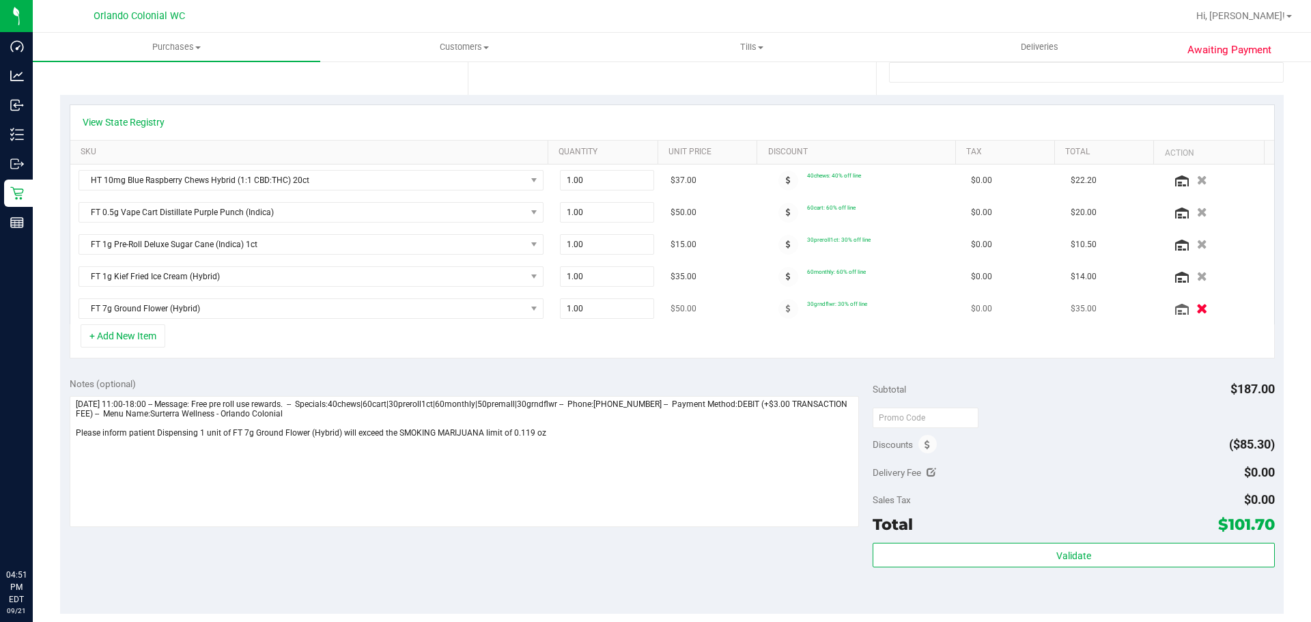
click at [1196, 313] on icon "button" at bounding box center [1202, 309] width 12 height 10
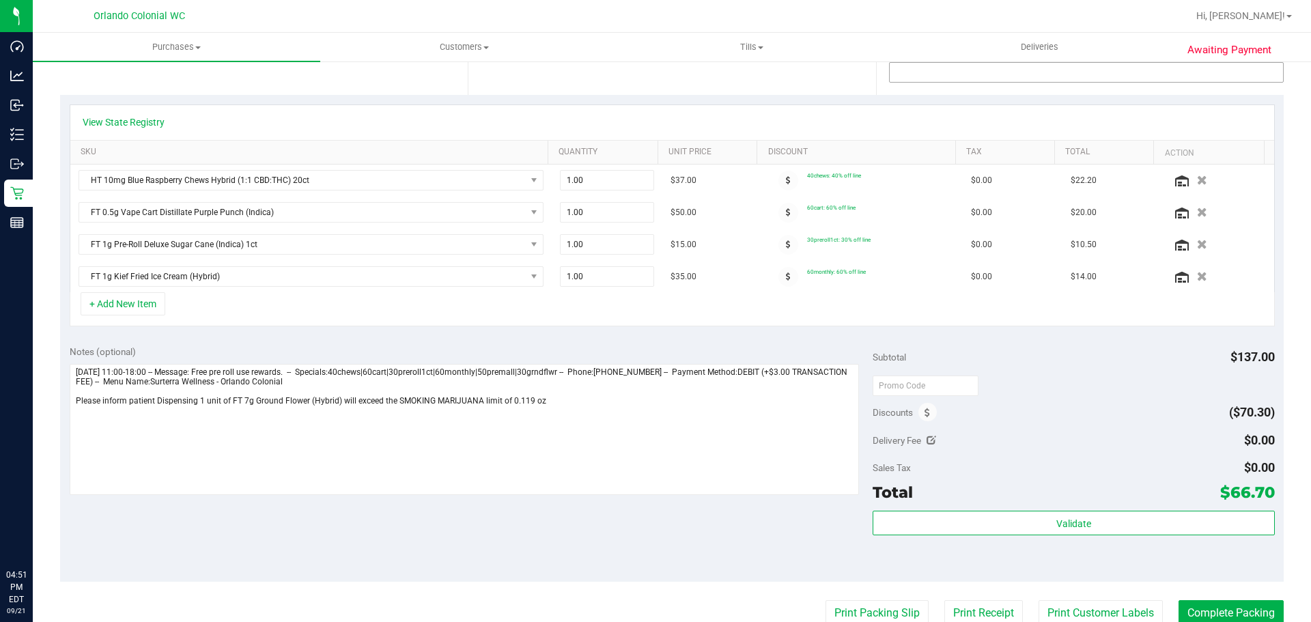
scroll to position [0, 0]
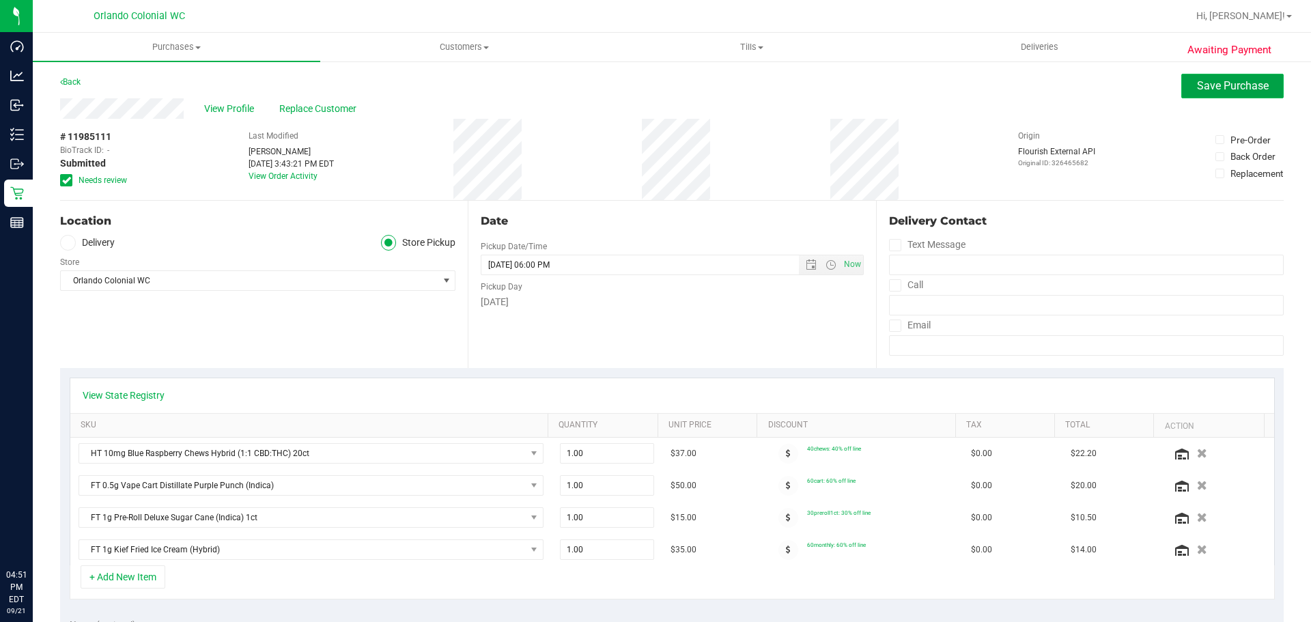
click at [1207, 90] on span "Save Purchase" at bounding box center [1233, 85] width 72 height 13
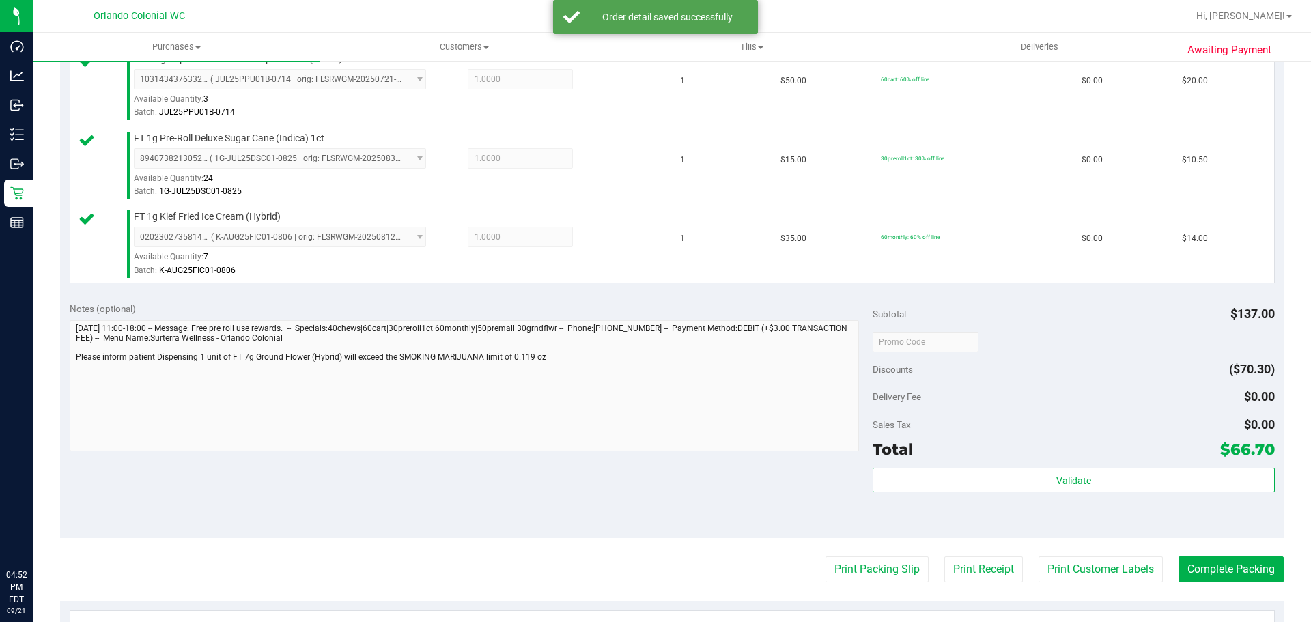
scroll to position [731, 0]
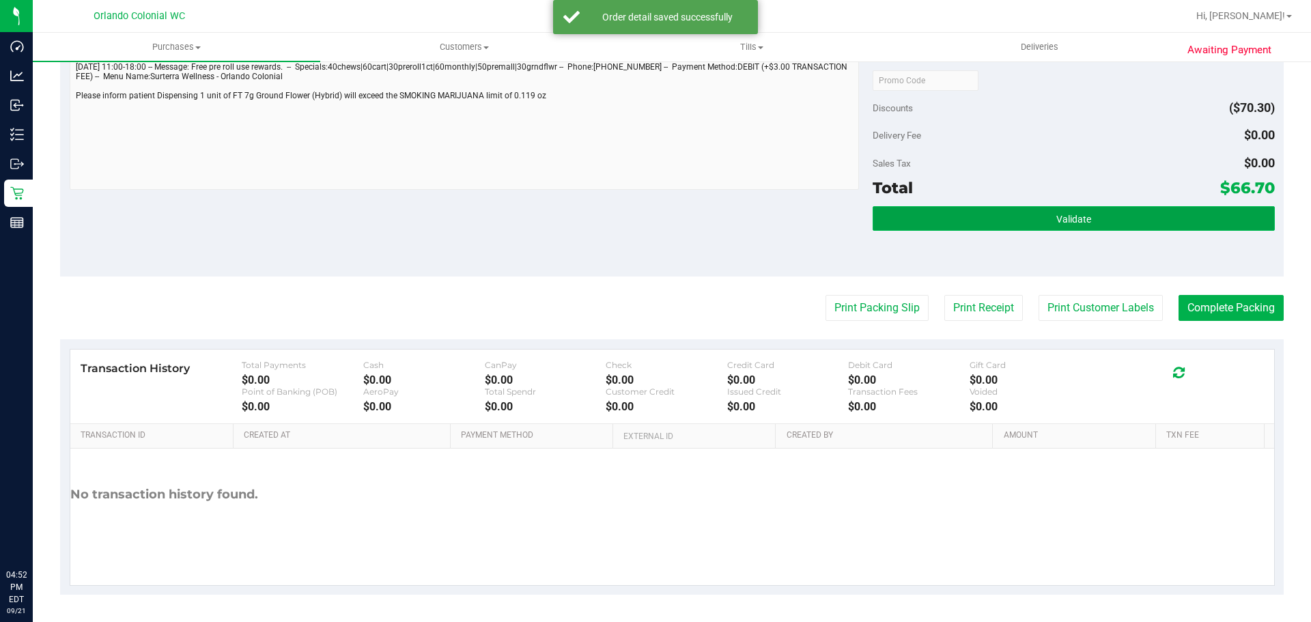
click at [1036, 226] on button "Validate" at bounding box center [1073, 218] width 401 height 25
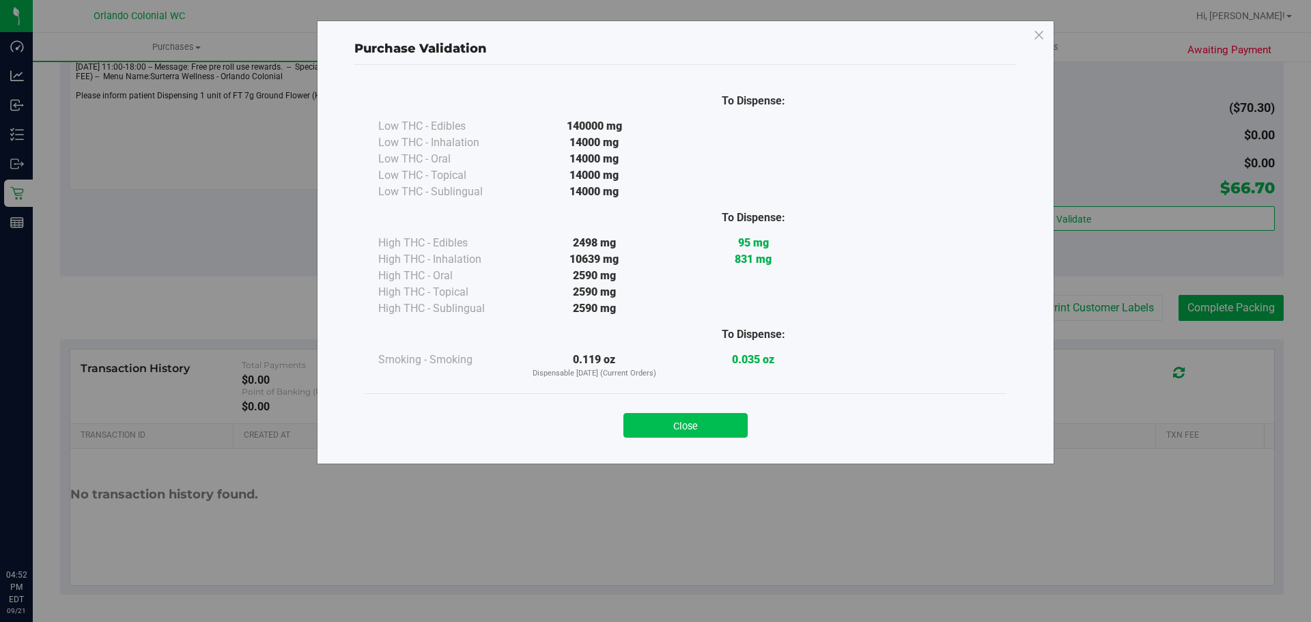
click at [713, 421] on button "Close" at bounding box center [685, 425] width 124 height 25
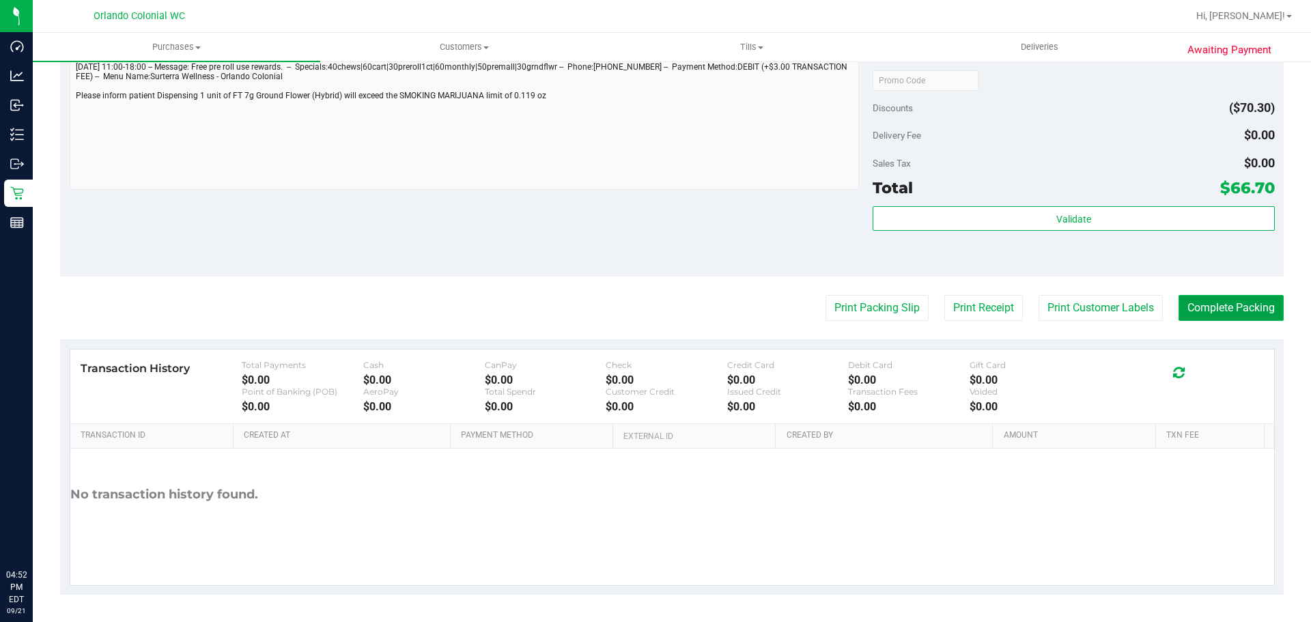
click at [1220, 307] on button "Complete Packing" at bounding box center [1230, 308] width 105 height 26
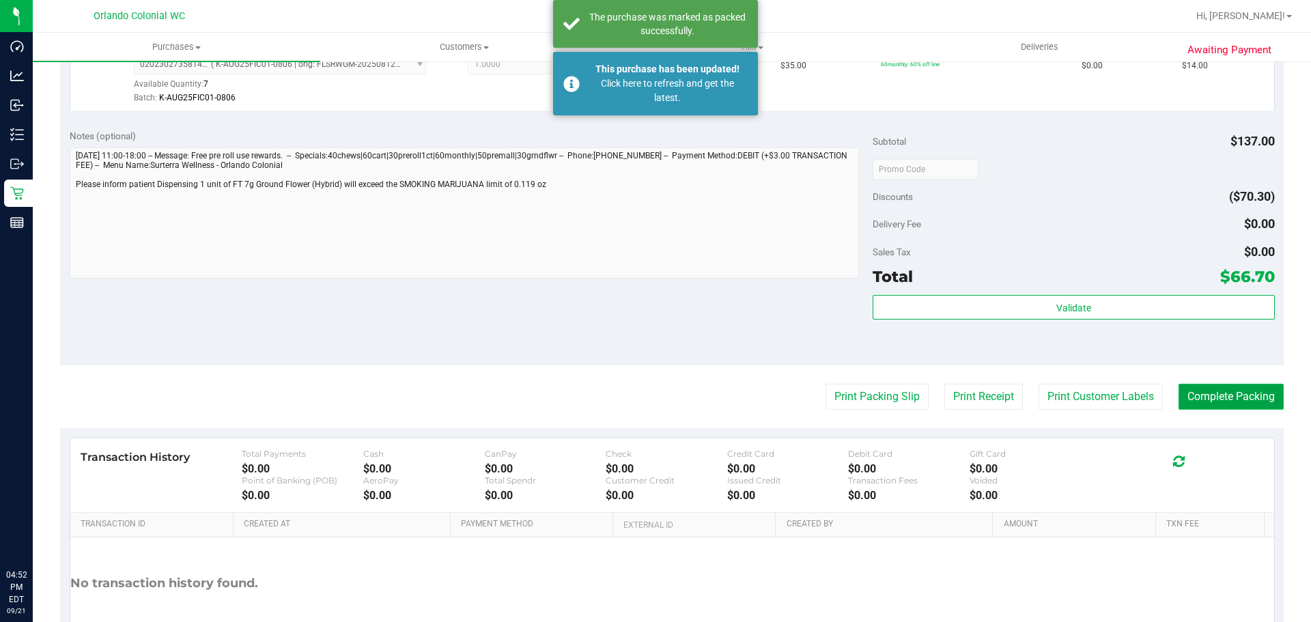
scroll to position [614, 0]
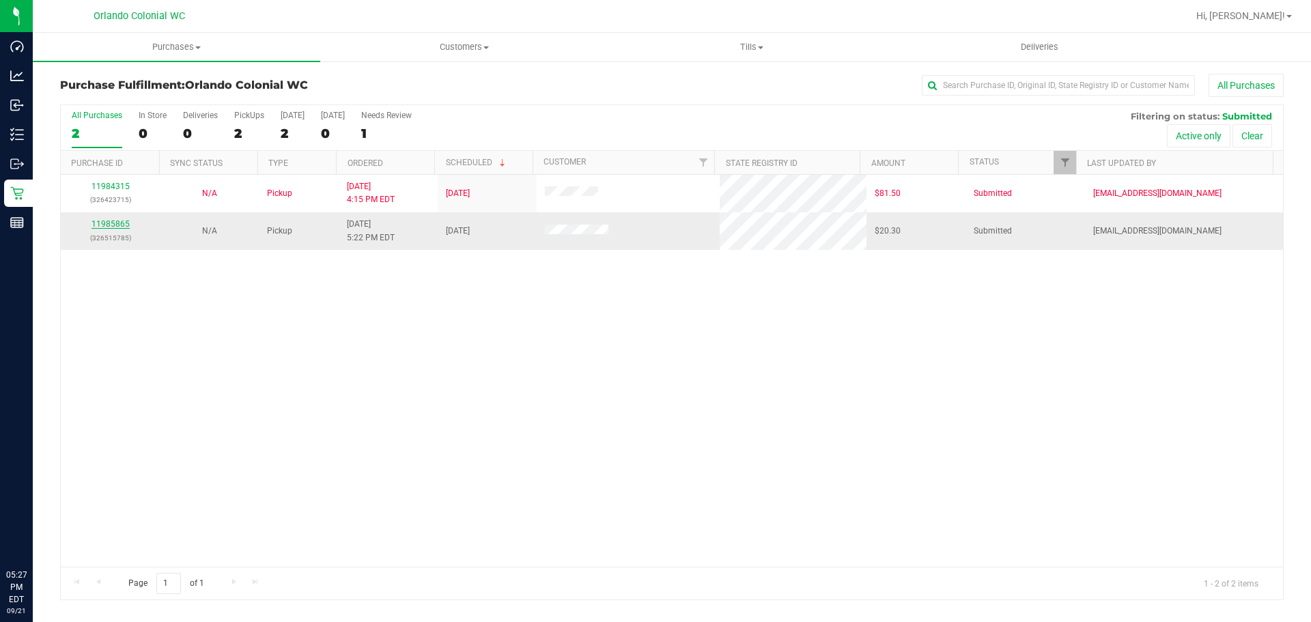
click at [121, 223] on link "11985865" at bounding box center [110, 224] width 38 height 10
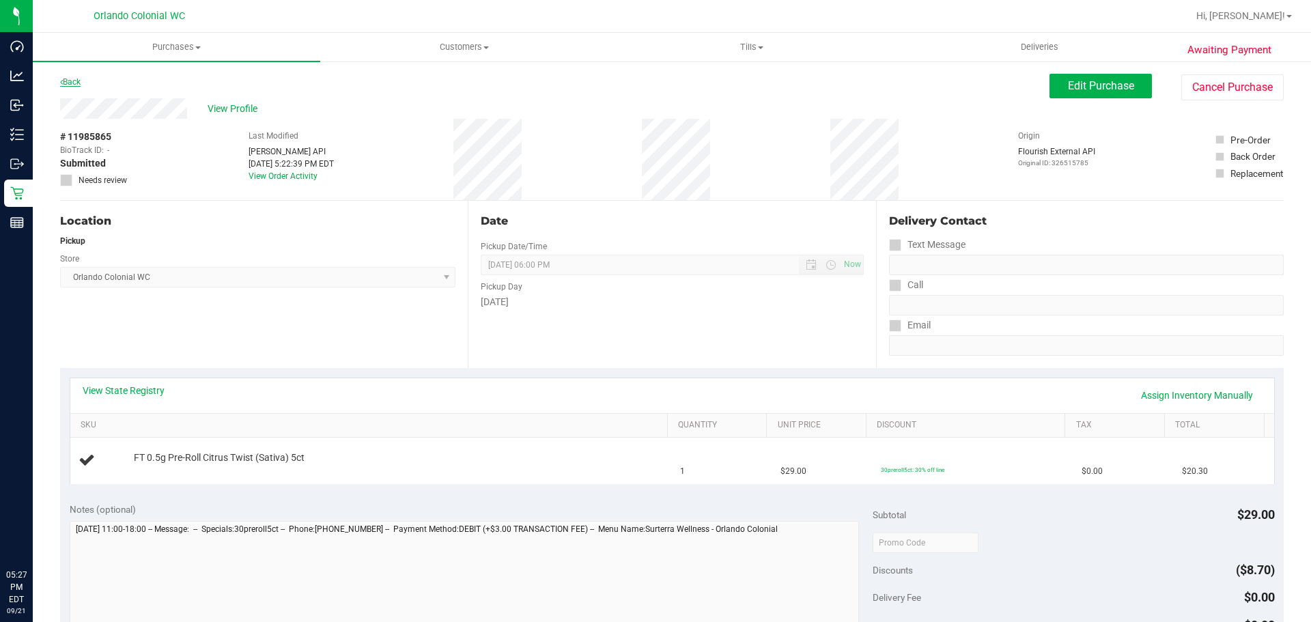
click at [80, 83] on link "Back" at bounding box center [70, 82] width 20 height 10
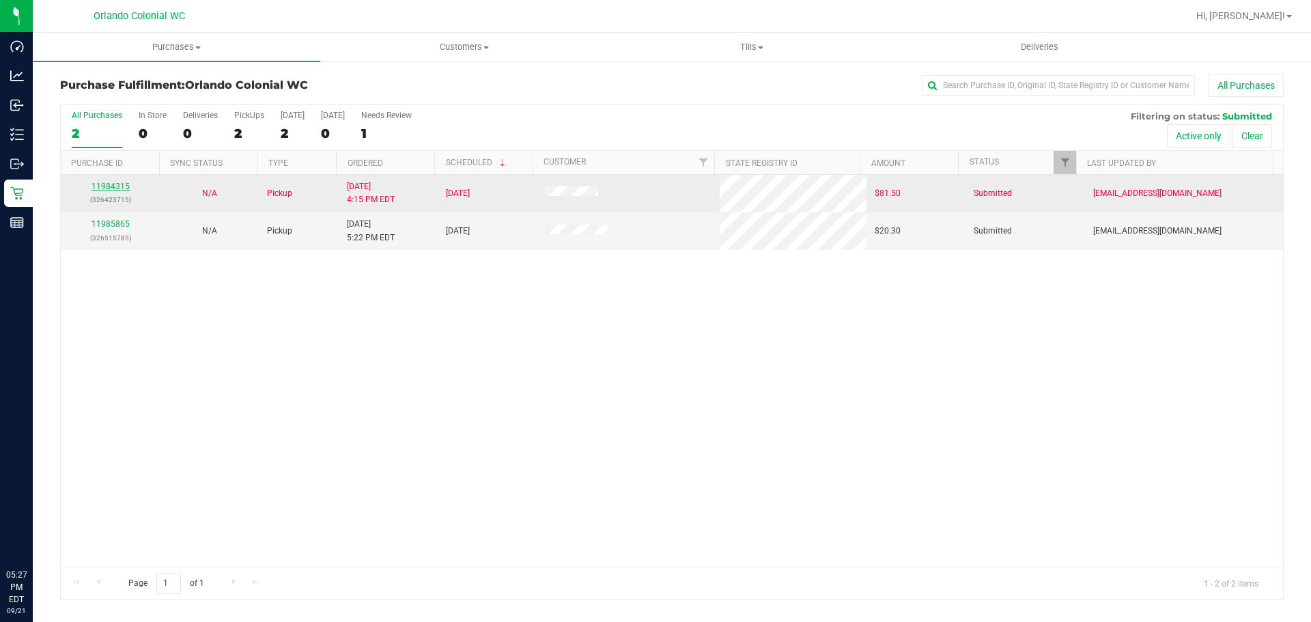
click at [106, 185] on link "11984315" at bounding box center [110, 187] width 38 height 10
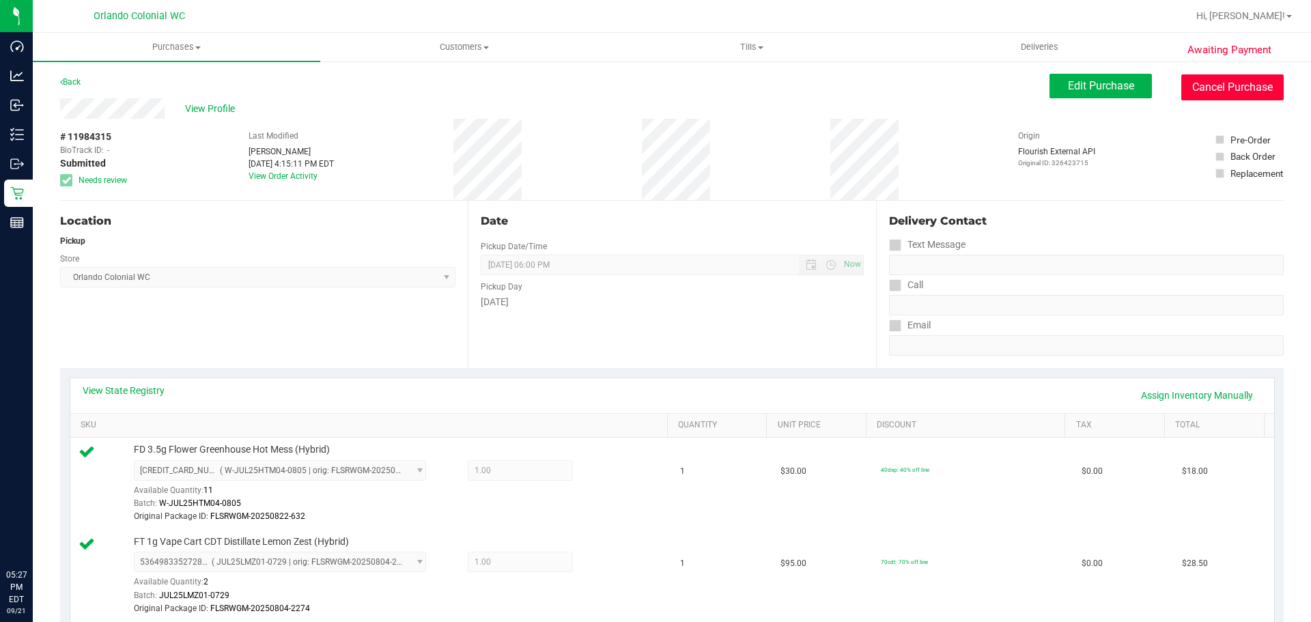
click at [1192, 87] on button "Cancel Purchase" at bounding box center [1232, 87] width 102 height 26
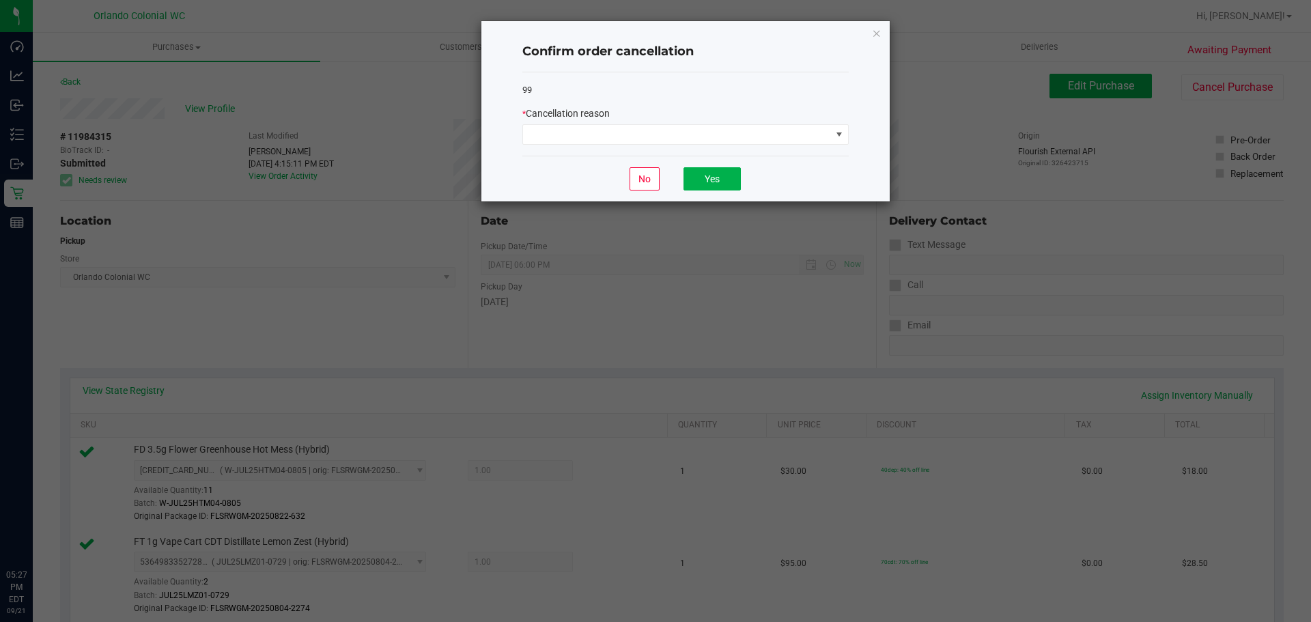
click at [690, 146] on div "99 * Cancellation reason" at bounding box center [685, 114] width 326 height 84
click at [687, 139] on span at bounding box center [677, 134] width 308 height 19
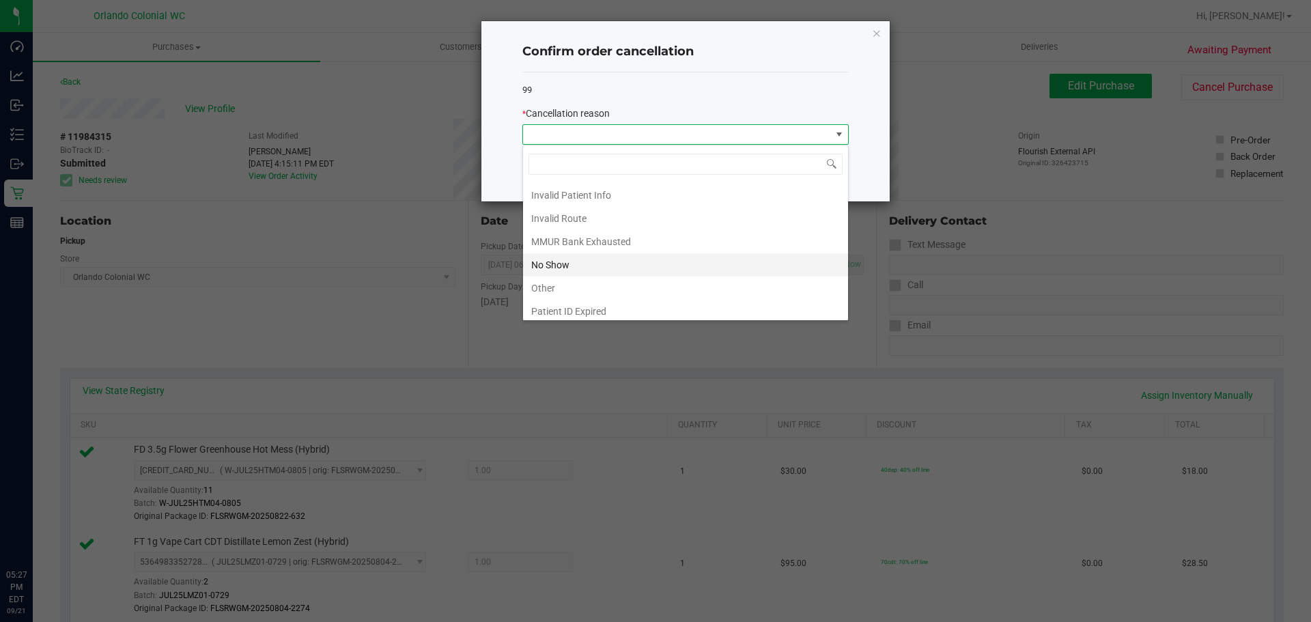
scroll to position [68, 0]
click at [591, 266] on li "Other" at bounding box center [685, 264] width 325 height 23
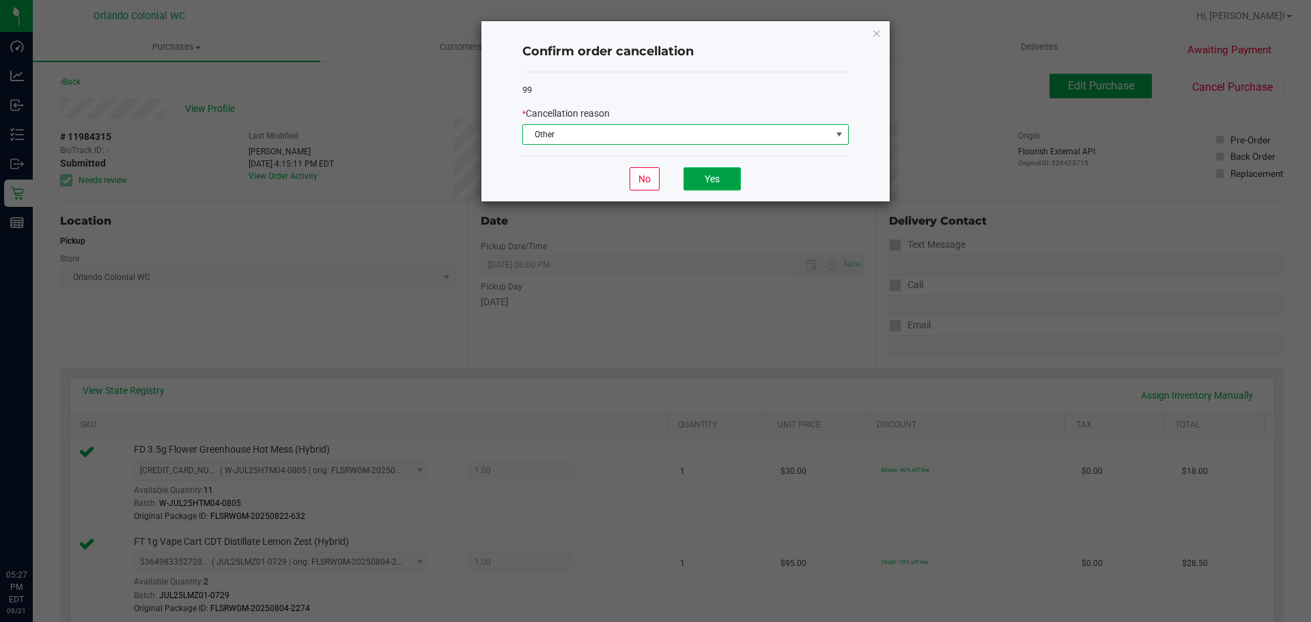
click at [720, 177] on button "Yes" at bounding box center [711, 178] width 57 height 23
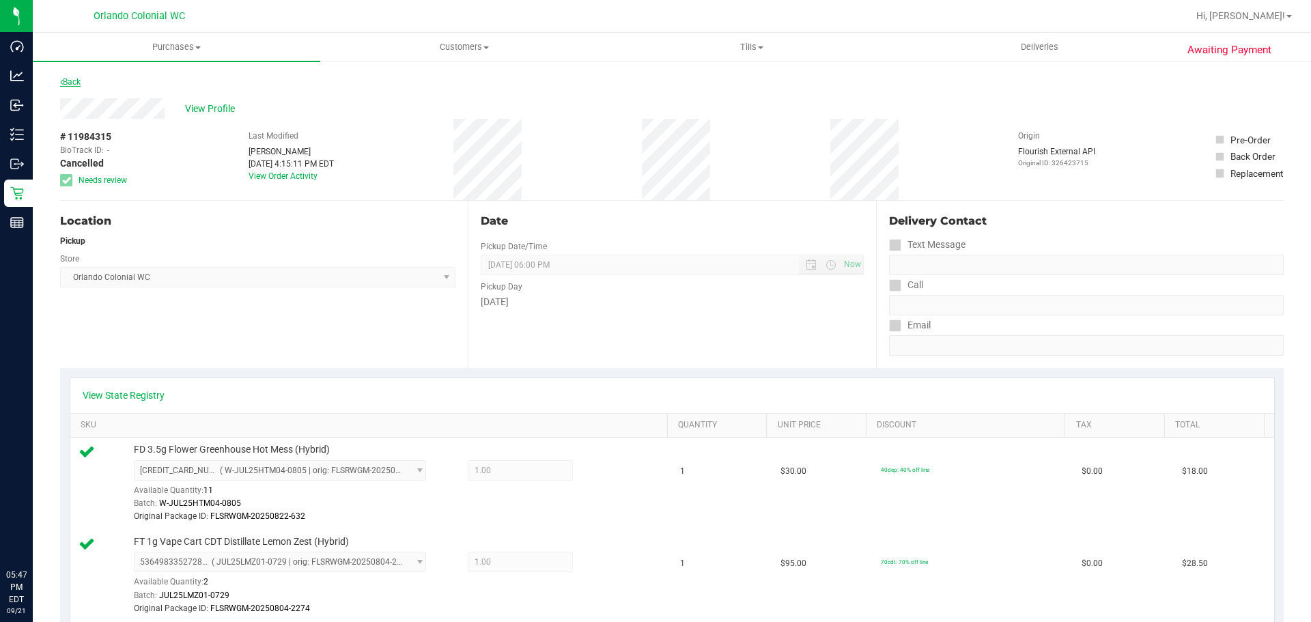
click at [80, 85] on link "Back" at bounding box center [70, 82] width 20 height 10
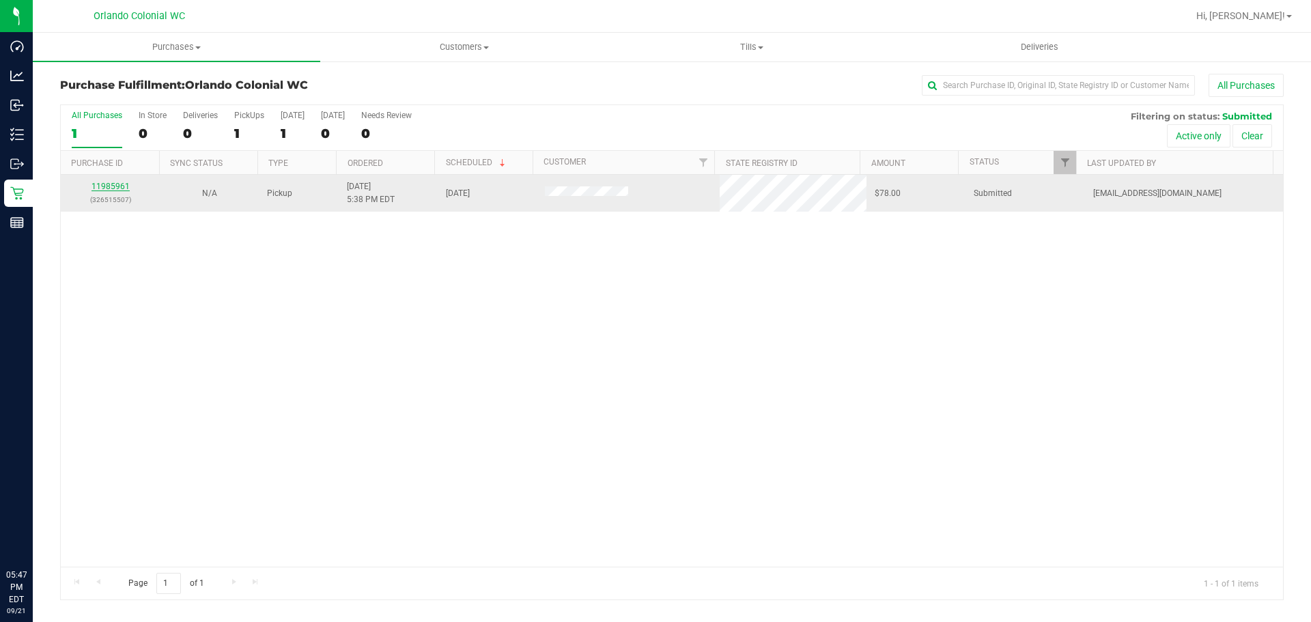
click at [113, 188] on link "11985961" at bounding box center [110, 187] width 38 height 10
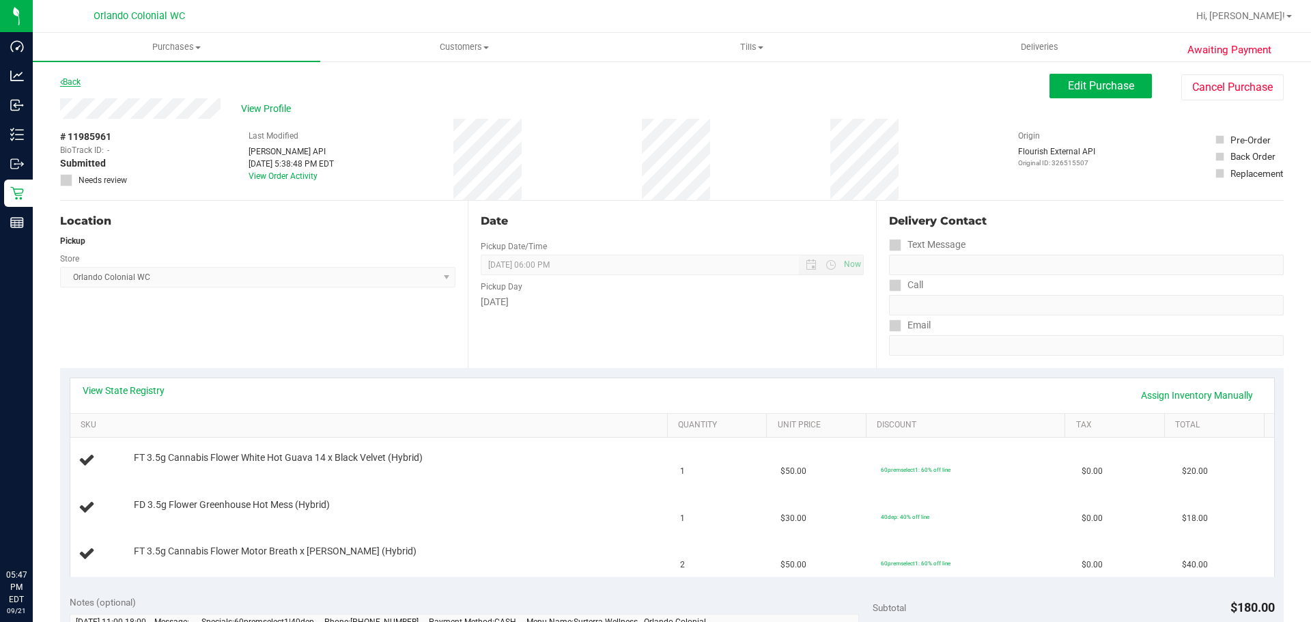
click at [78, 81] on link "Back" at bounding box center [70, 82] width 20 height 10
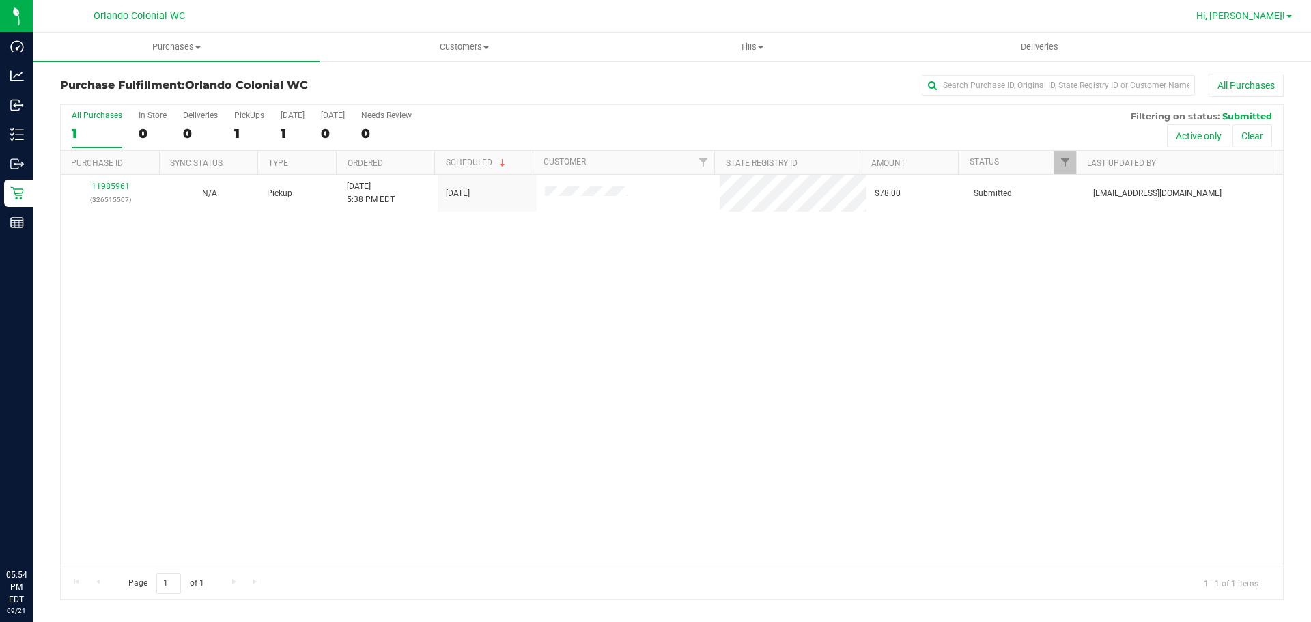
click at [1264, 20] on span "Hi, [PERSON_NAME]!" at bounding box center [1240, 15] width 89 height 11
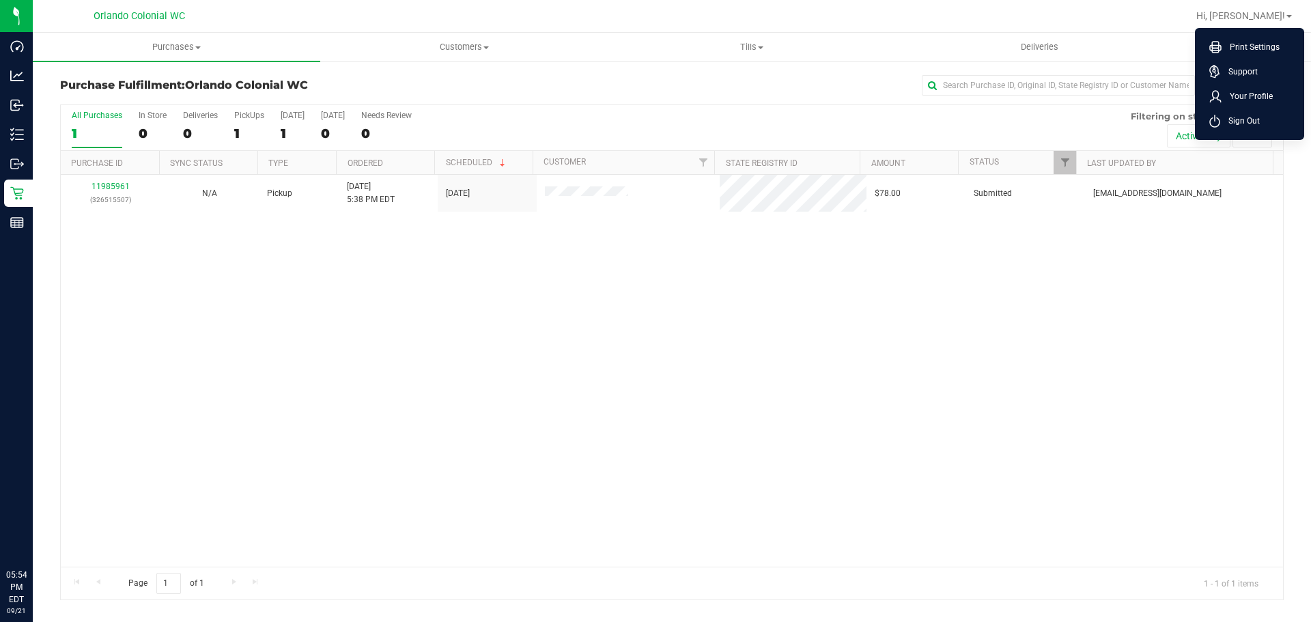
click at [1275, 124] on li "Sign Out" at bounding box center [1249, 121] width 102 height 25
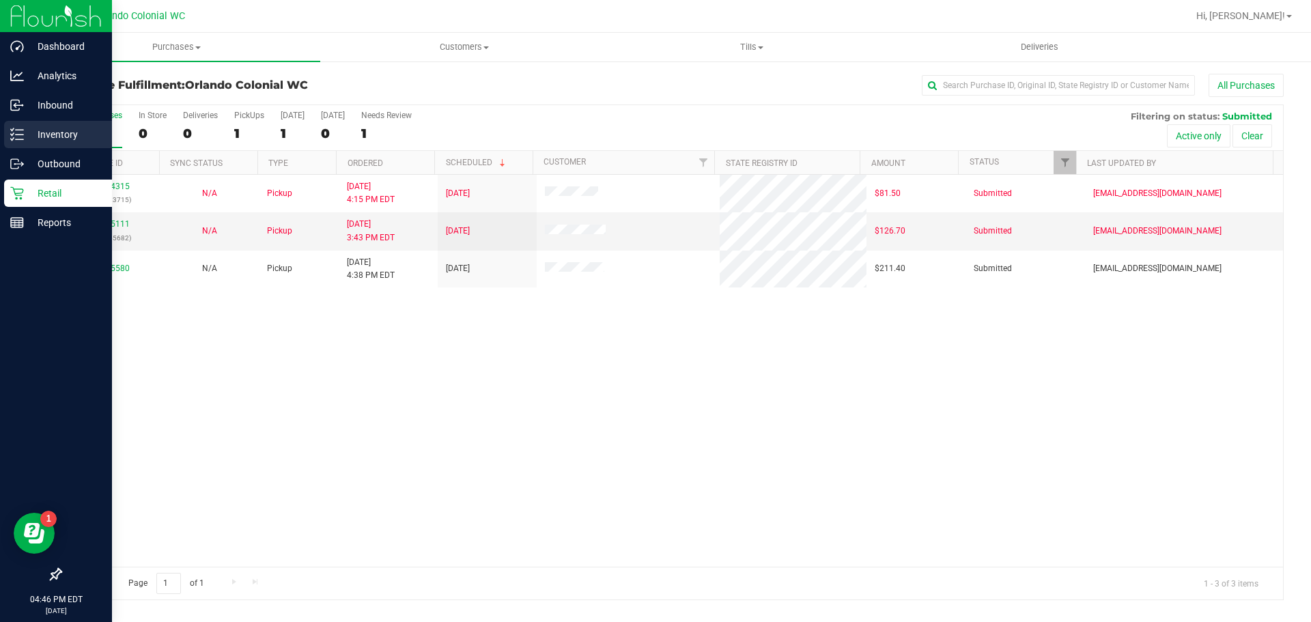
click at [24, 130] on p "Inventory" at bounding box center [65, 134] width 82 height 16
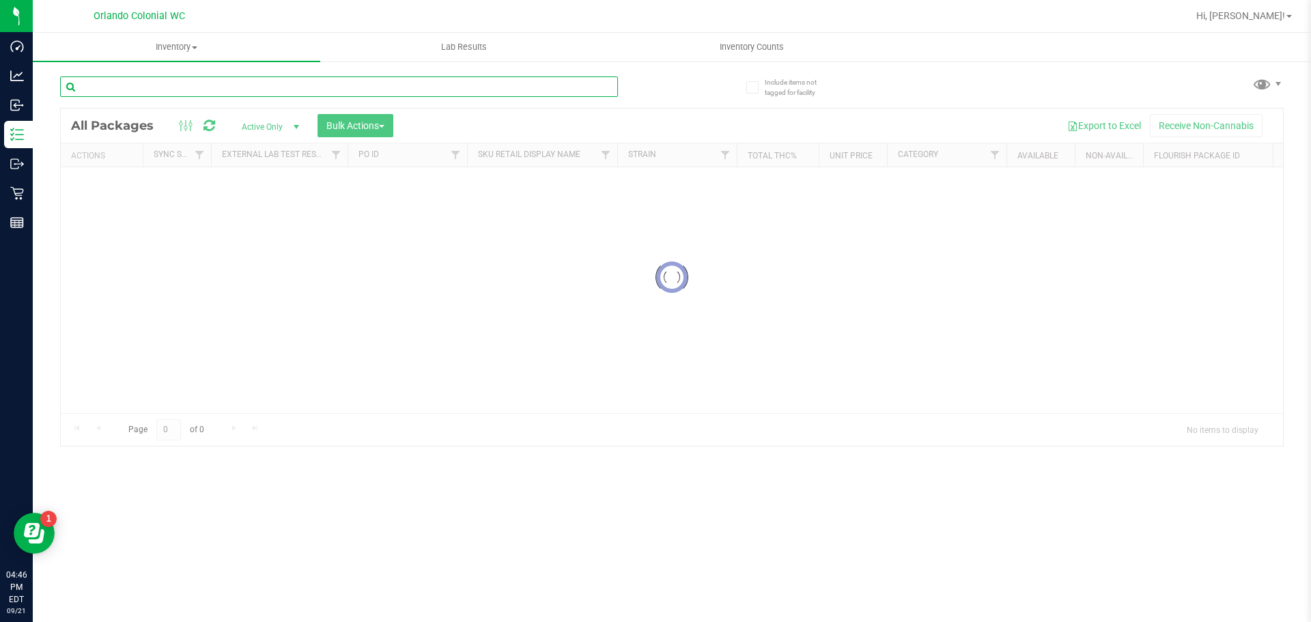
click at [166, 85] on input "text" at bounding box center [339, 86] width 558 height 20
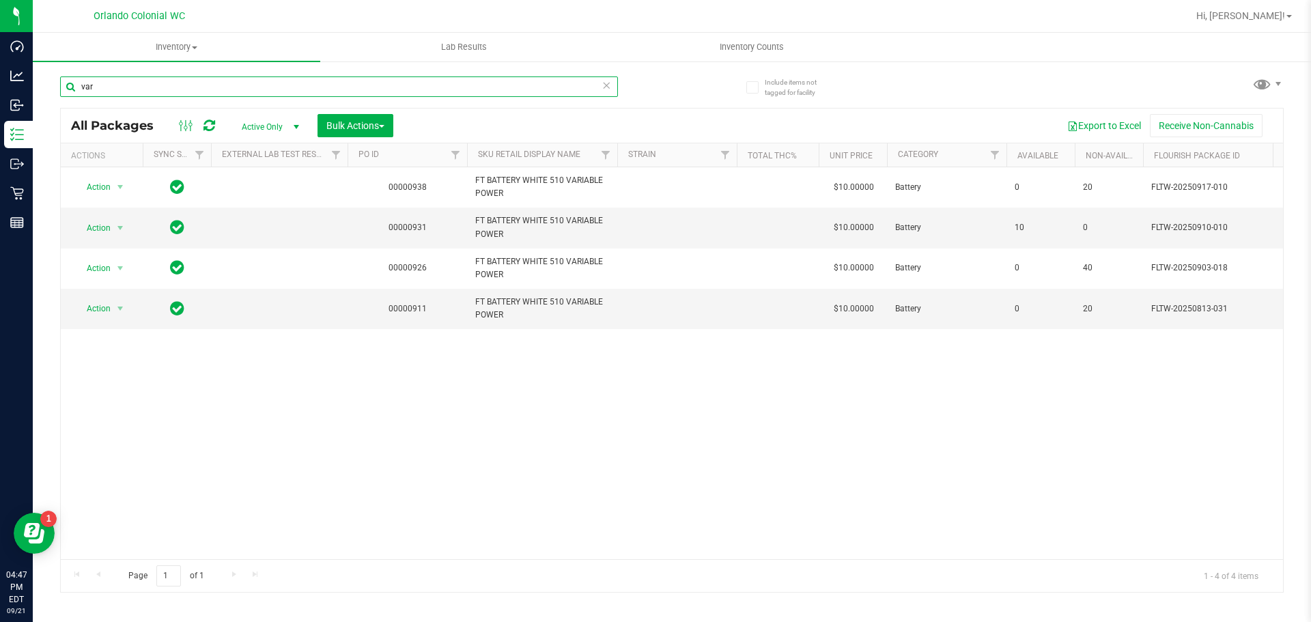
type input "var"
click at [726, 46] on span "Inventory Counts" at bounding box center [751, 47] width 101 height 12
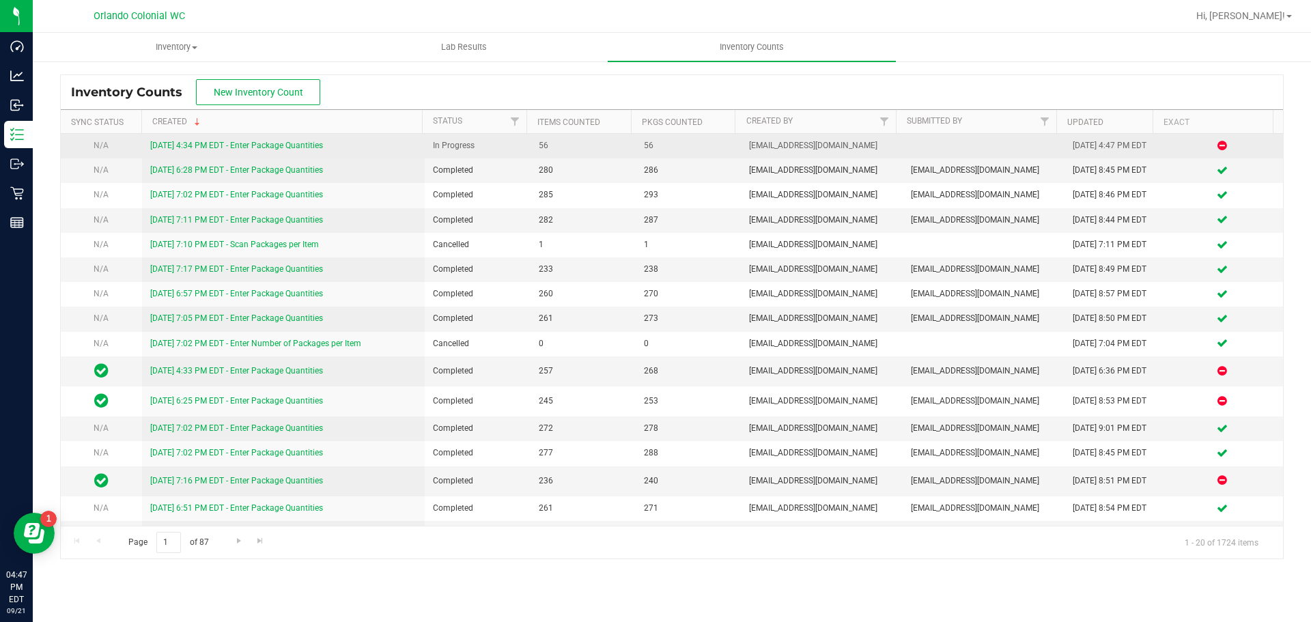
click at [293, 147] on link "[DATE] 4:34 PM EDT - Enter Package Quantities" at bounding box center [236, 146] width 173 height 10
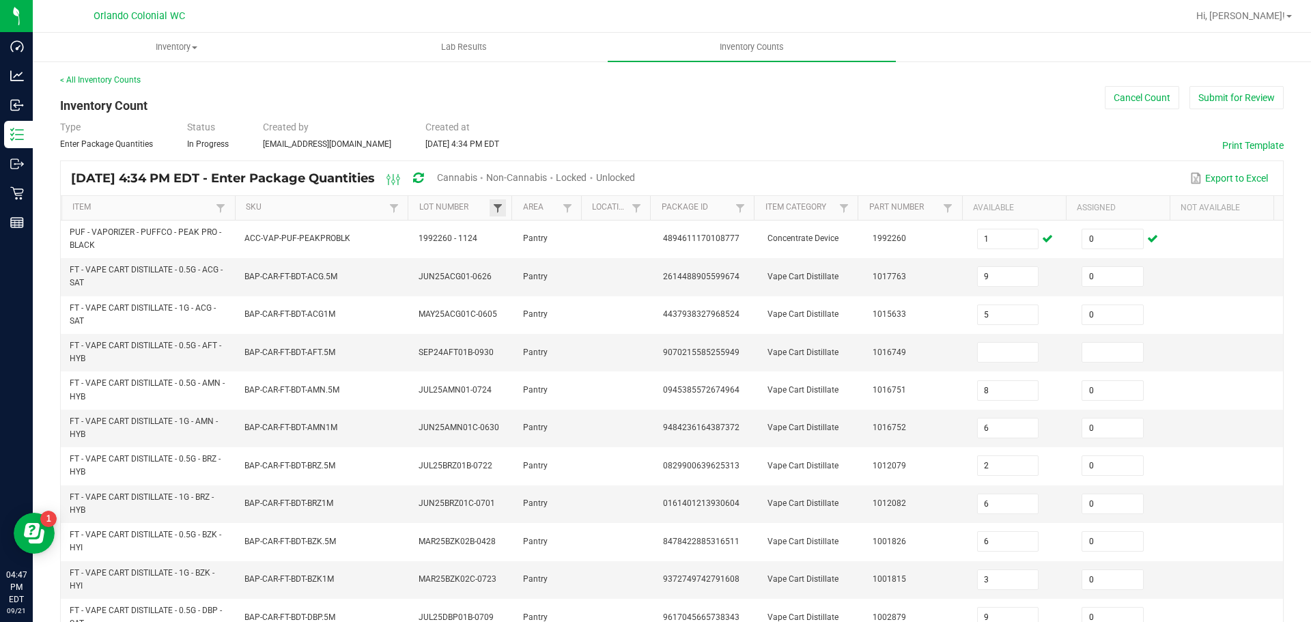
type input "4"
type input "9"
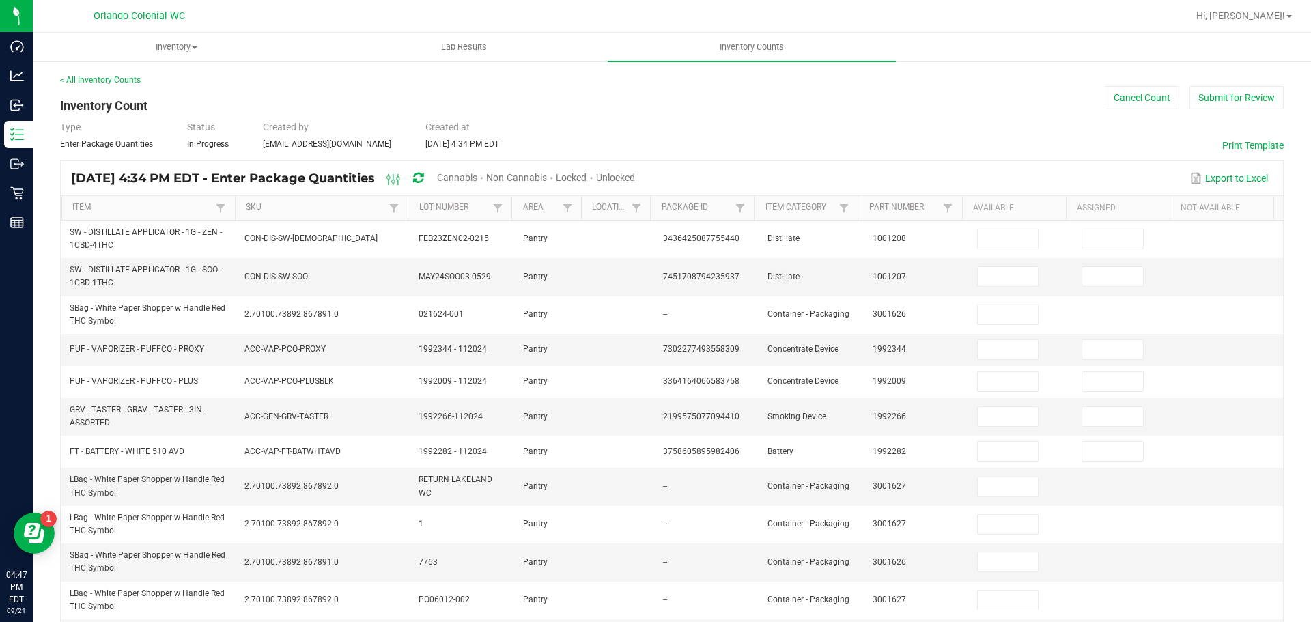
click at [477, 174] on span "Cannabis" at bounding box center [457, 177] width 40 height 11
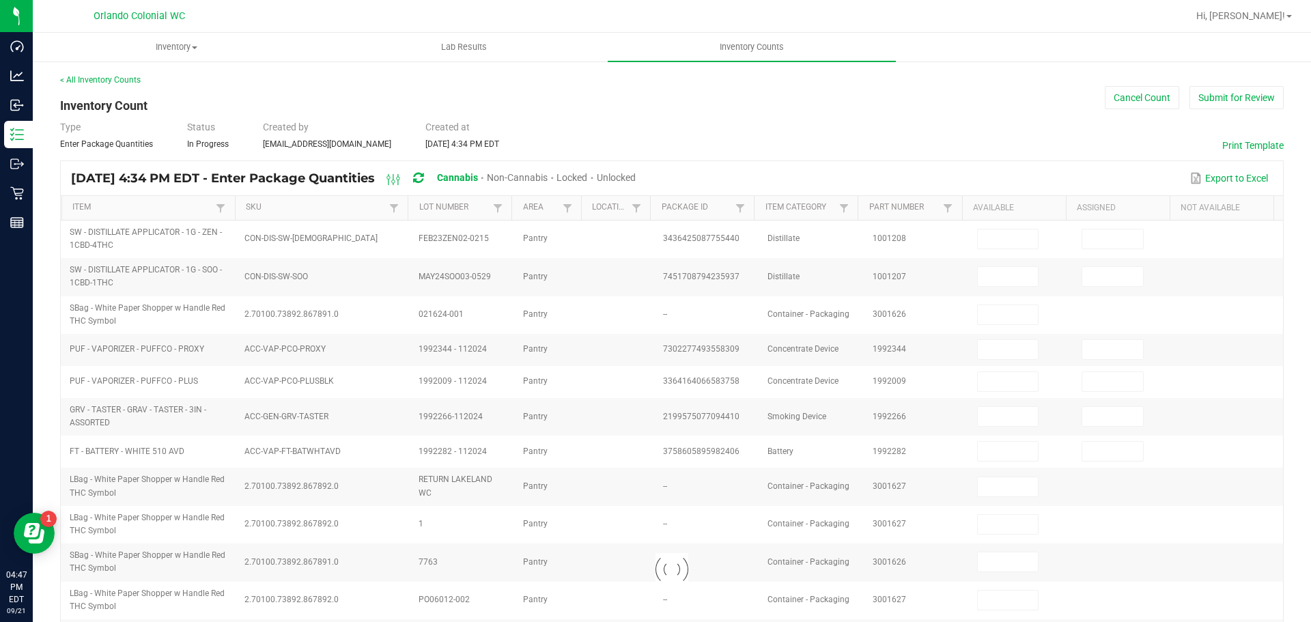
type input "4"
type input "0"
click at [636, 172] on span "Unlocked" at bounding box center [616, 177] width 39 height 11
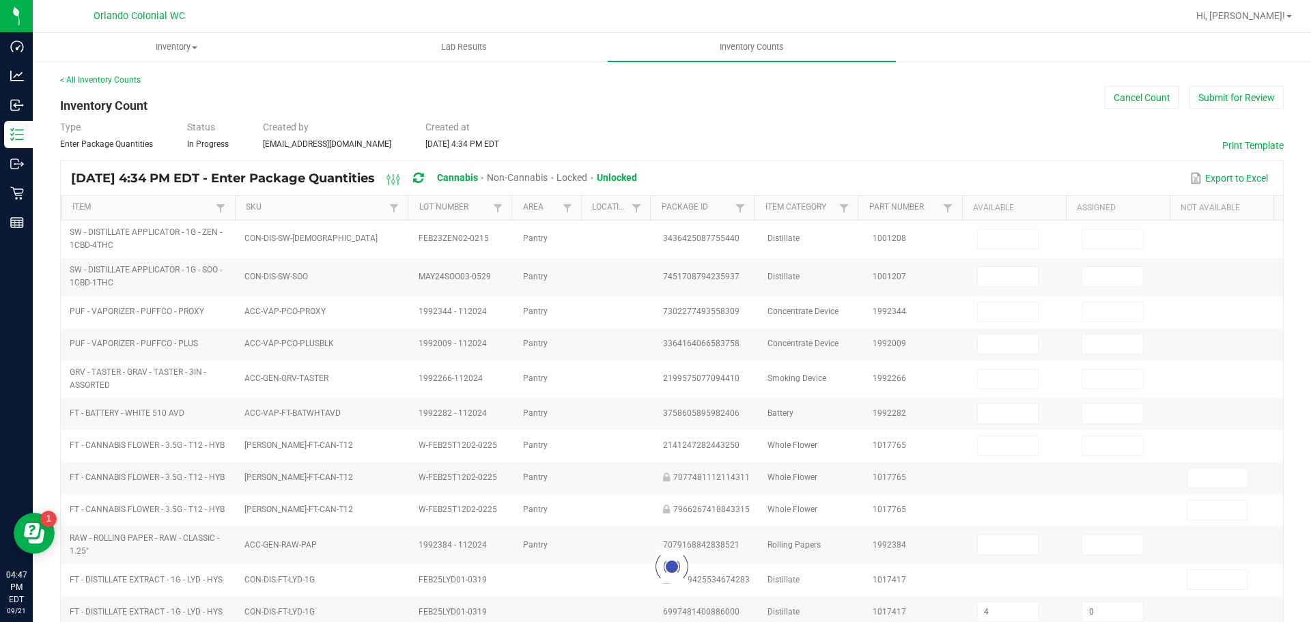
type input "9"
type input "0"
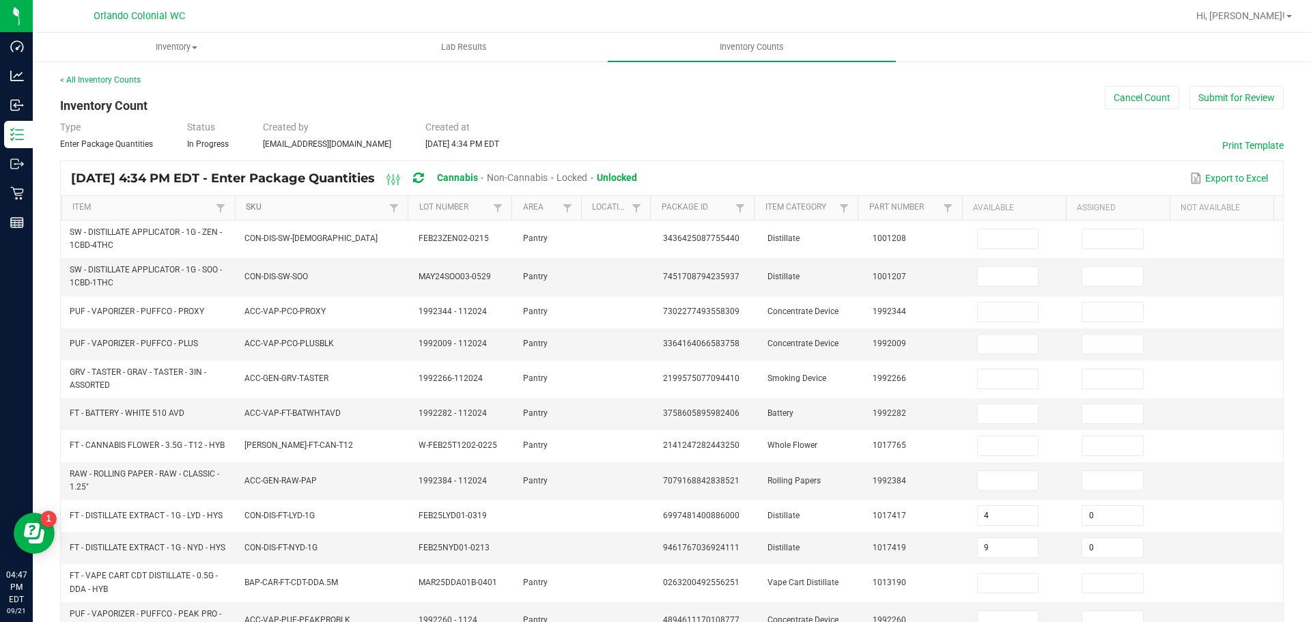
click at [343, 211] on link "SKU" at bounding box center [316, 207] width 140 height 11
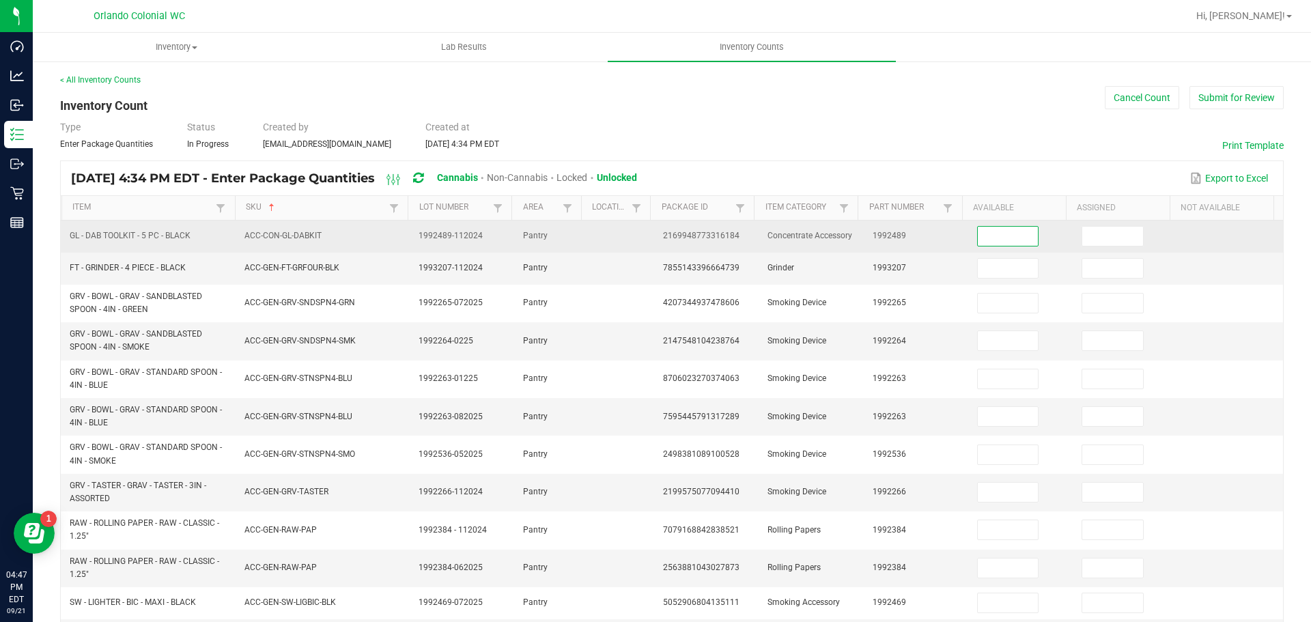
click at [1021, 231] on input at bounding box center [1008, 236] width 61 height 19
type input "5"
type input "0"
type input "7"
type input "0"
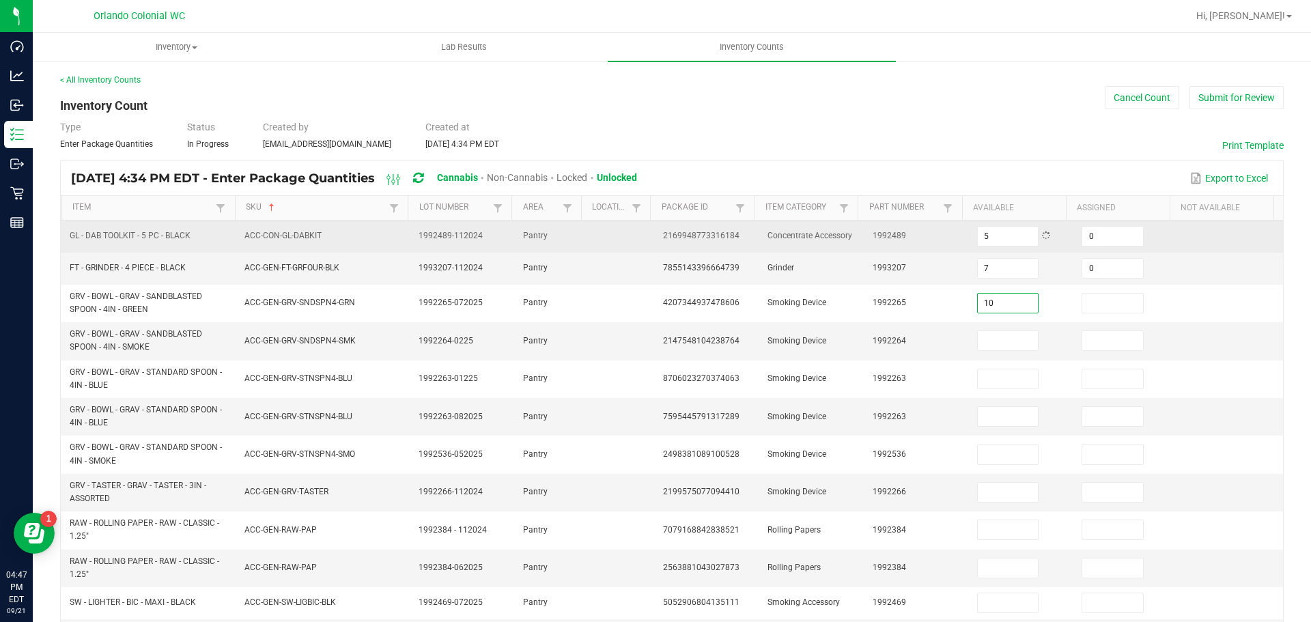
type input "10"
type input "0"
type input "37"
type input "0"
type input "2"
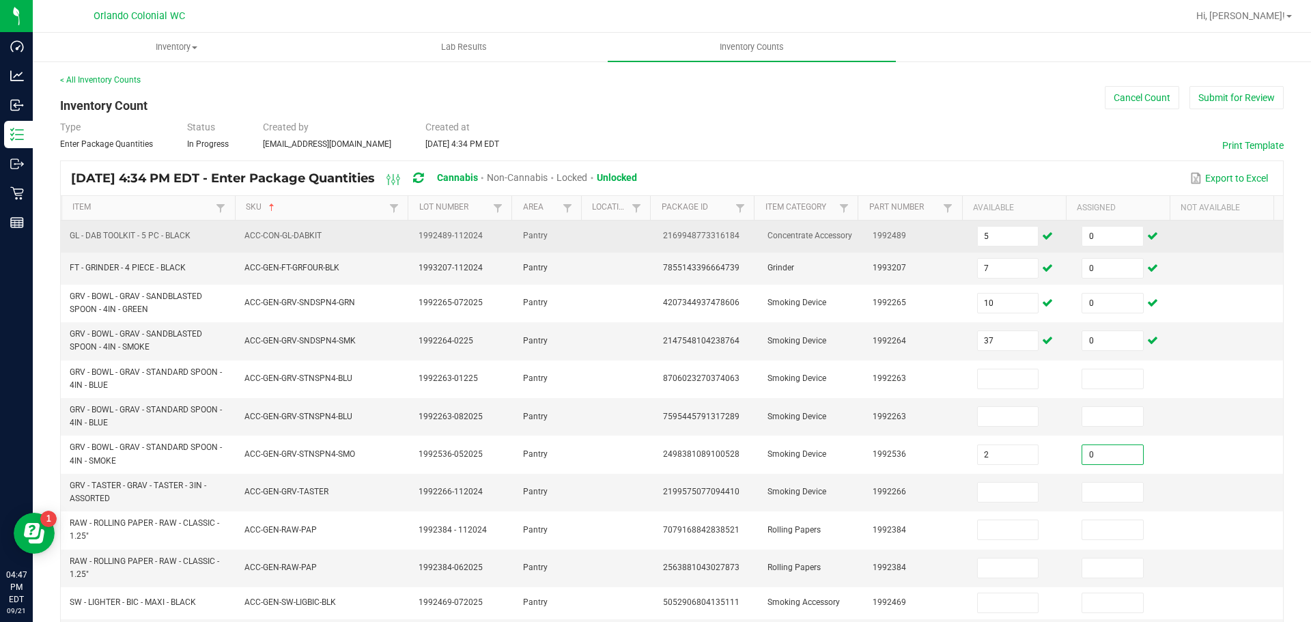
type input "0"
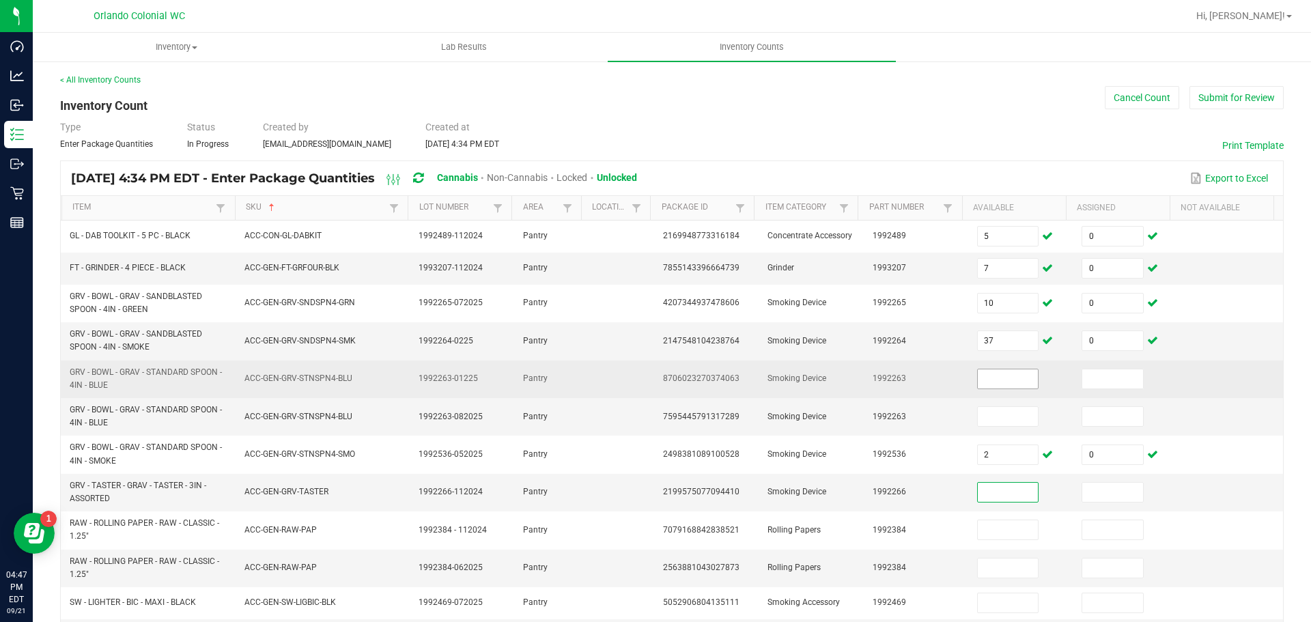
click at [1006, 388] on input at bounding box center [1008, 378] width 61 height 19
type input "1"
type input "0"
type input "10"
type input "0"
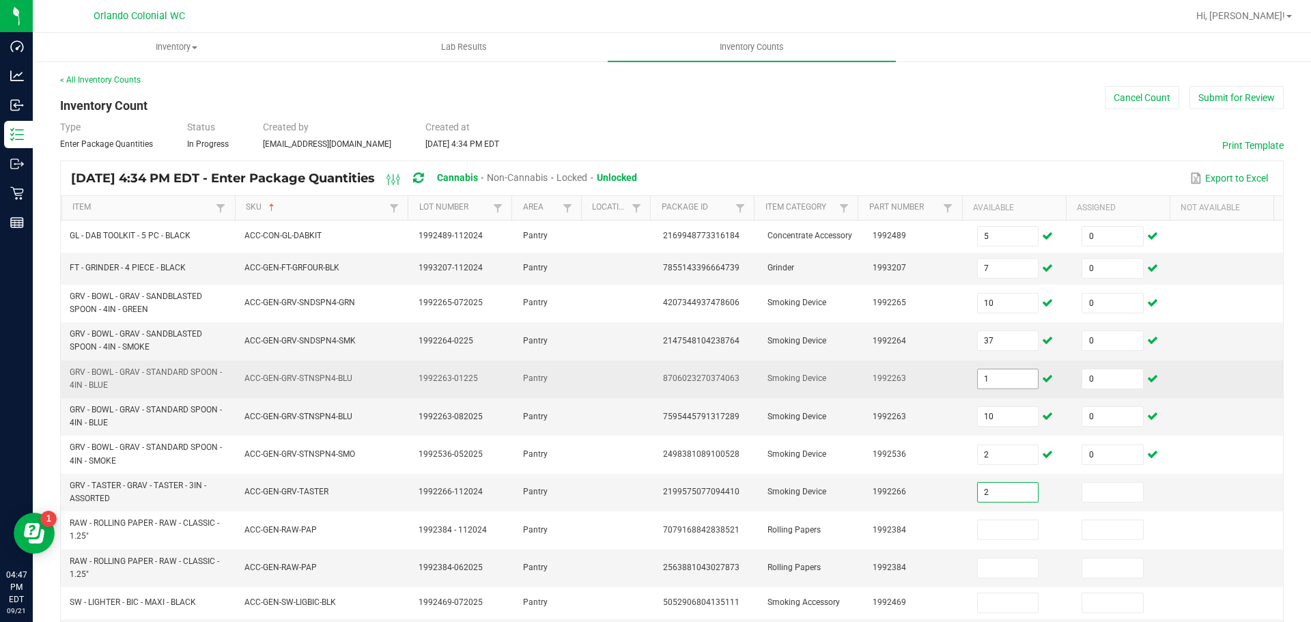
type input "2"
type input "0"
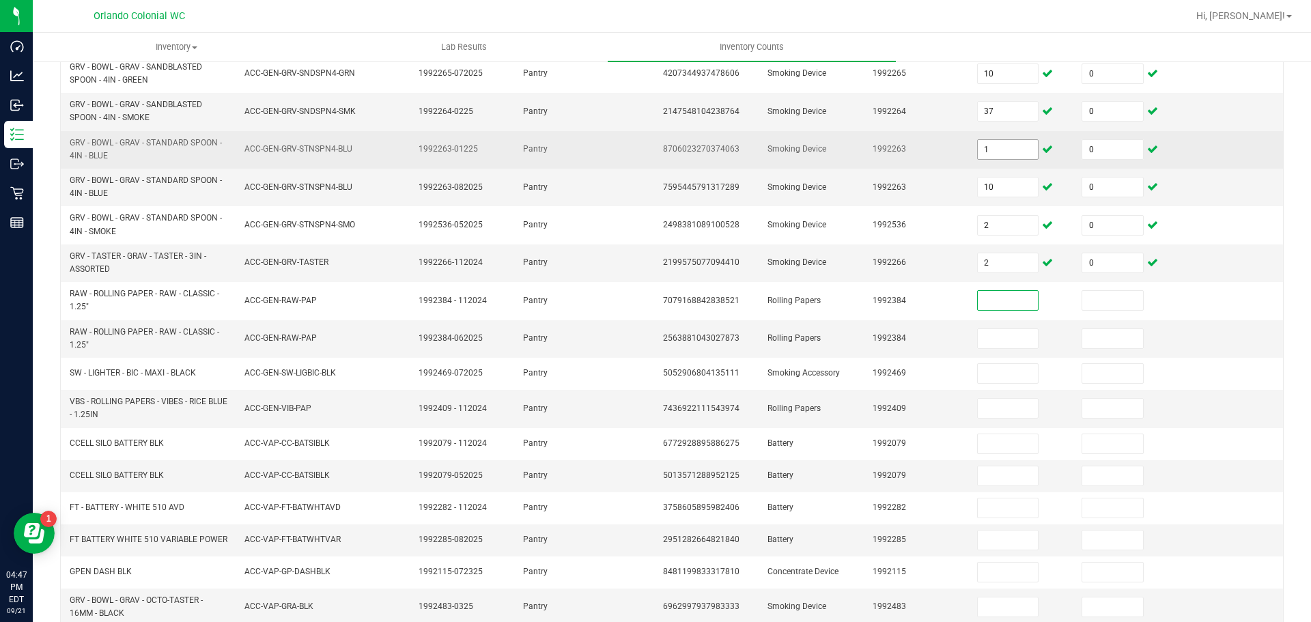
scroll to position [231, 0]
type input "34"
type input "0"
type input "24"
type input "0"
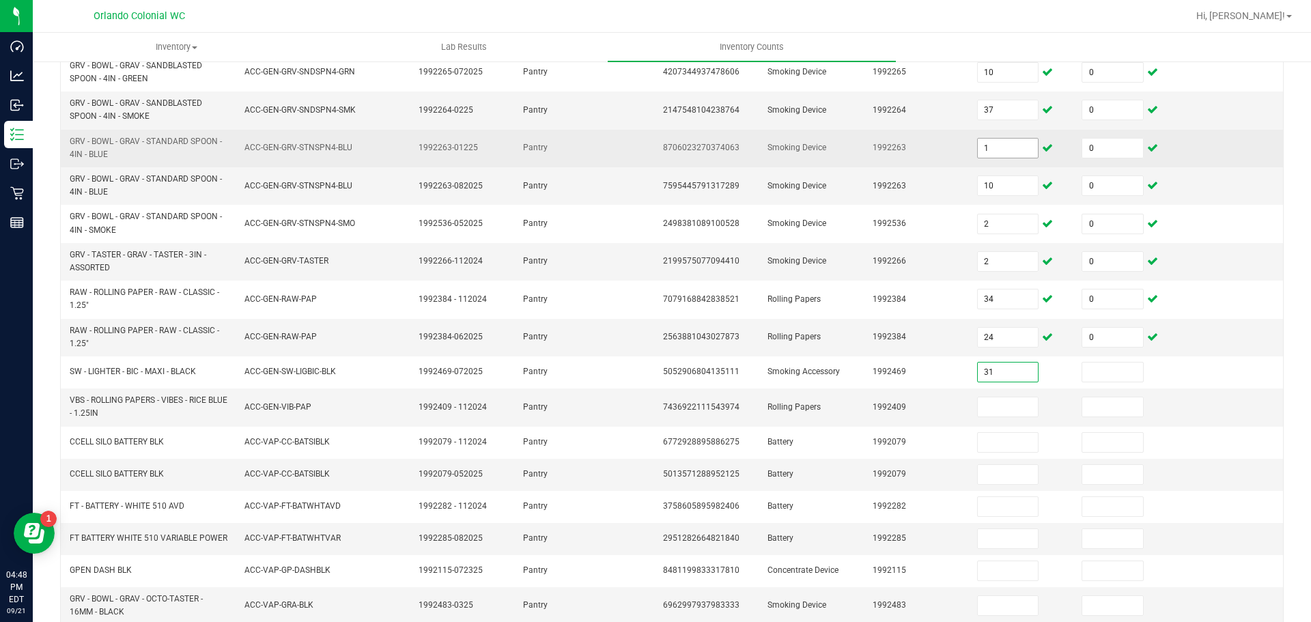
type input "31"
type input "0"
type input "104"
type input "0"
type input "6"
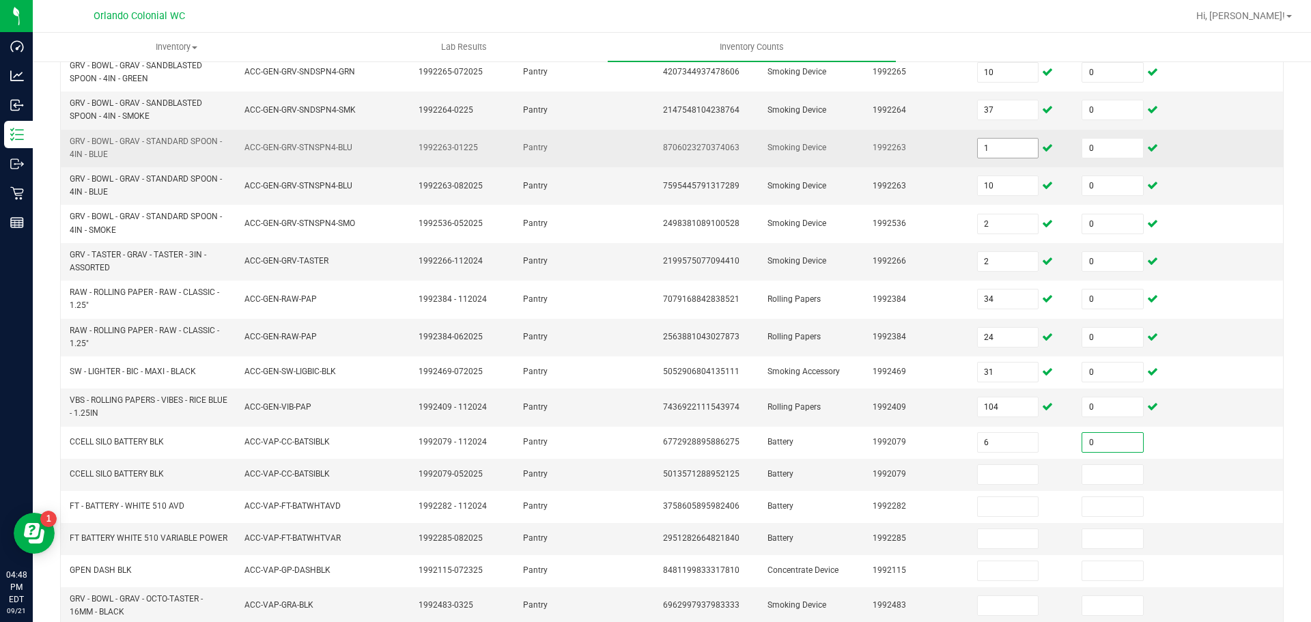
type input "0"
type input "8"
type input "0"
type input "1"
type input "0"
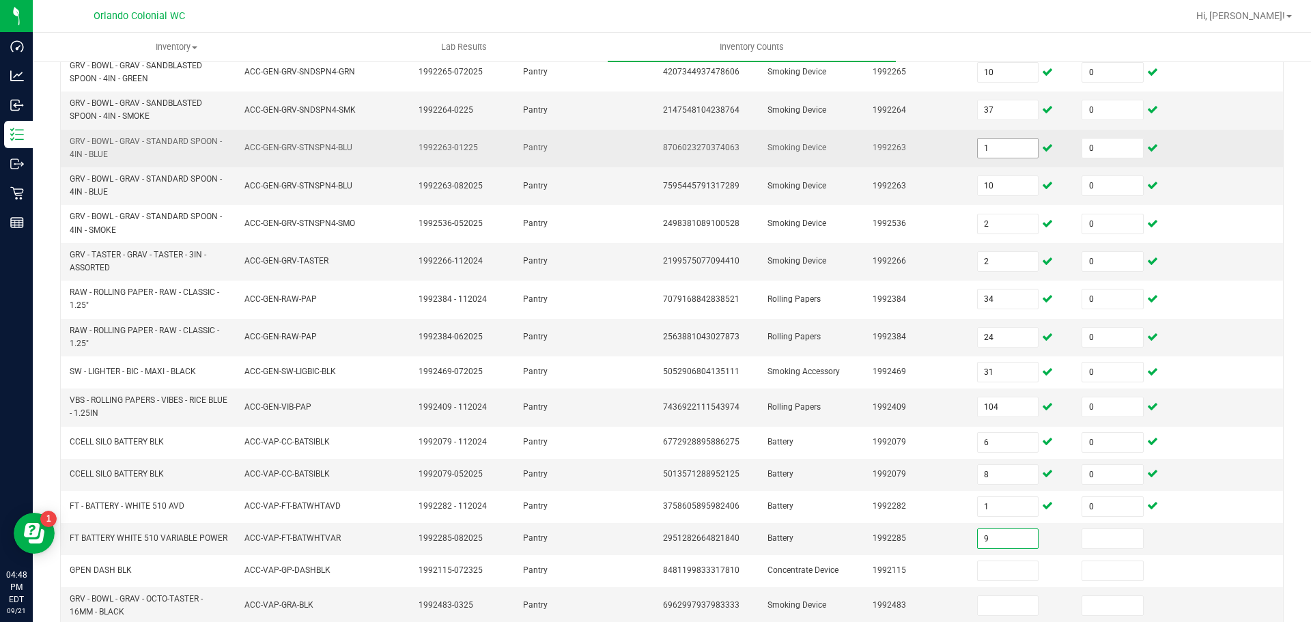
type input "9"
type input "0"
type input "4"
type input "0"
type input "5"
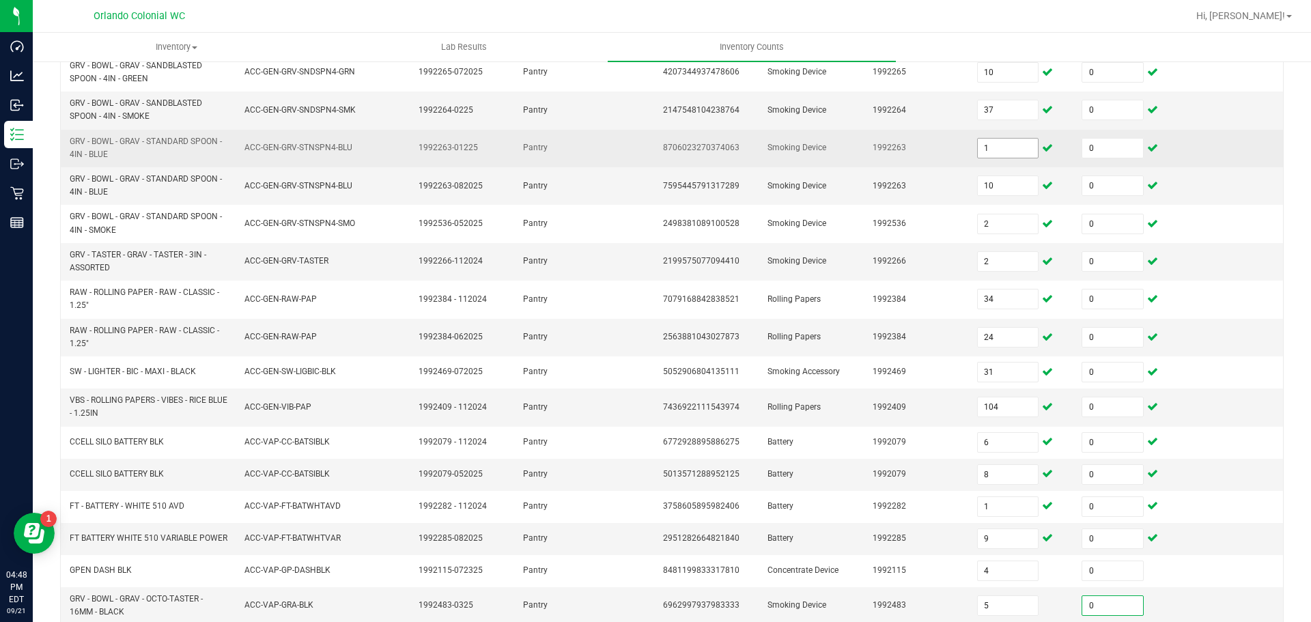
type input "0"
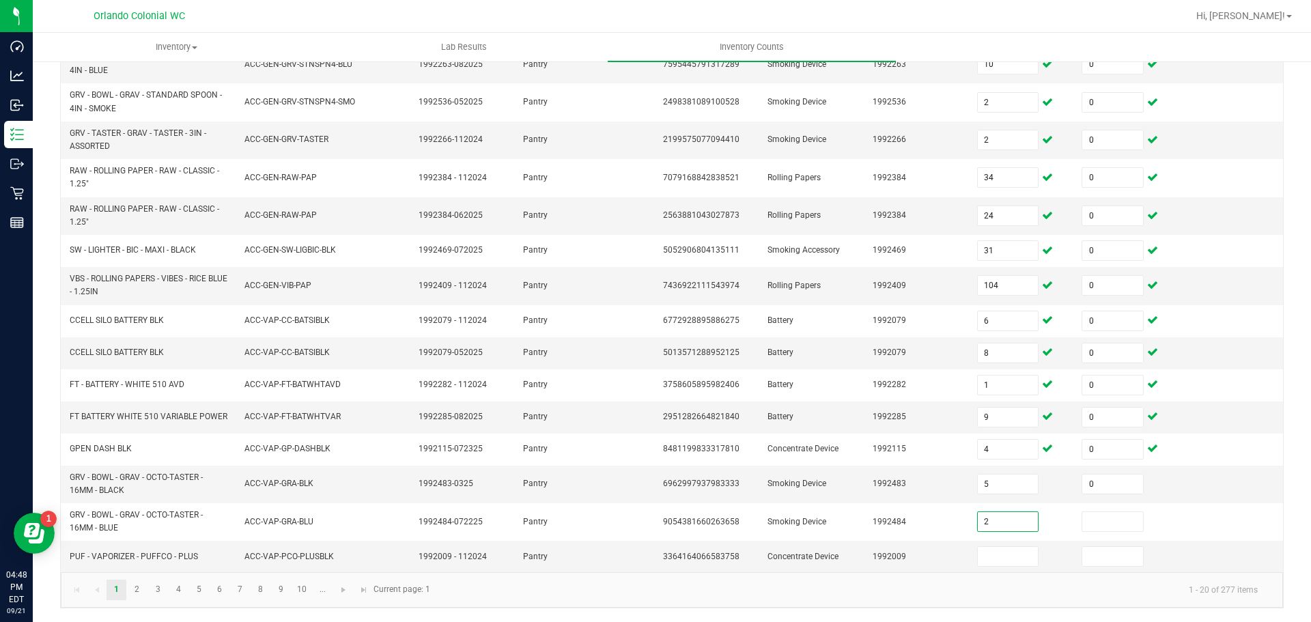
type input "2"
type input "0"
type input "1"
type input "0"
click at [139, 593] on link "2" at bounding box center [137, 590] width 20 height 20
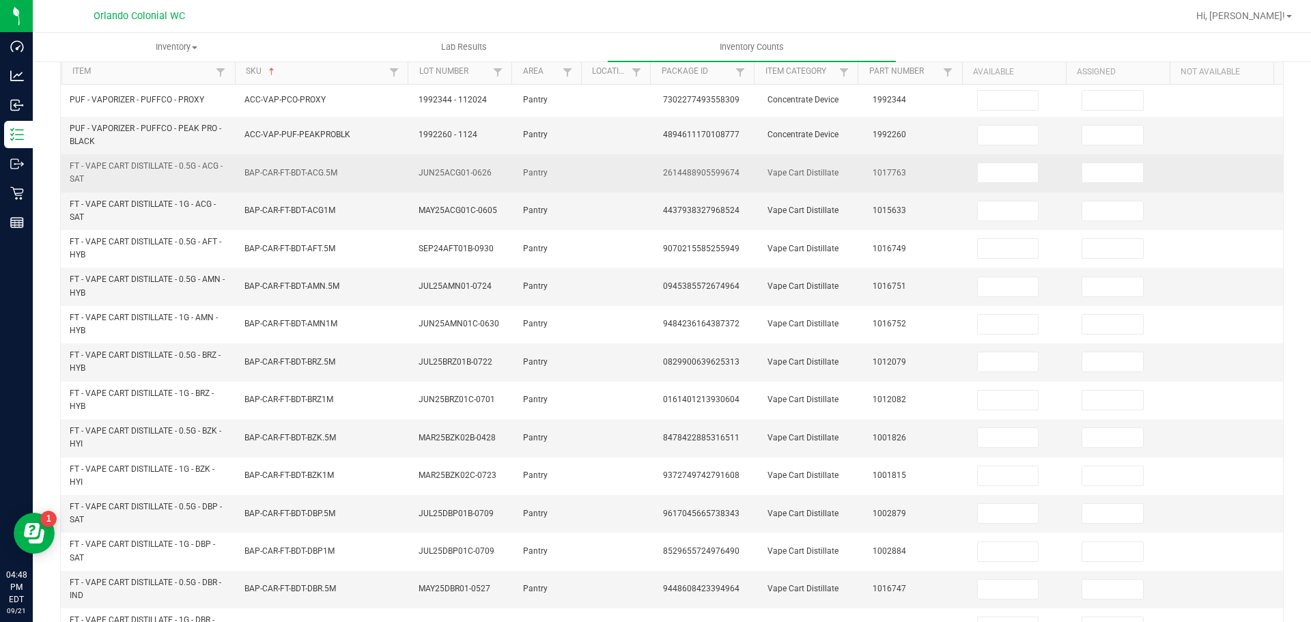
scroll to position [85, 0]
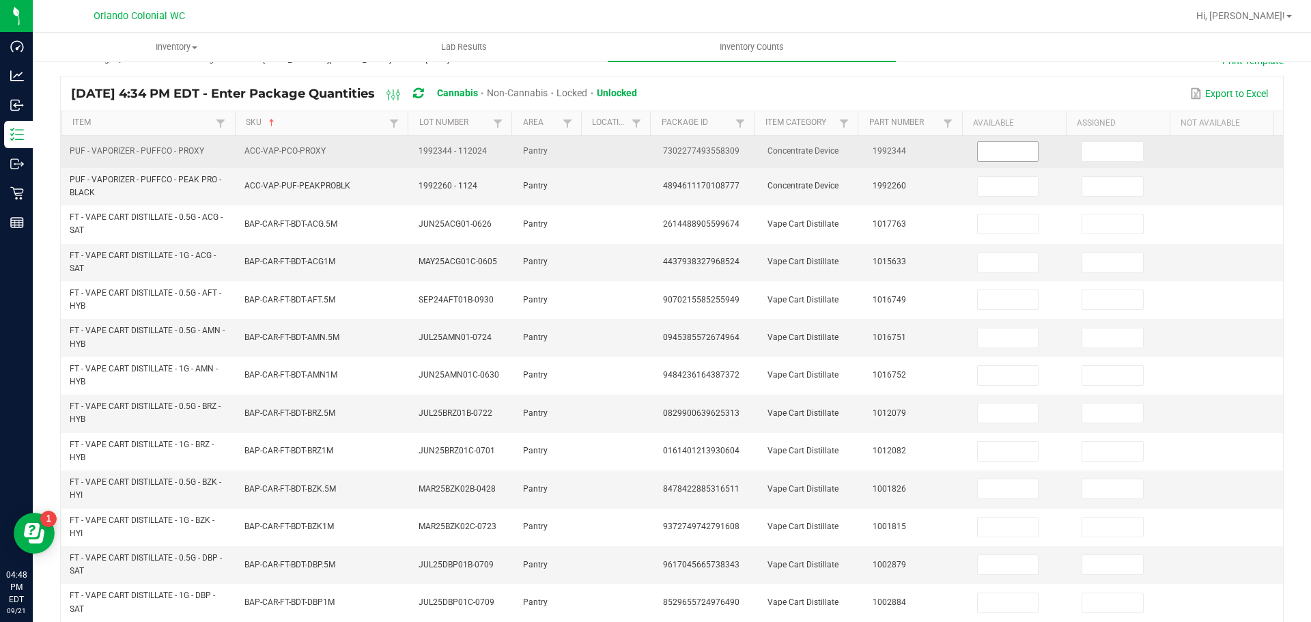
click at [978, 154] on input at bounding box center [1008, 151] width 61 height 19
type input "5"
type input "0"
type input "1"
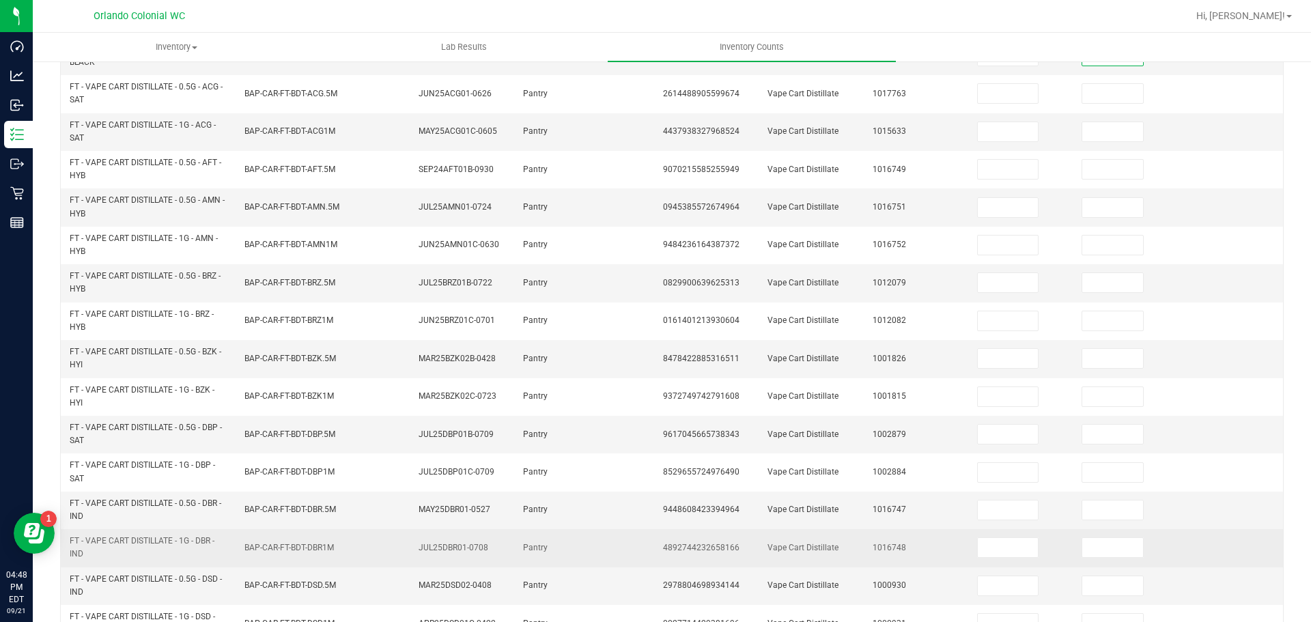
scroll to position [398, 0]
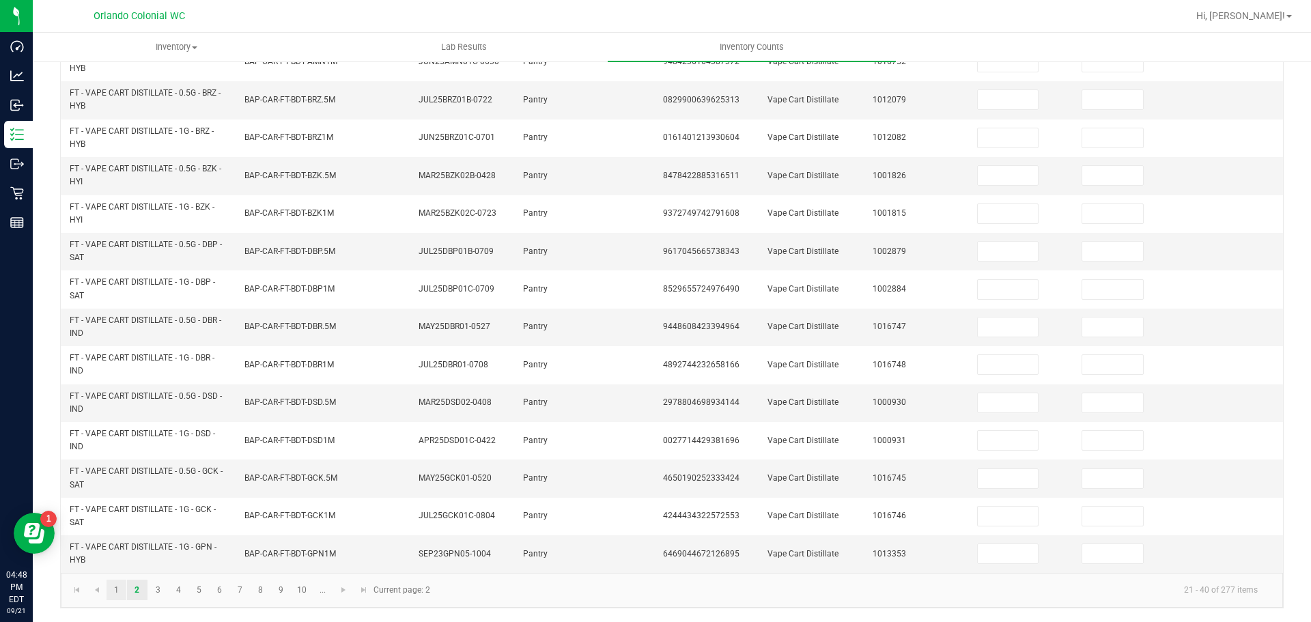
type input "0"
click at [124, 590] on link "1" at bounding box center [117, 590] width 20 height 20
type input "7"
type input "10"
type input "37"
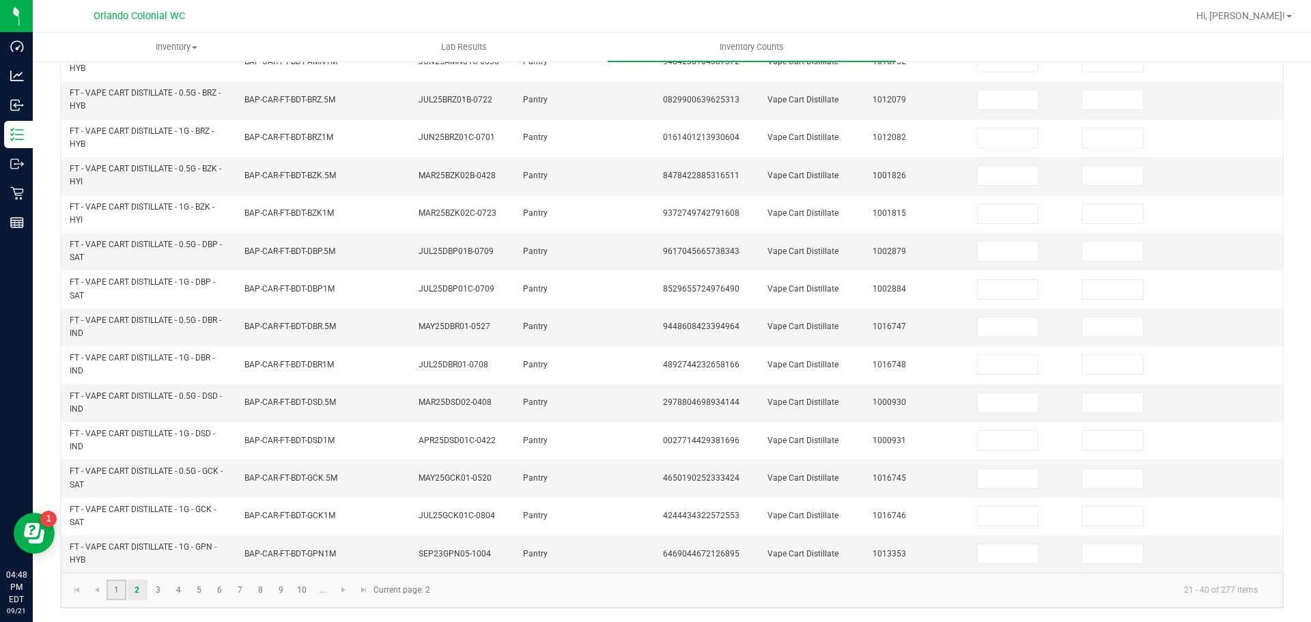
type input "0"
type input "1"
type input "0"
type input "10"
type input "0"
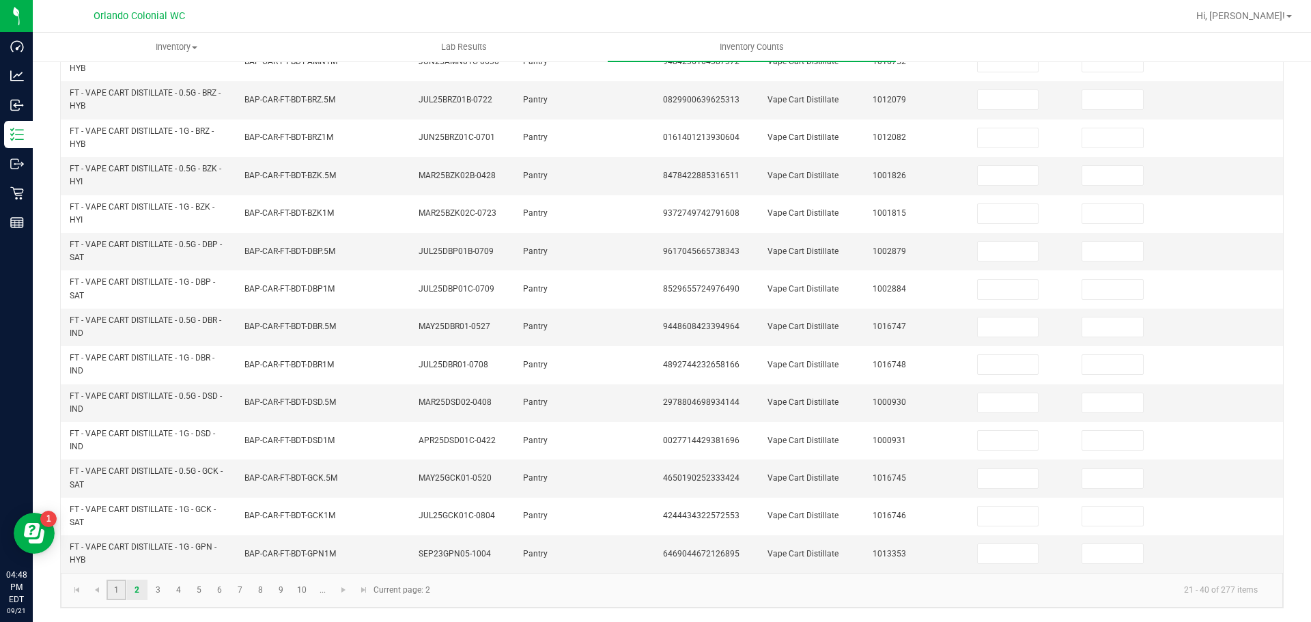
type input "2"
type input "0"
type input "24"
type input "104"
type input "0"
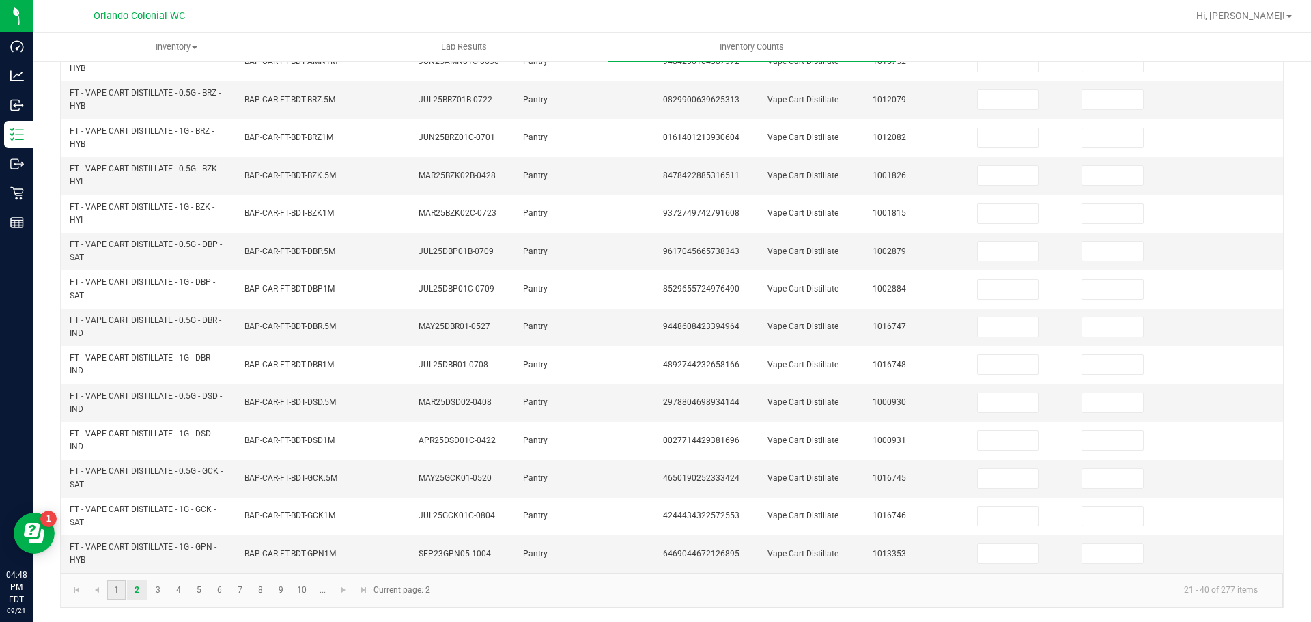
type input "4"
type input "0"
type input "5"
type input "0"
type input "2"
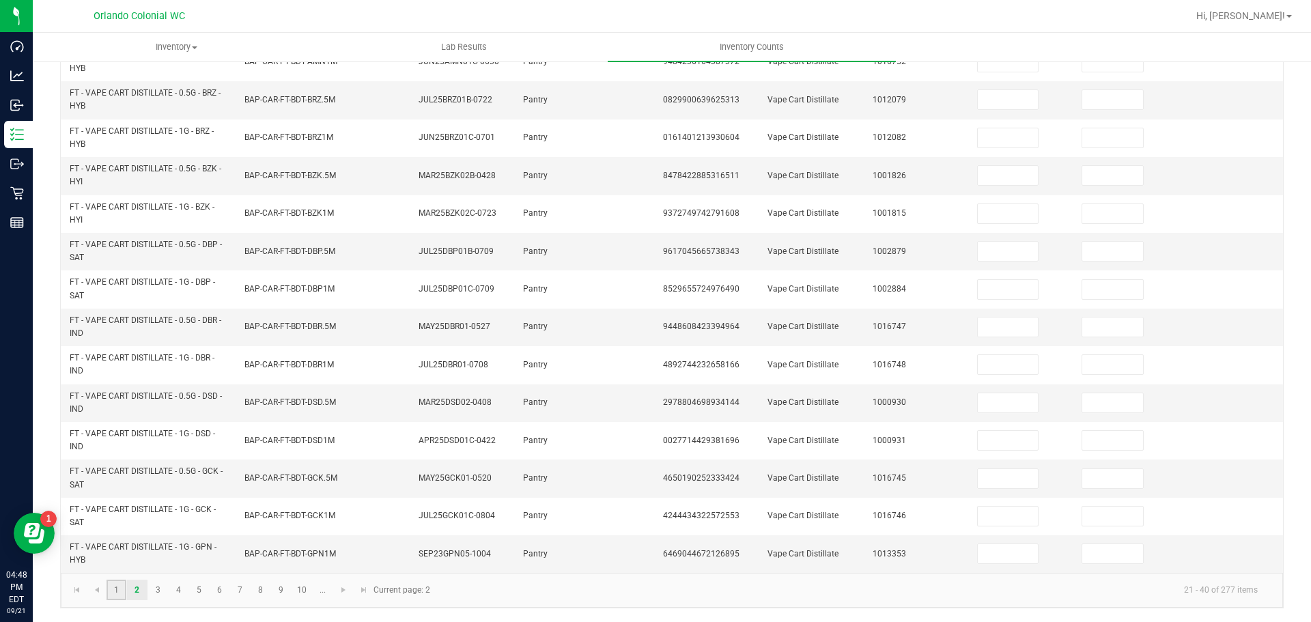
type input "0"
type input "6"
type input "0"
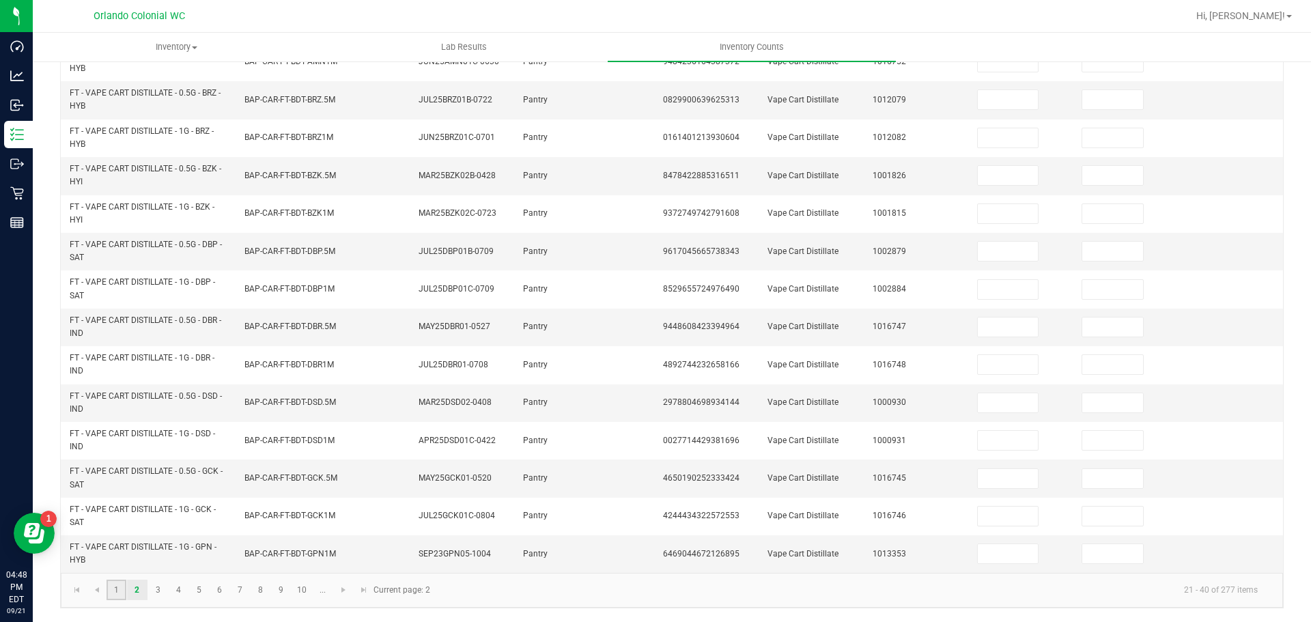
type input "8"
type input "0"
type input "9"
type input "0"
type input "1"
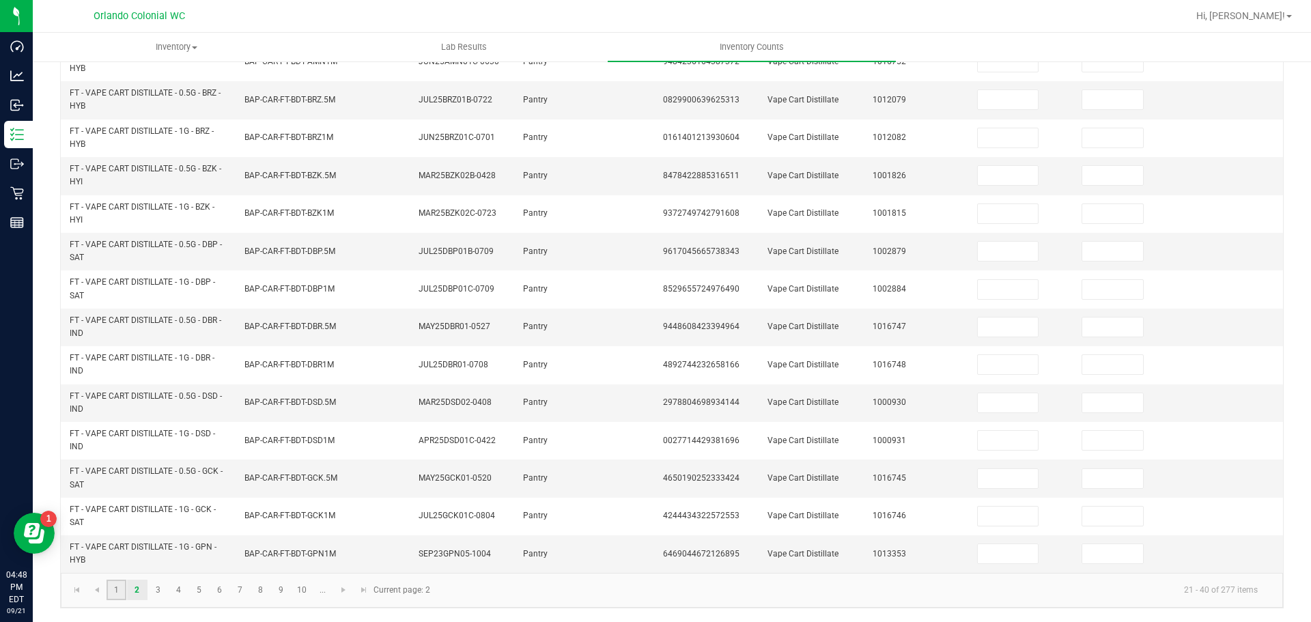
type input "0"
type input "2"
type input "0"
type input "34"
type input "0"
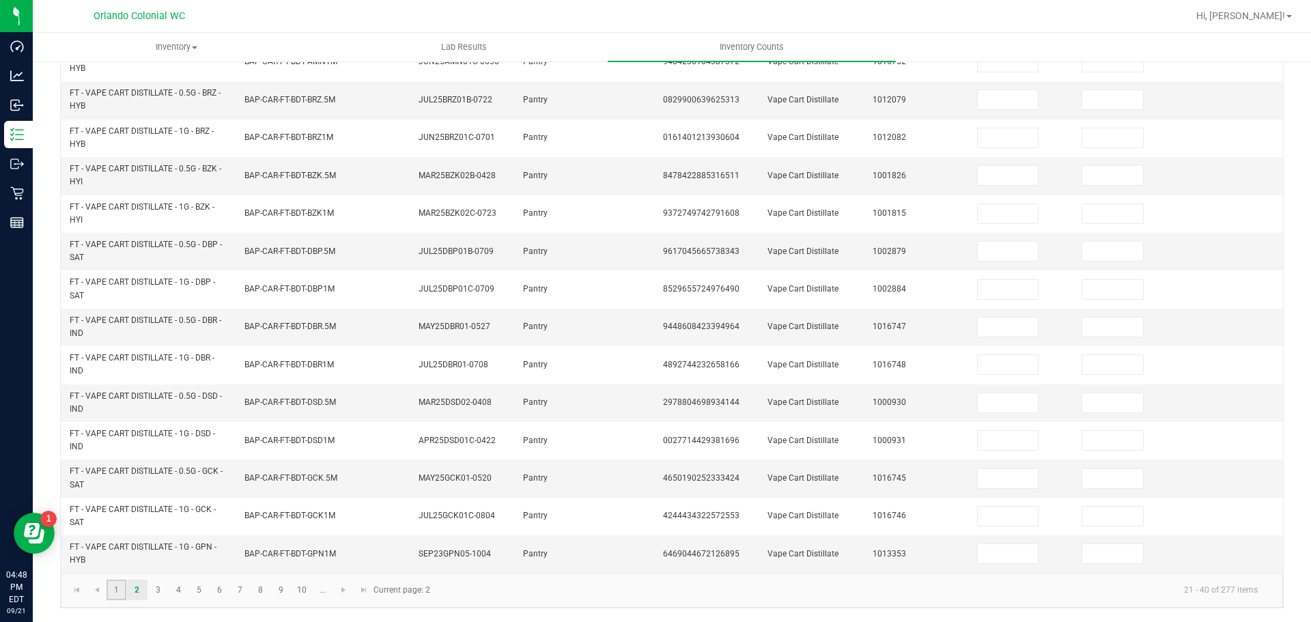
type input "31"
type input "0"
type input "1"
type input "0"
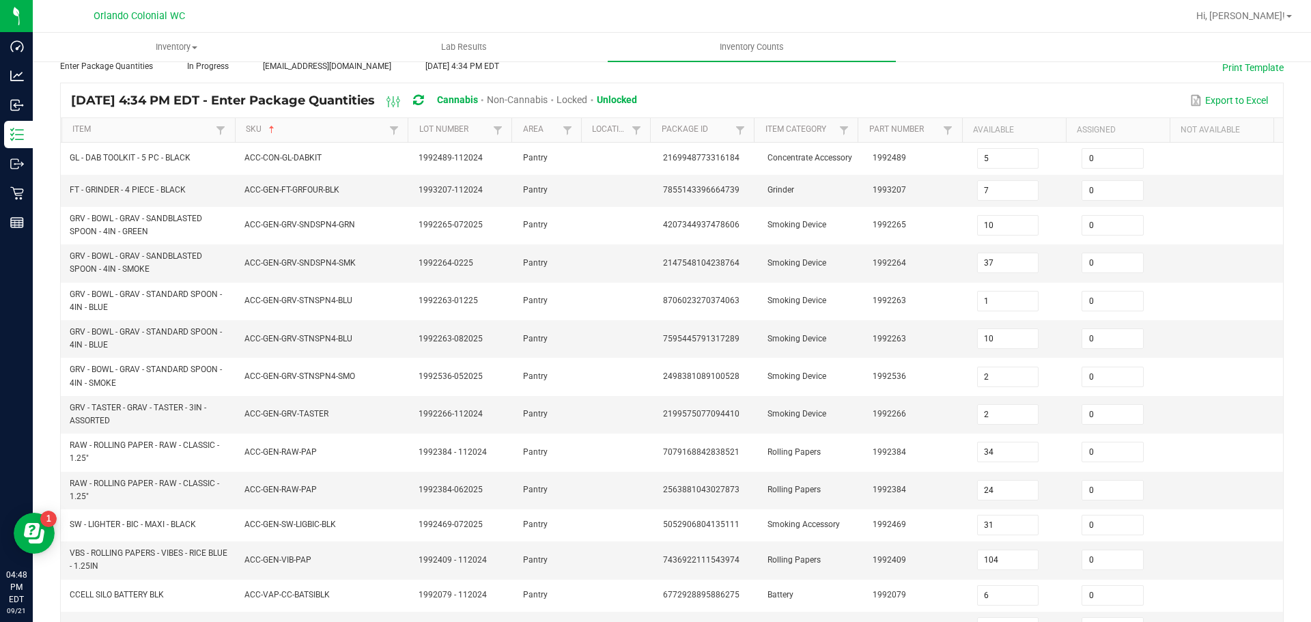
scroll to position [16, 0]
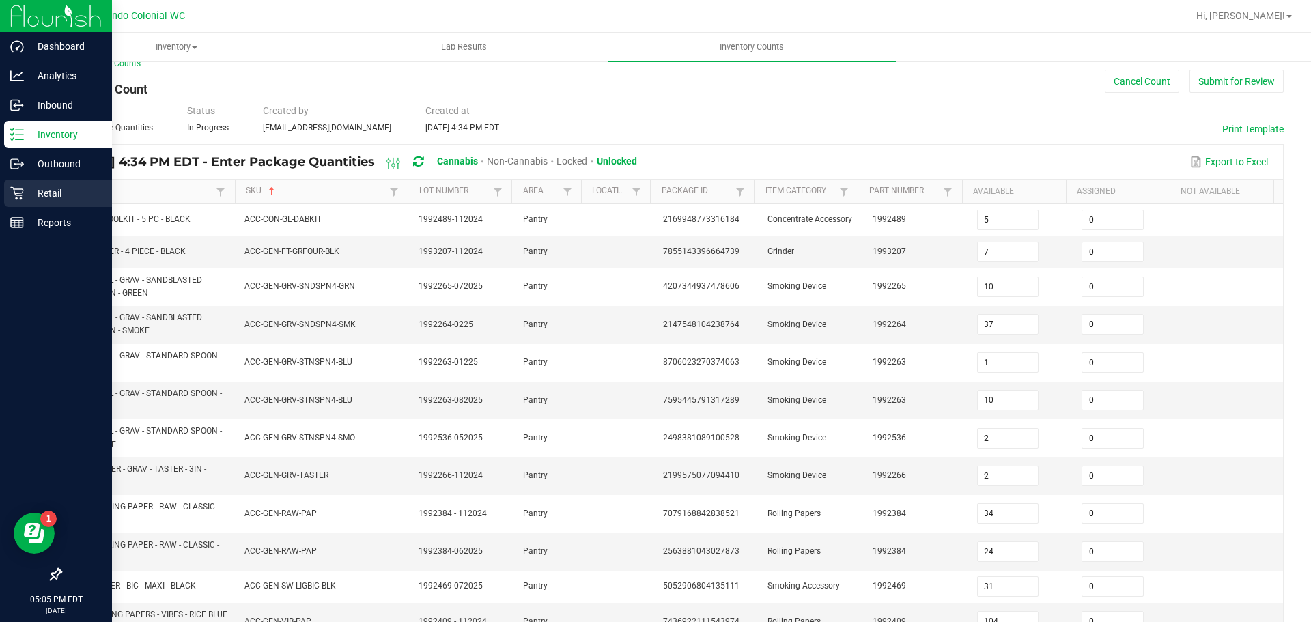
click at [33, 190] on p "Retail" at bounding box center [65, 193] width 82 height 16
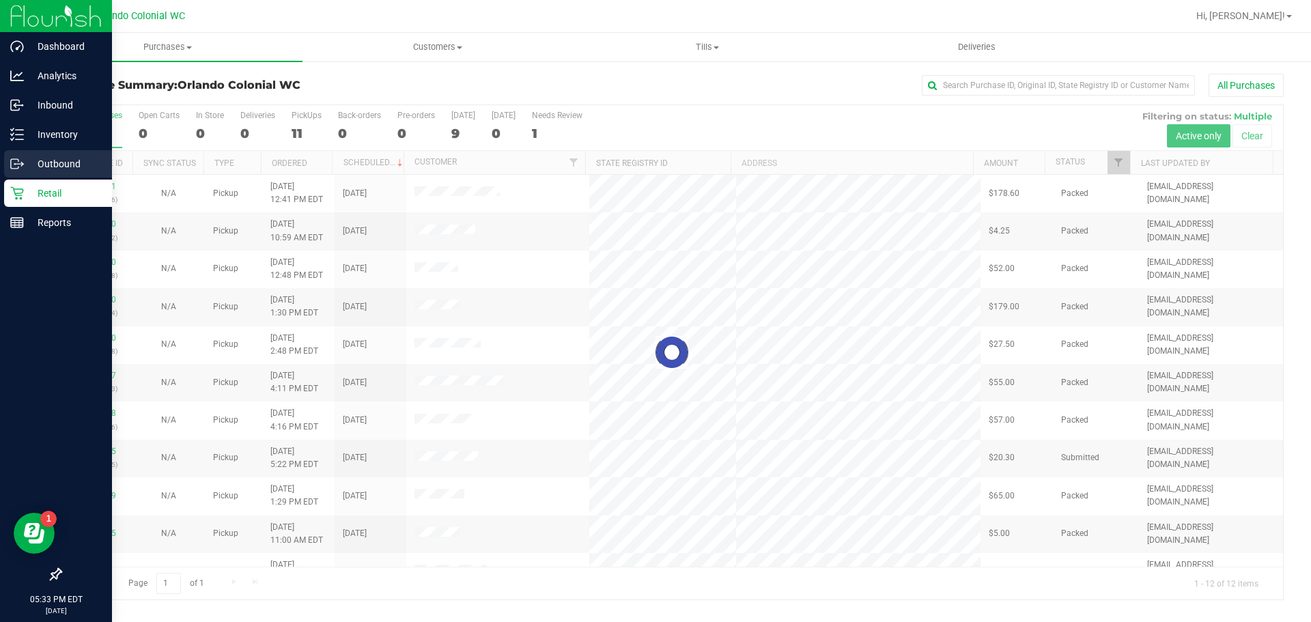
click at [44, 150] on div "Outbound" at bounding box center [58, 163] width 108 height 27
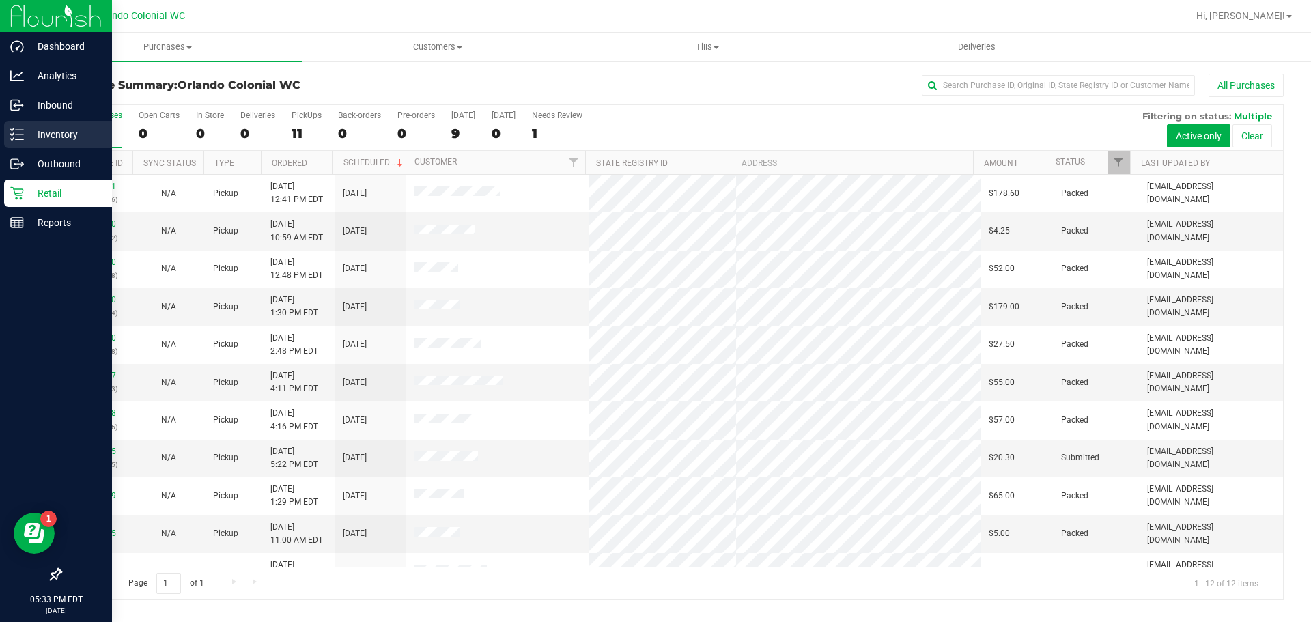
click at [50, 134] on p "Inventory" at bounding box center [65, 134] width 82 height 16
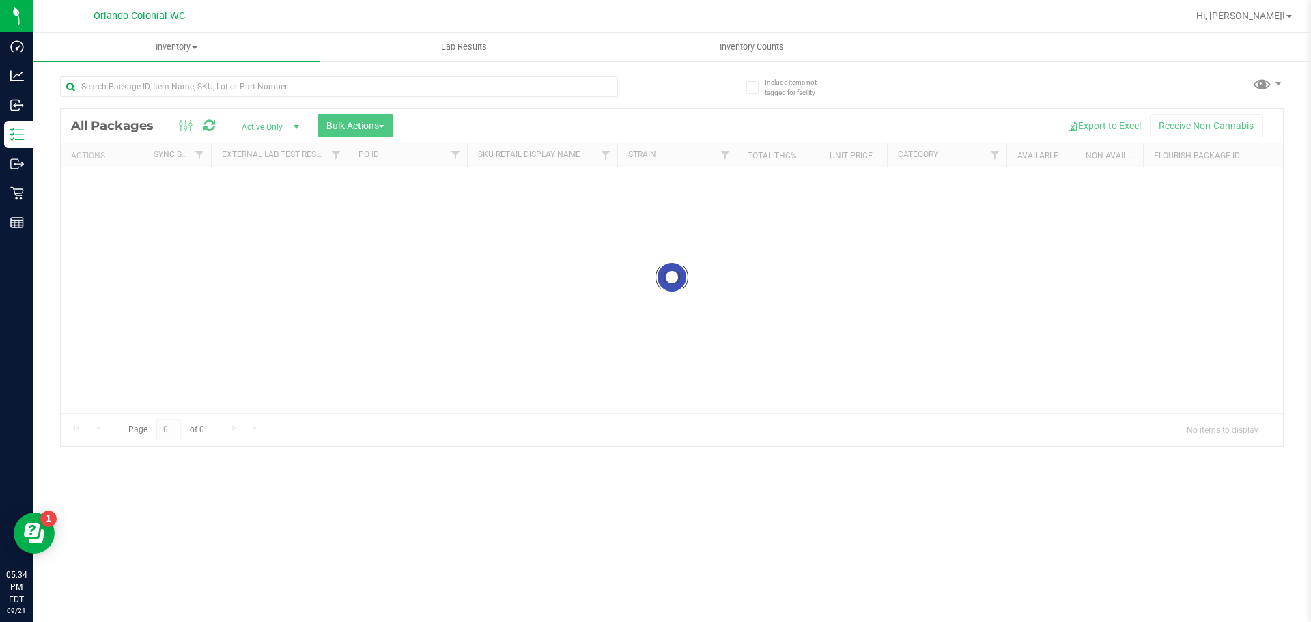
click at [274, 74] on div at bounding box center [366, 86] width 612 height 44
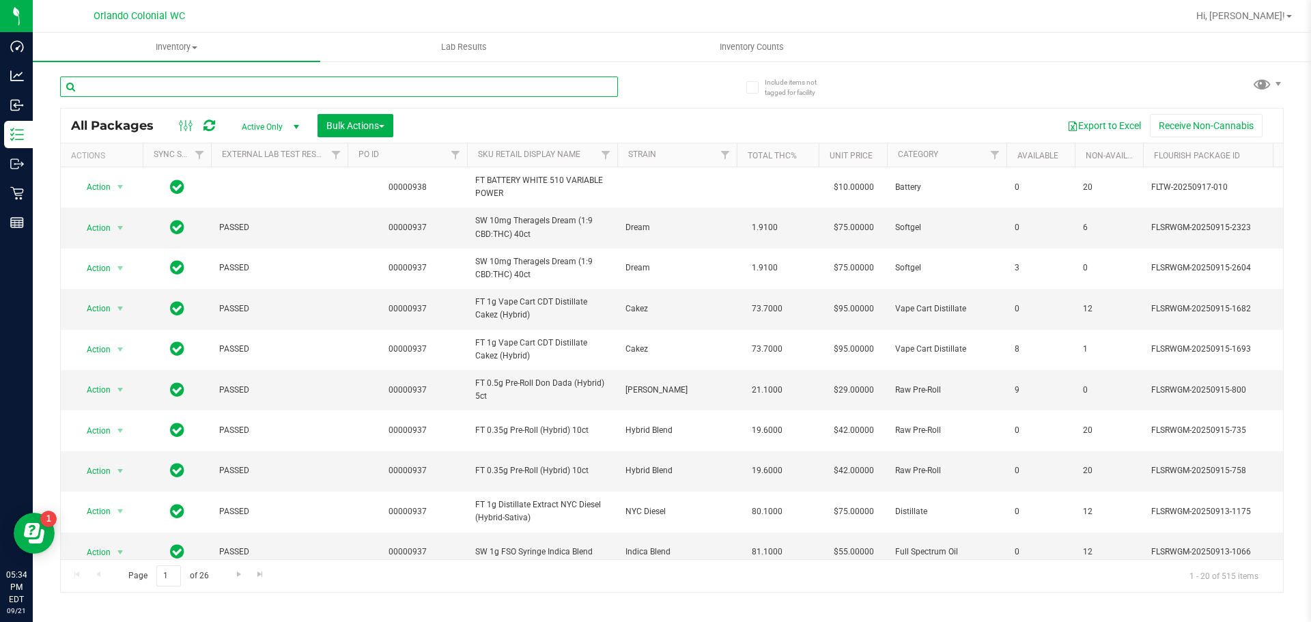
click at [274, 80] on input "text" at bounding box center [339, 86] width 558 height 20
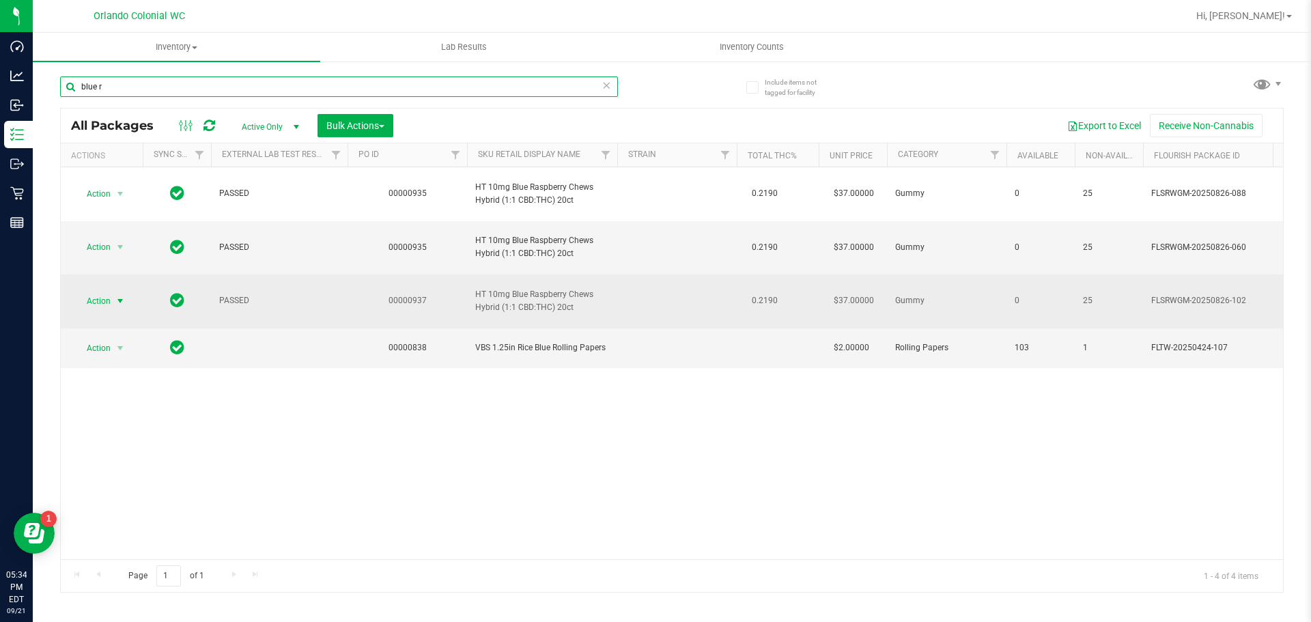
type input "blue r"
click at [94, 300] on span "Action" at bounding box center [92, 301] width 37 height 19
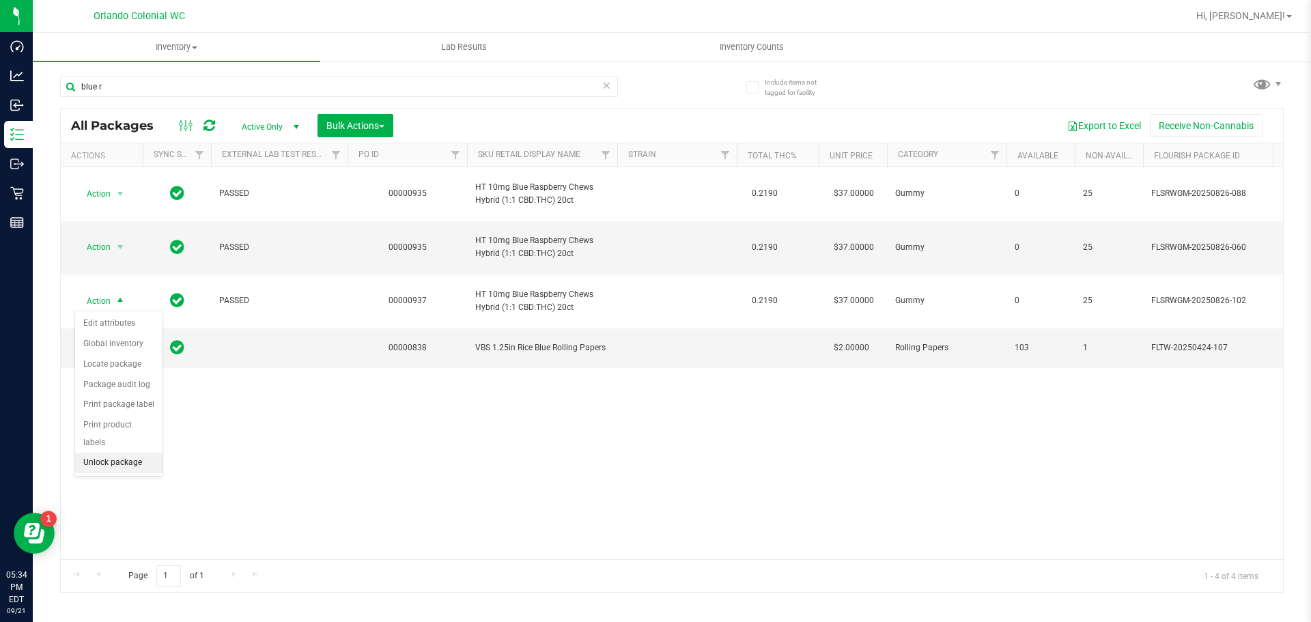
click at [143, 453] on li "Unlock package" at bounding box center [118, 463] width 87 height 20
